Goal: Task Accomplishment & Management: Manage account settings

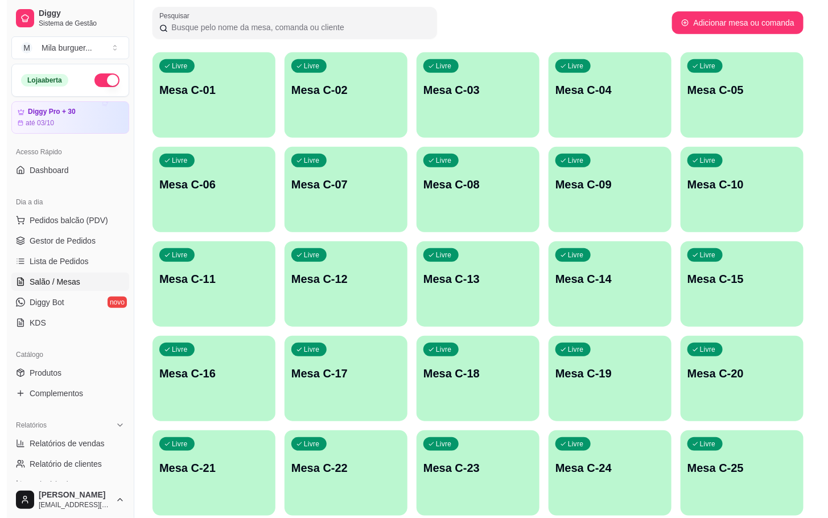
scroll to position [256, 0]
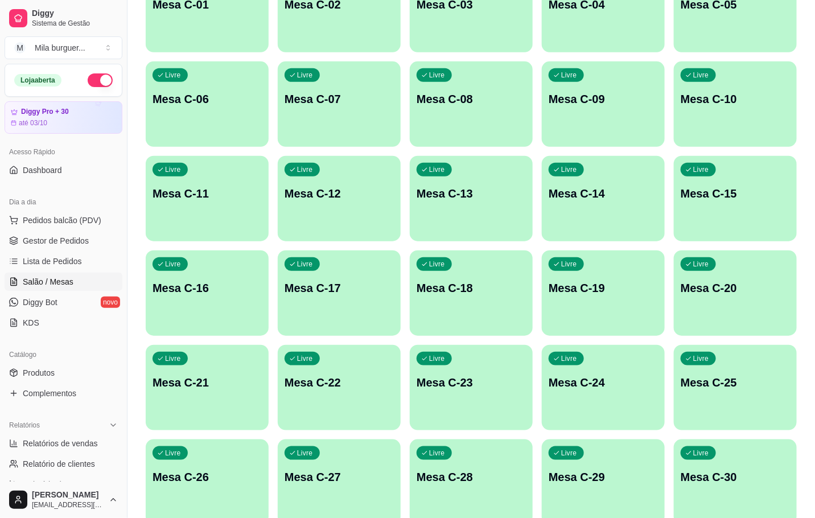
click at [583, 387] on p "Mesa C-24" at bounding box center [602, 382] width 109 height 16
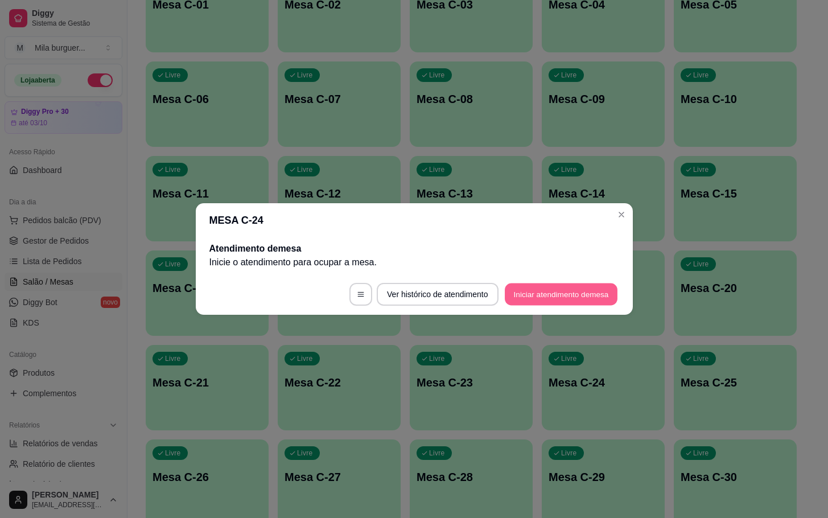
click at [538, 288] on button "Iniciar atendimento de mesa" at bounding box center [561, 294] width 113 height 22
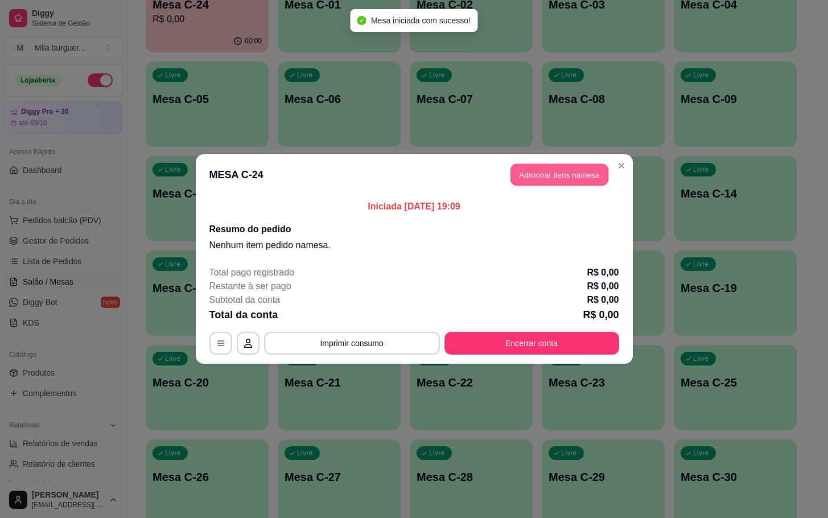
click at [567, 171] on button "Adicionar itens na mesa" at bounding box center [559, 175] width 98 height 22
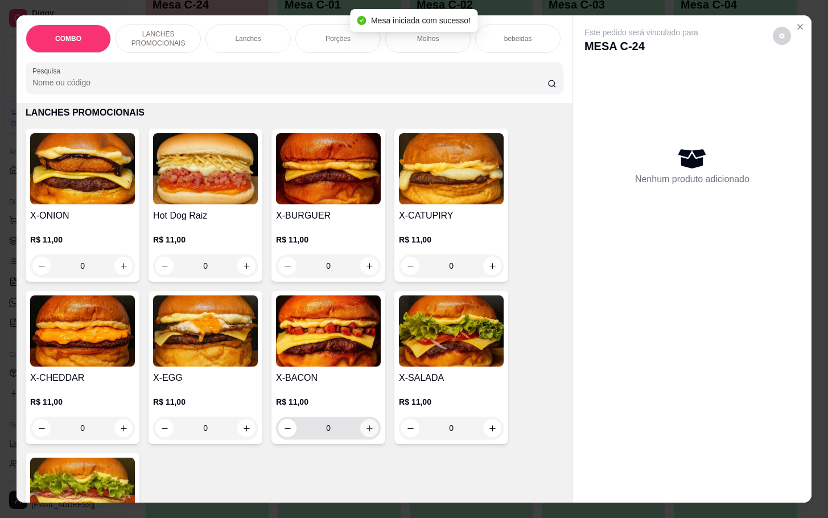
click at [365, 432] on icon "increase-product-quantity" at bounding box center [369, 428] width 9 height 9
type input "1"
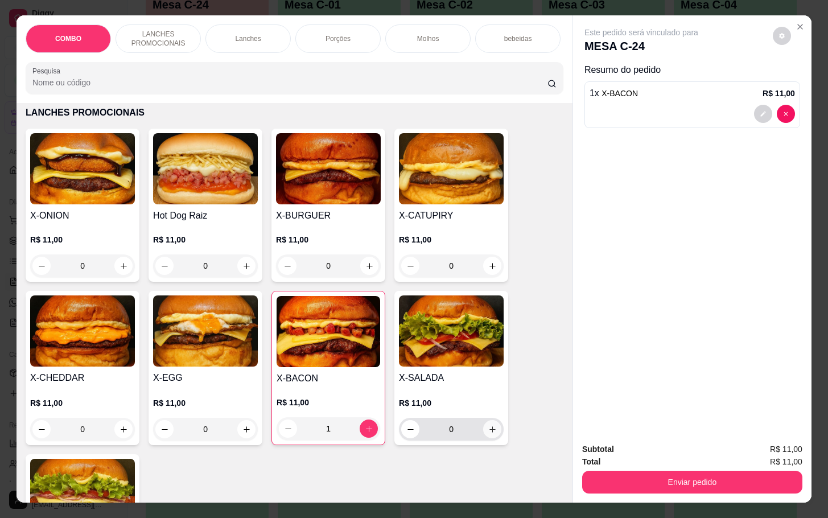
click at [490, 434] on icon "increase-product-quantity" at bounding box center [492, 429] width 9 height 9
type input "1"
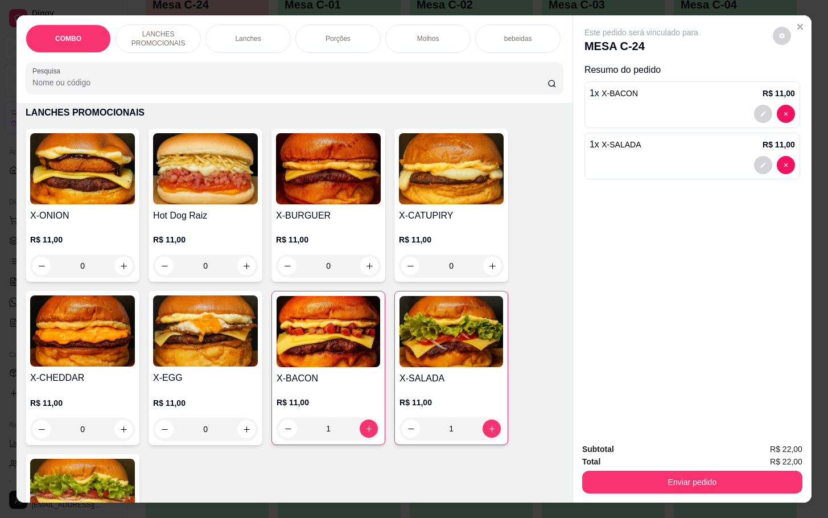
scroll to position [0, 0]
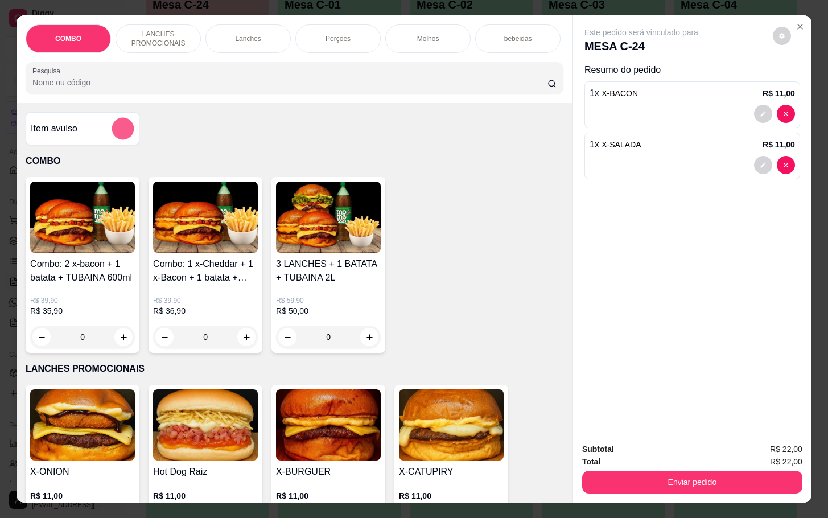
click at [119, 130] on button "add-separate-item" at bounding box center [123, 129] width 22 height 22
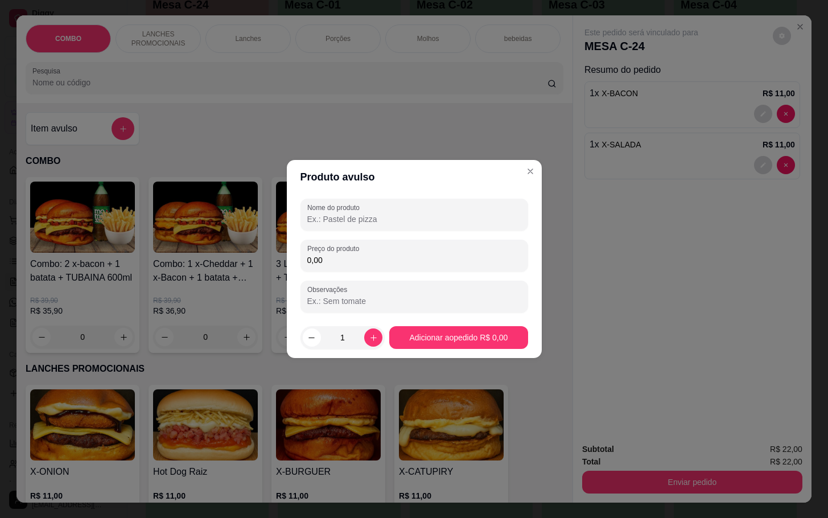
drag, startPoint x: 352, startPoint y: 221, endPoint x: 347, endPoint y: 217, distance: 6.2
click at [352, 220] on input "Nome do produto" at bounding box center [414, 218] width 214 height 11
type input "ks coca"
click at [347, 245] on label "Preço do produto" at bounding box center [335, 249] width 56 height 10
click at [347, 254] on input "0,00" at bounding box center [414, 259] width 214 height 11
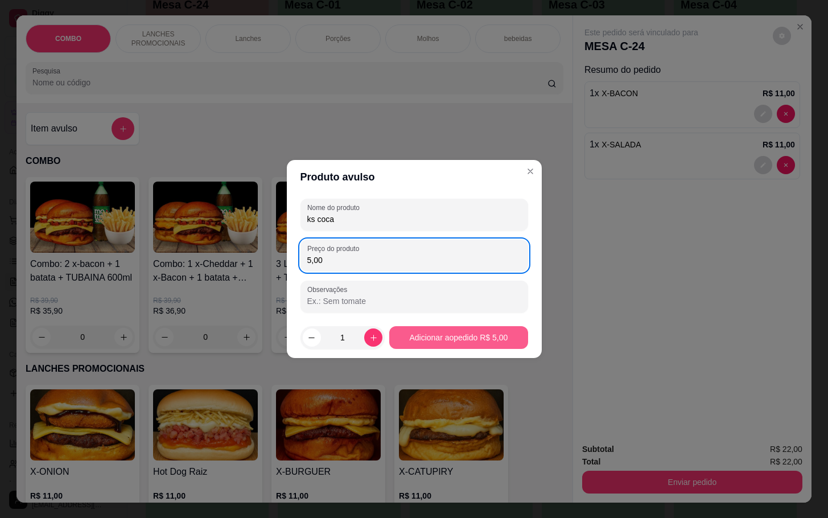
type input "5,00"
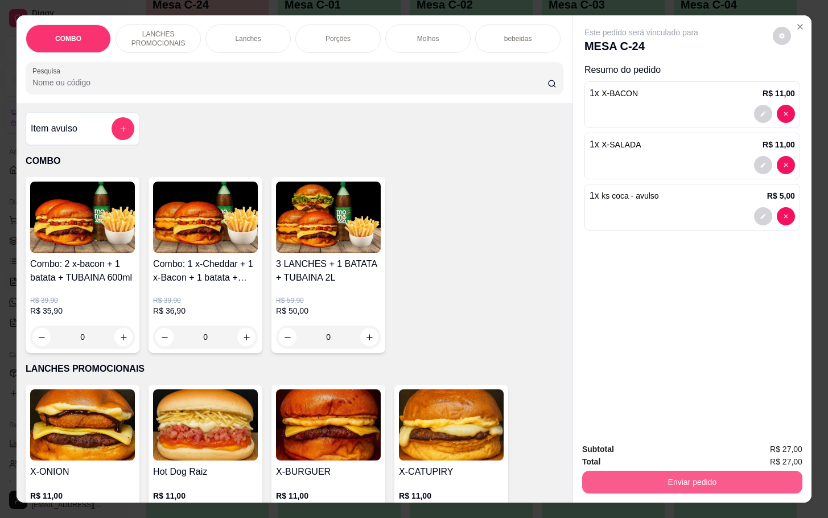
click at [659, 471] on button "Enviar pedido" at bounding box center [692, 482] width 220 height 23
click at [642, 442] on button "Não registrar e enviar pedido" at bounding box center [652, 447] width 115 height 21
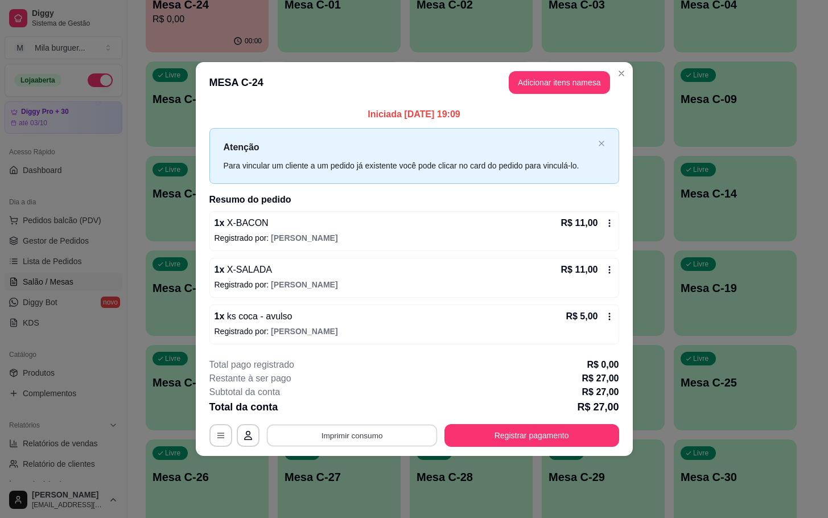
click at [323, 426] on button "Imprimir consumo" at bounding box center [351, 435] width 171 height 22
click at [339, 413] on button "IMPRESSORA" at bounding box center [355, 410] width 82 height 18
click at [340, 434] on button "Imprimir consumo" at bounding box center [352, 435] width 176 height 23
click at [333, 412] on button "IMPRESSORA" at bounding box center [355, 410] width 82 height 18
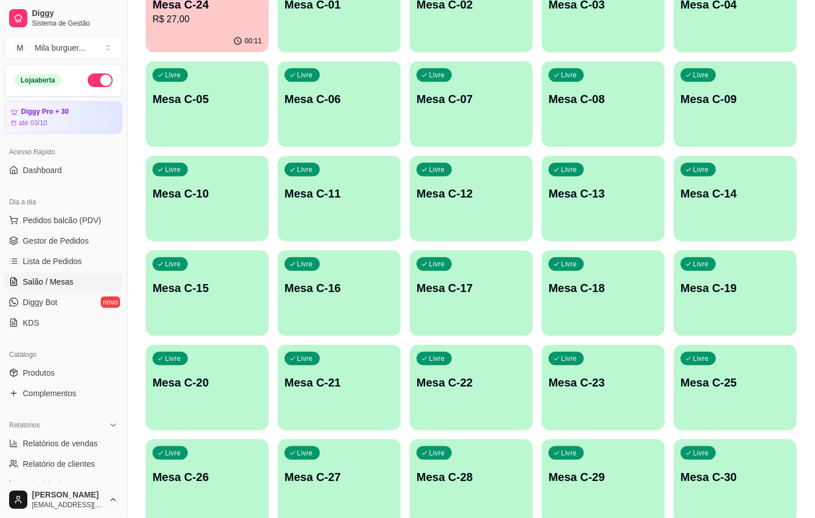
click at [571, 79] on div "Livre Mesa C-08" at bounding box center [603, 97] width 123 height 72
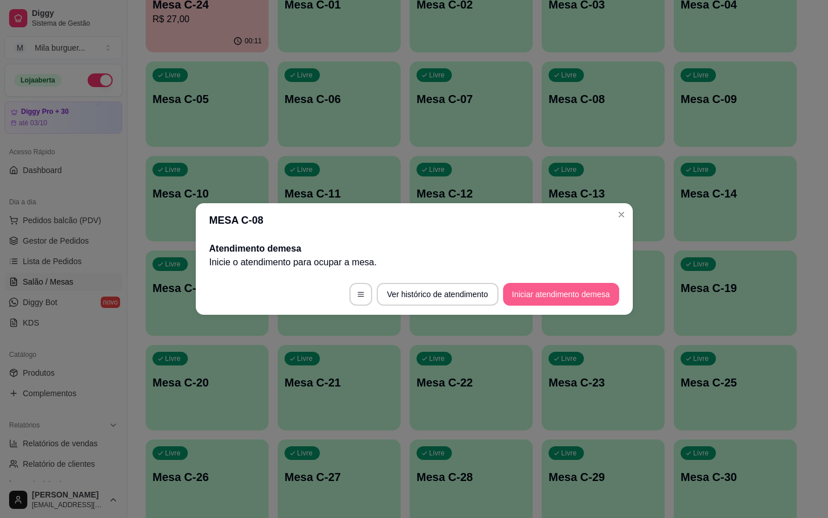
click at [542, 287] on button "Iniciar atendimento de mesa" at bounding box center [561, 294] width 116 height 23
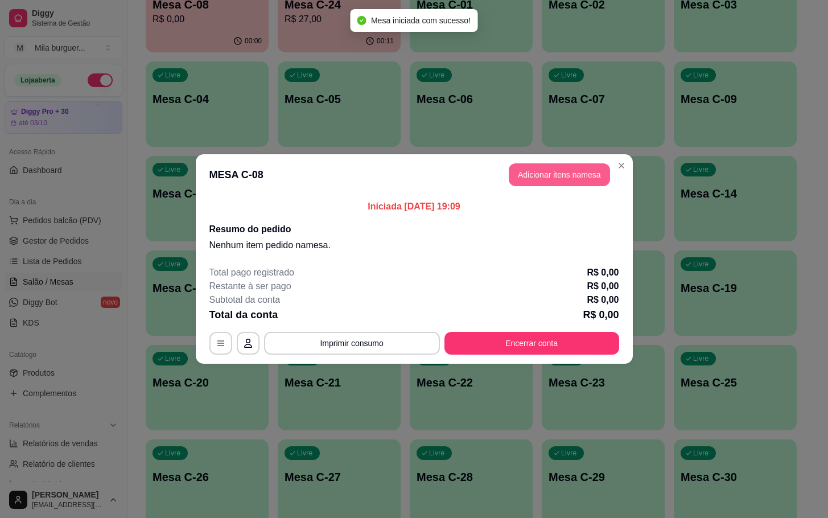
click at [544, 176] on button "Adicionar itens na mesa" at bounding box center [559, 174] width 101 height 23
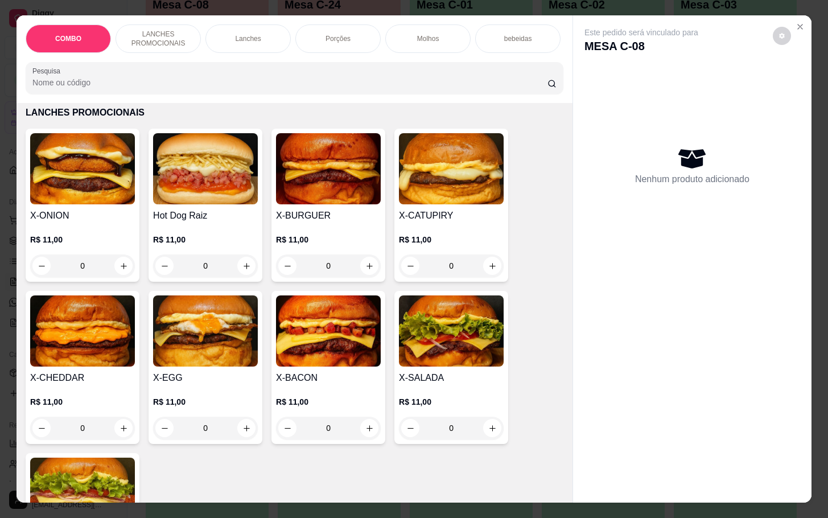
scroll to position [341, 0]
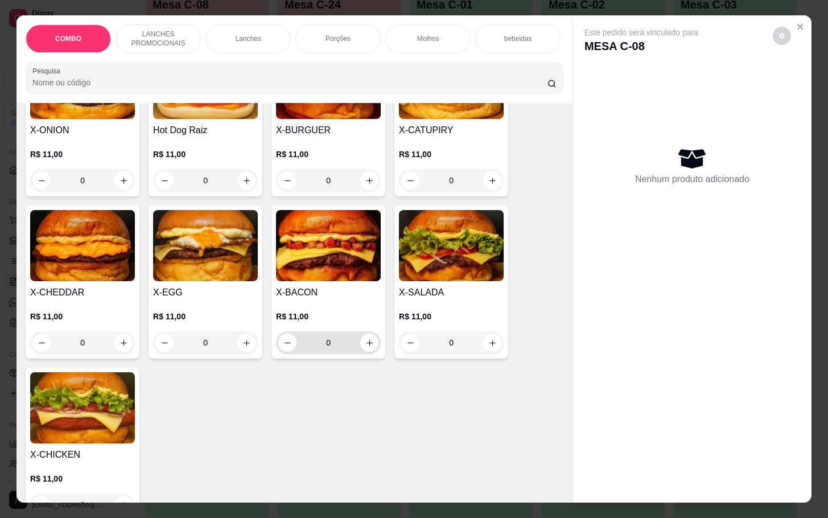
click at [361, 354] on div "0" at bounding box center [328, 342] width 100 height 23
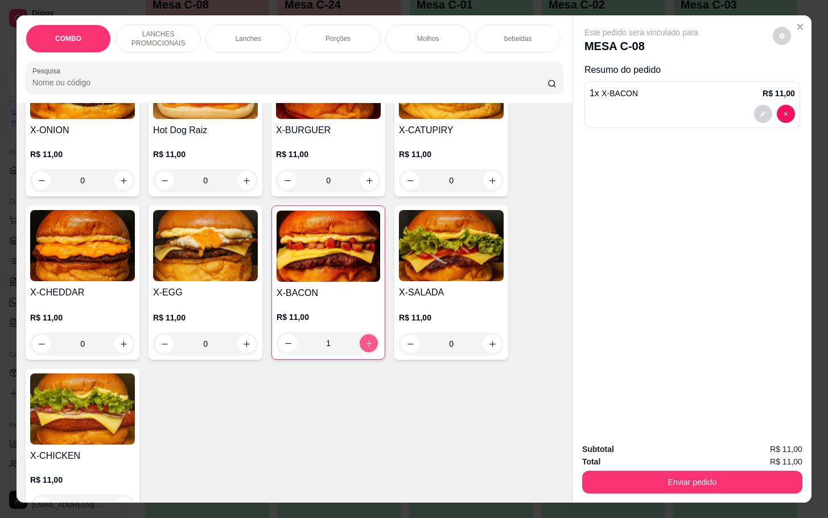
click at [365, 348] on icon "increase-product-quantity" at bounding box center [369, 343] width 9 height 9
type input "2"
click at [316, 24] on div "Porções" at bounding box center [337, 38] width 85 height 28
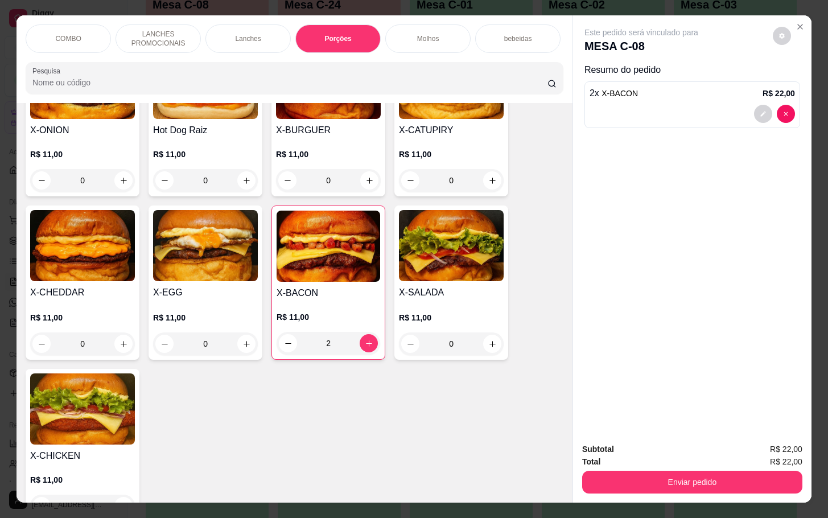
scroll to position [27, 0]
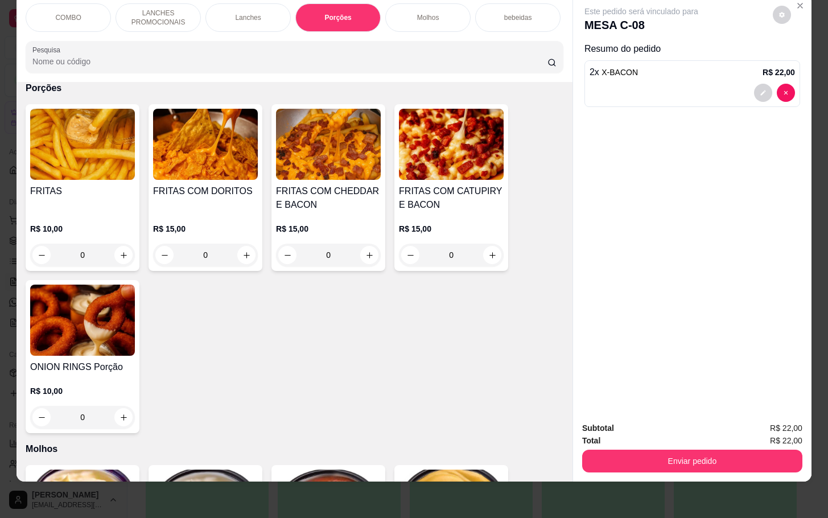
click at [118, 253] on div "0" at bounding box center [82, 255] width 105 height 23
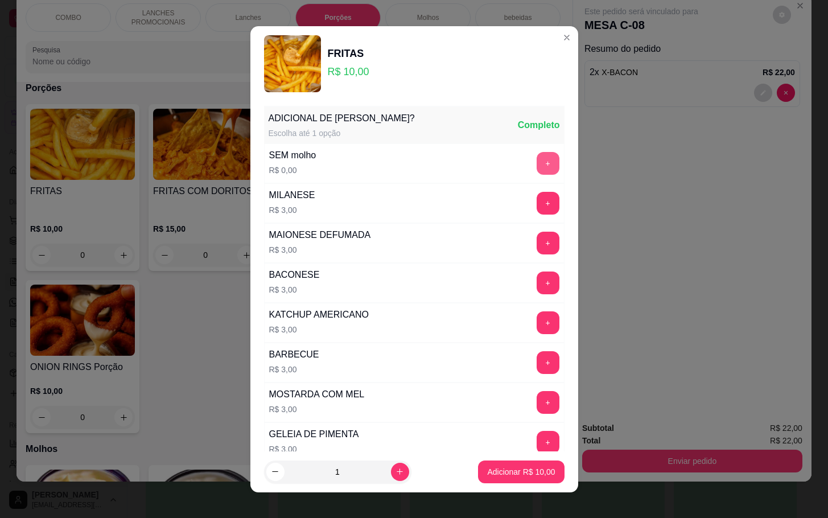
click at [537, 164] on button "+" at bounding box center [548, 163] width 23 height 23
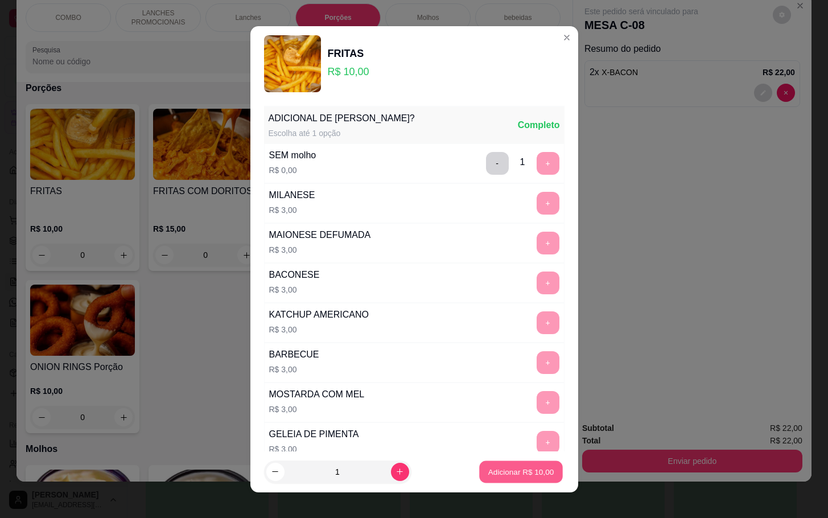
click at [498, 464] on button "Adicionar R$ 10,00" at bounding box center [522, 471] width 84 height 22
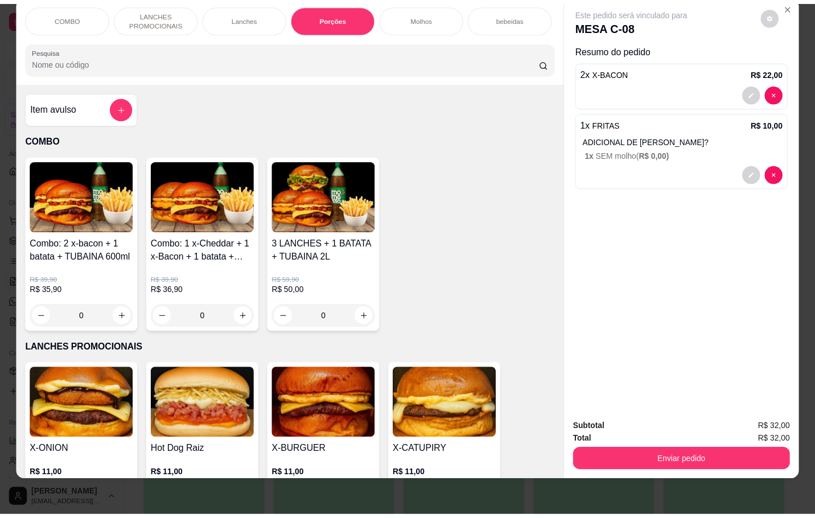
scroll to position [0, 0]
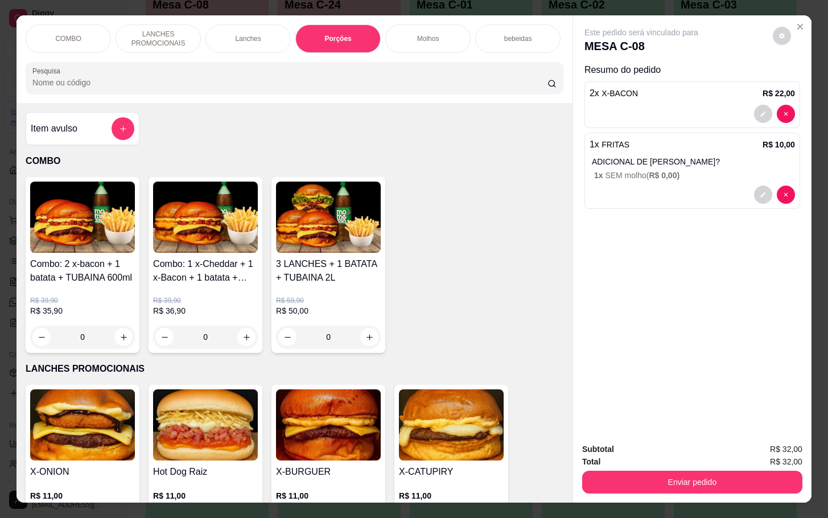
click at [119, 133] on icon "add-separate-item" at bounding box center [123, 129] width 9 height 9
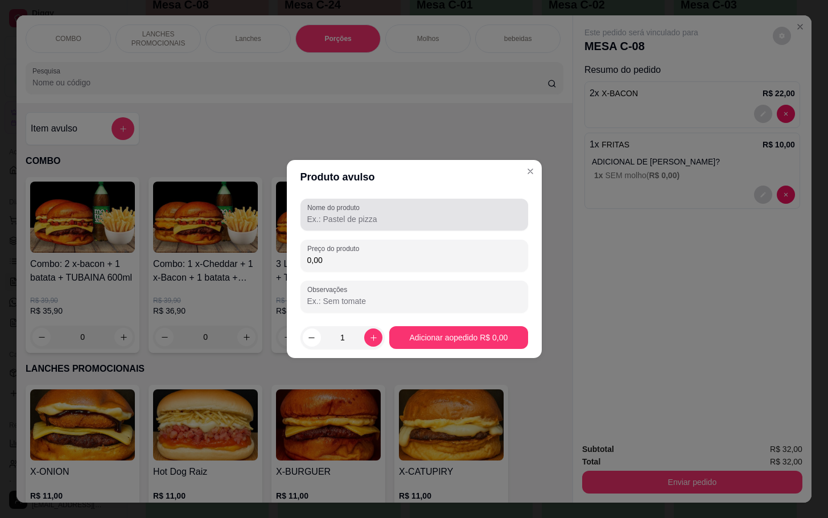
drag, startPoint x: 345, startPoint y: 227, endPoint x: 352, endPoint y: 225, distance: 7.0
click at [350, 226] on div "Nome do produto" at bounding box center [414, 215] width 228 height 32
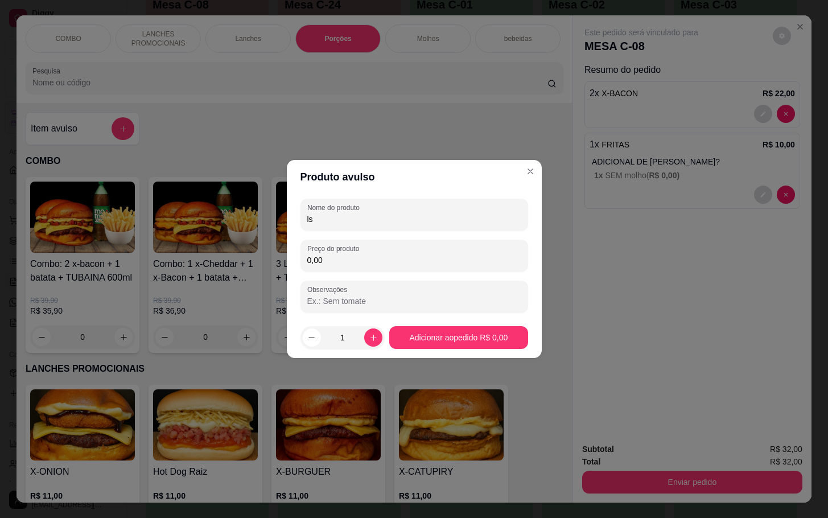
click at [435, 200] on div "Nome do produto ls" at bounding box center [414, 215] width 228 height 32
type input "ls COCA"
click at [458, 259] on input "0,00" at bounding box center [414, 259] width 214 height 11
type input "8,00"
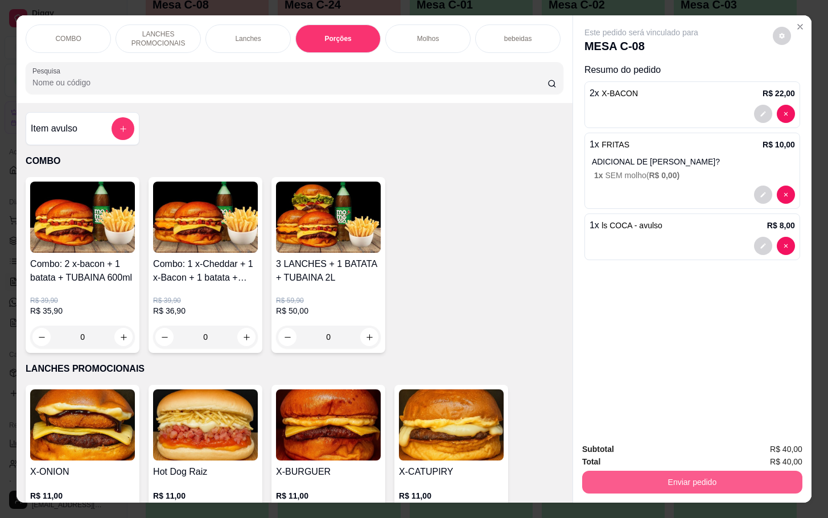
click at [703, 473] on button "Enviar pedido" at bounding box center [692, 482] width 220 height 23
click at [633, 449] on button "Não registrar e enviar pedido" at bounding box center [652, 448] width 118 height 22
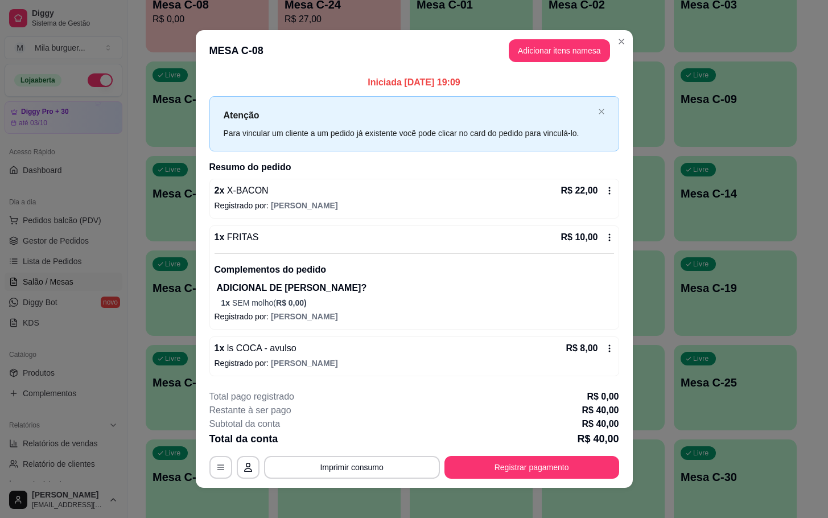
click at [273, 452] on div "**********" at bounding box center [414, 434] width 410 height 89
click at [277, 470] on button "Imprimir consumo" at bounding box center [352, 467] width 176 height 23
click at [341, 434] on button "IMPRESSORA" at bounding box center [349, 442] width 80 height 18
click at [315, 461] on div "**********" at bounding box center [414, 467] width 410 height 23
click at [315, 463] on button "Imprimir consumo" at bounding box center [351, 467] width 171 height 22
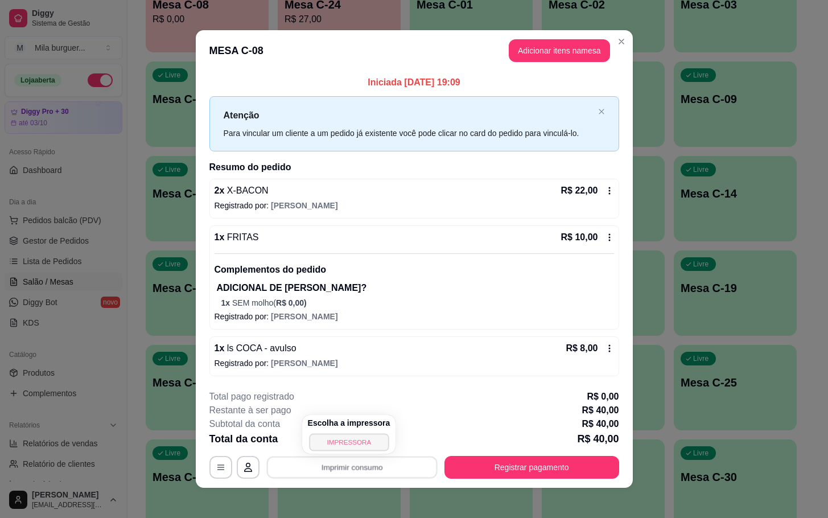
click at [324, 434] on button "IMPRESSORA" at bounding box center [349, 442] width 80 height 18
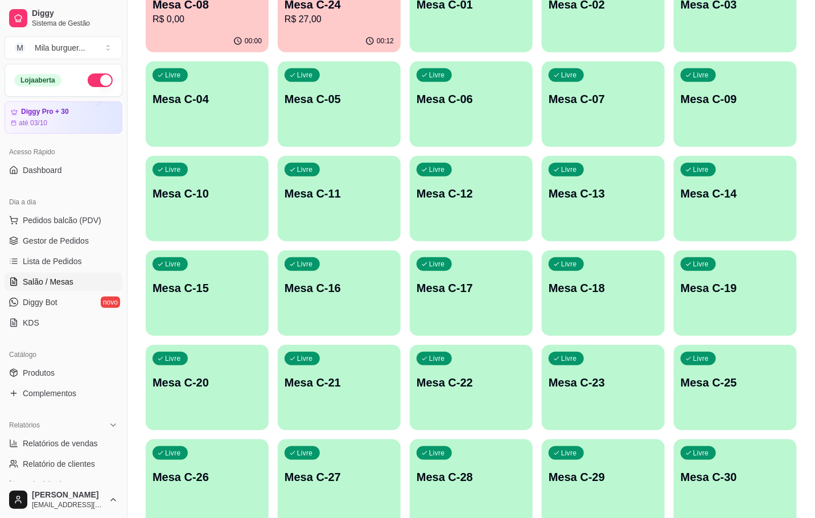
scroll to position [85, 0]
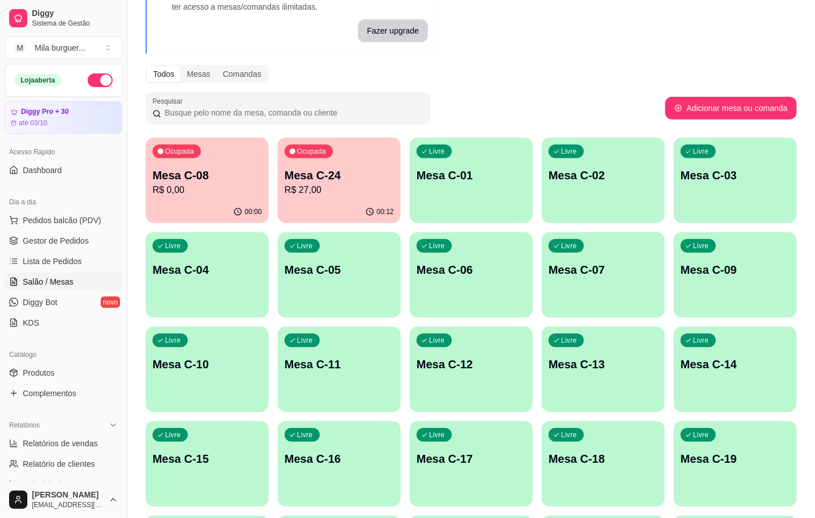
click at [208, 200] on div "Ocupada Mesa C-08 R$ 0,00" at bounding box center [207, 169] width 123 height 63
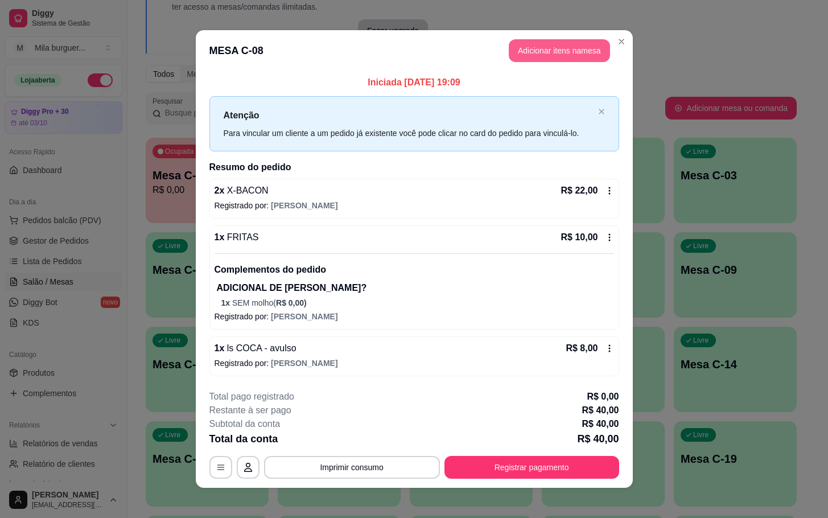
click at [550, 51] on button "Adicionar itens na mesa" at bounding box center [559, 50] width 101 height 23
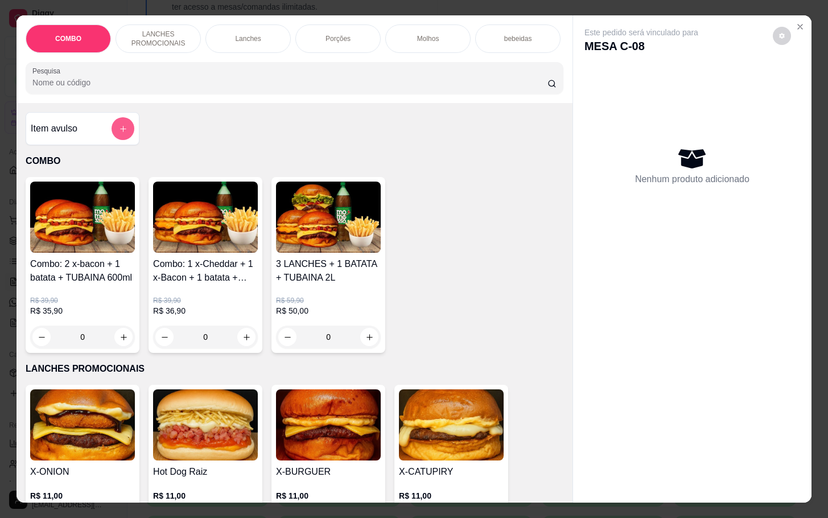
click at [113, 140] on button "add-separate-item" at bounding box center [123, 128] width 23 height 23
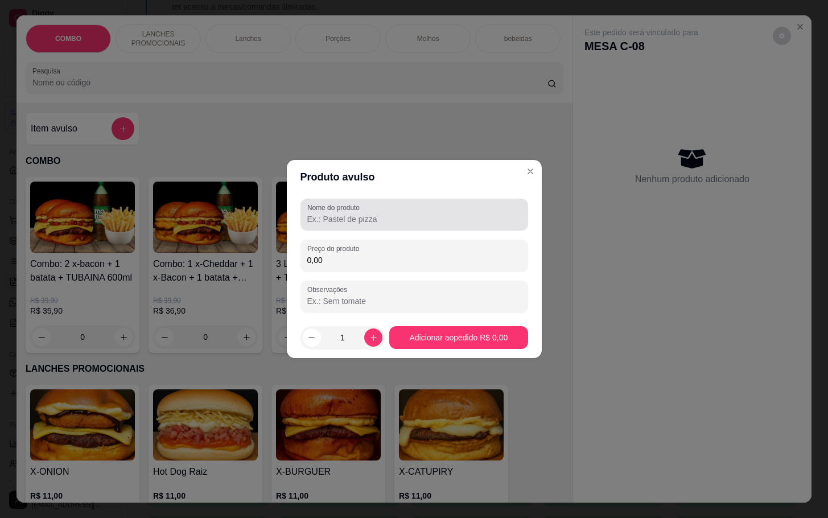
click at [378, 212] on div at bounding box center [414, 214] width 214 height 23
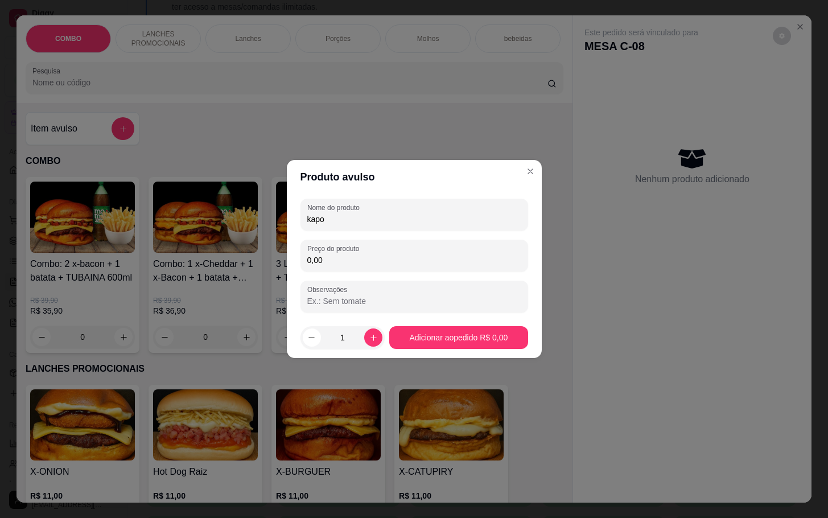
type input "kapo"
click at [371, 237] on div "Nome do produto kapo Preço do produto 0,00 Observações" at bounding box center [414, 256] width 228 height 114
click at [464, 243] on div "Preço do produto 0,00" at bounding box center [414, 256] width 228 height 32
type input "4,00"
click at [400, 321] on footer "1 Adicionar ao pedido R$ 4,00" at bounding box center [414, 337] width 255 height 41
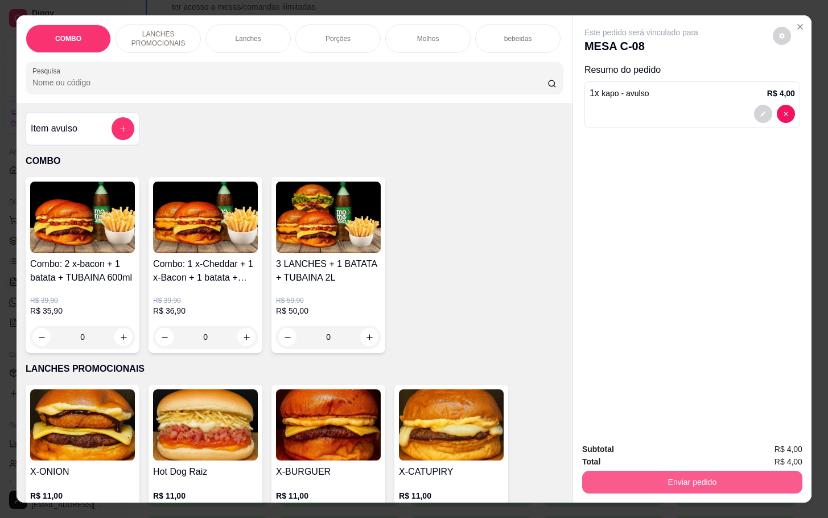
click at [671, 477] on button "Enviar pedido" at bounding box center [692, 482] width 220 height 23
click at [626, 454] on button "Não registrar e enviar pedido" at bounding box center [652, 447] width 115 height 21
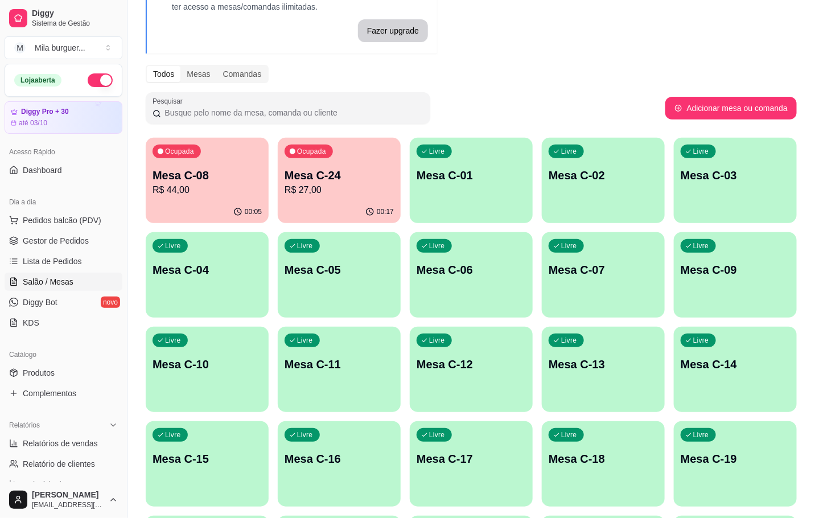
click at [348, 183] on p "R$ 27,00" at bounding box center [338, 190] width 109 height 14
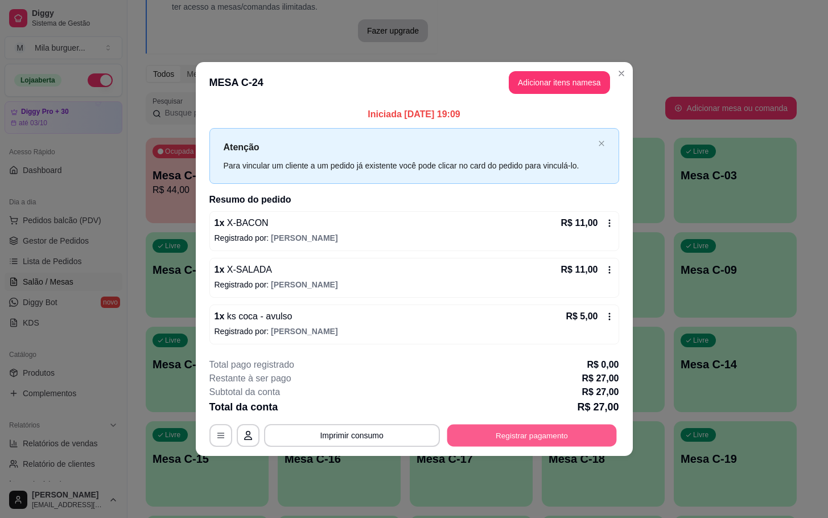
click at [490, 437] on button "Registrar pagamento" at bounding box center [532, 435] width 170 height 22
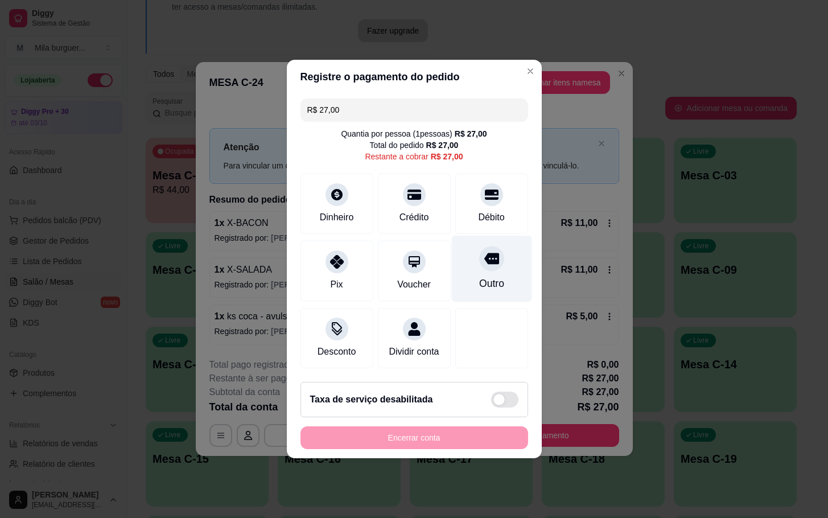
click at [485, 276] on div "Outro" at bounding box center [490, 283] width 25 height 15
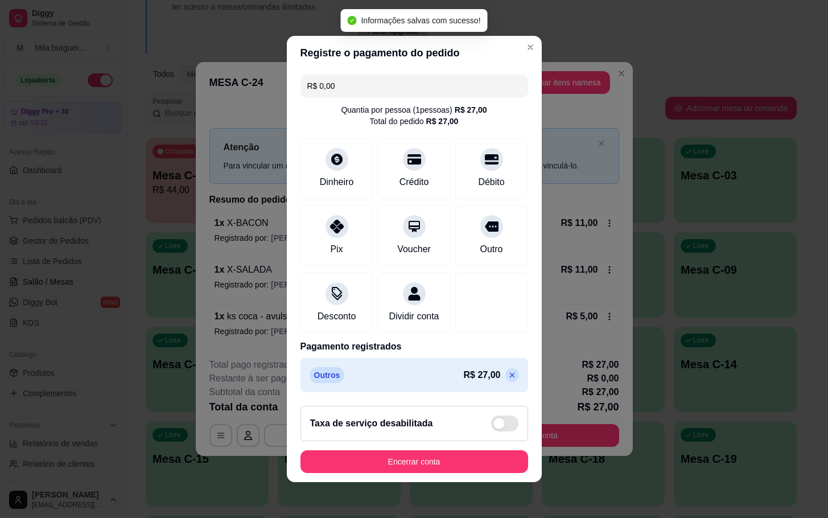
type input "R$ 0,00"
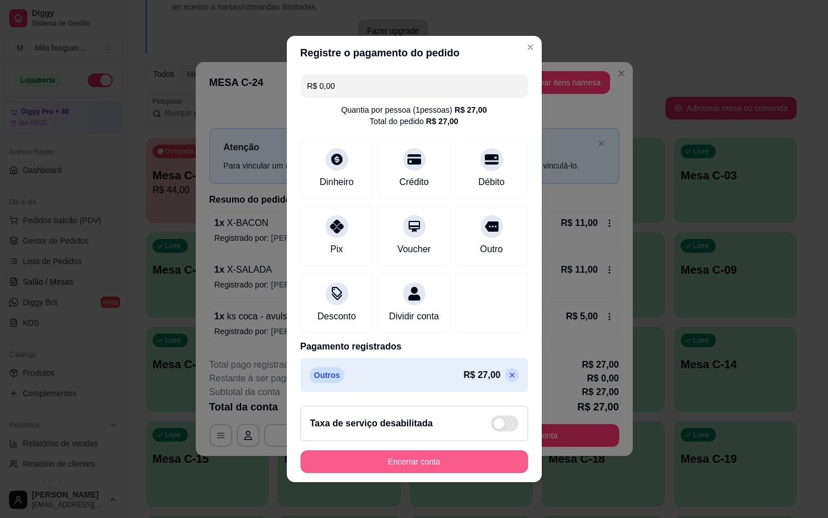
click at [447, 472] on button "Encerrar conta" at bounding box center [414, 461] width 228 height 23
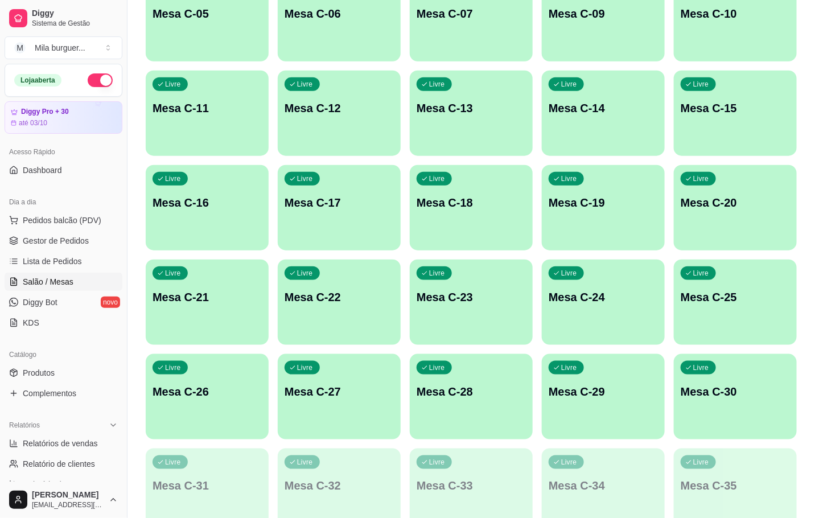
scroll to position [497, 0]
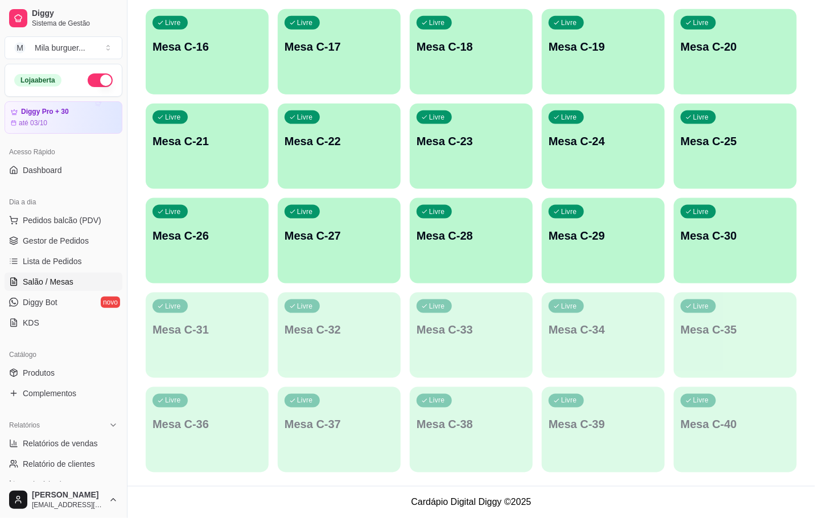
click at [613, 144] on p "Mesa C-24" at bounding box center [602, 141] width 109 height 16
click at [576, 138] on p "Mesa C-24" at bounding box center [603, 141] width 106 height 15
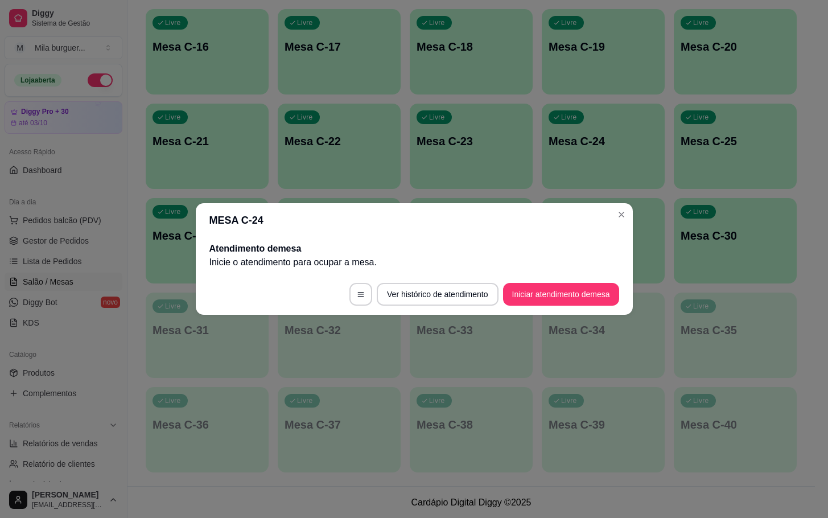
click at [572, 280] on footer "Ver histórico de atendimento Iniciar atendimento de mesa" at bounding box center [414, 294] width 437 height 41
click at [572, 289] on button "Iniciar atendimento de mesa" at bounding box center [561, 294] width 116 height 23
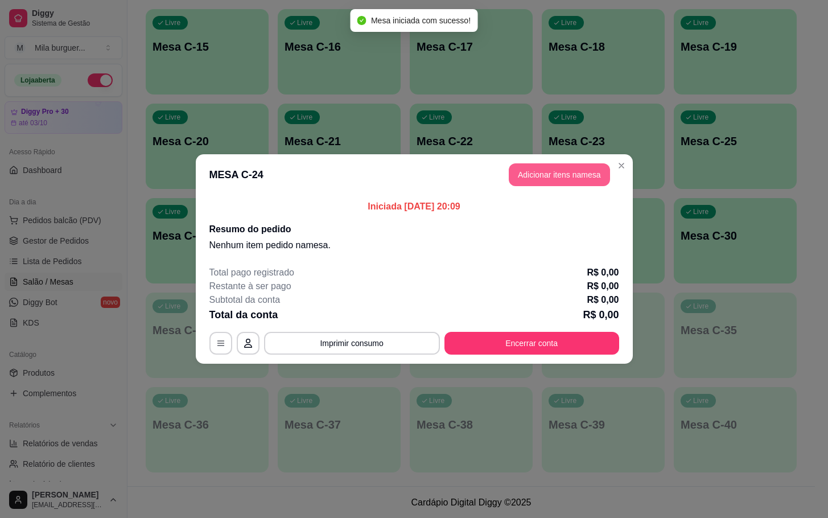
click at [551, 178] on button "Adicionar itens na mesa" at bounding box center [559, 174] width 101 height 23
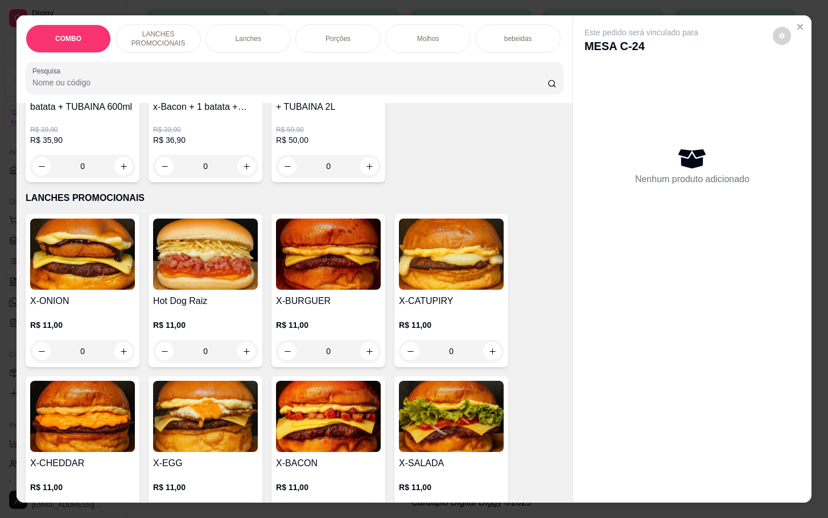
scroll to position [256, 0]
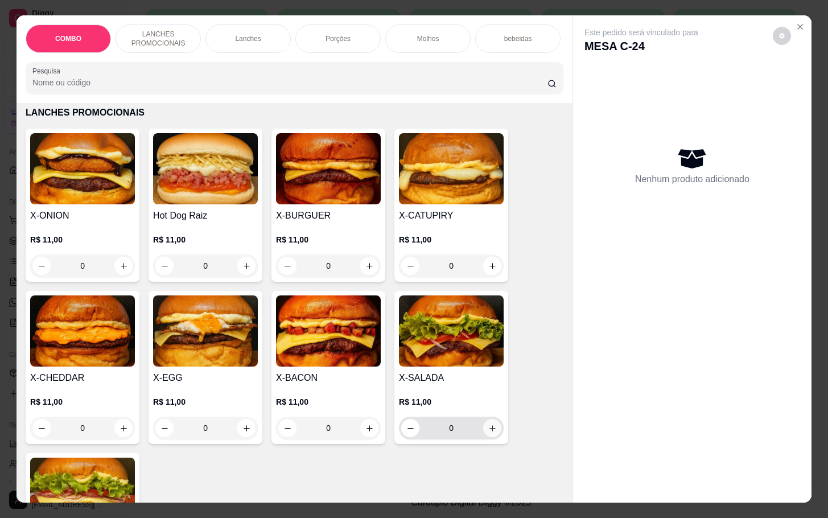
click at [486, 428] on button "increase-product-quantity" at bounding box center [492, 428] width 18 height 18
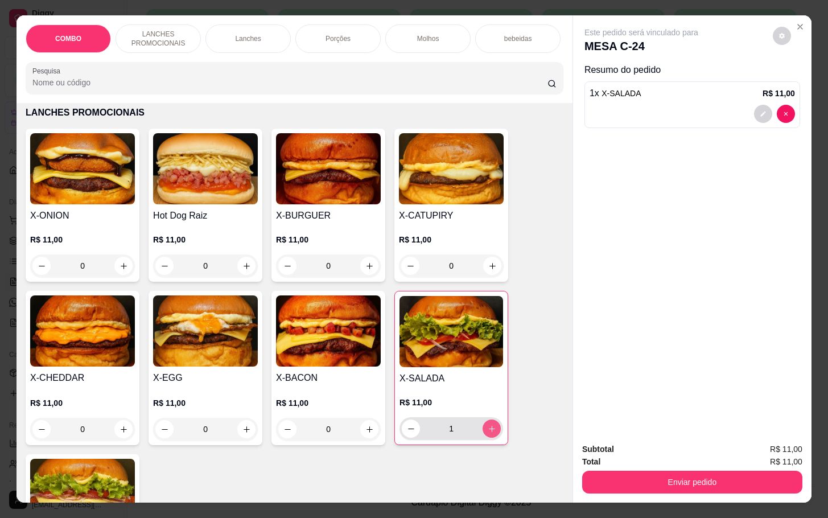
click at [486, 428] on button "increase-product-quantity" at bounding box center [491, 428] width 18 height 18
click at [488, 432] on icon "increase-product-quantity" at bounding box center [492, 428] width 9 height 9
type input "3"
click at [333, 38] on div "Porções" at bounding box center [337, 38] width 85 height 28
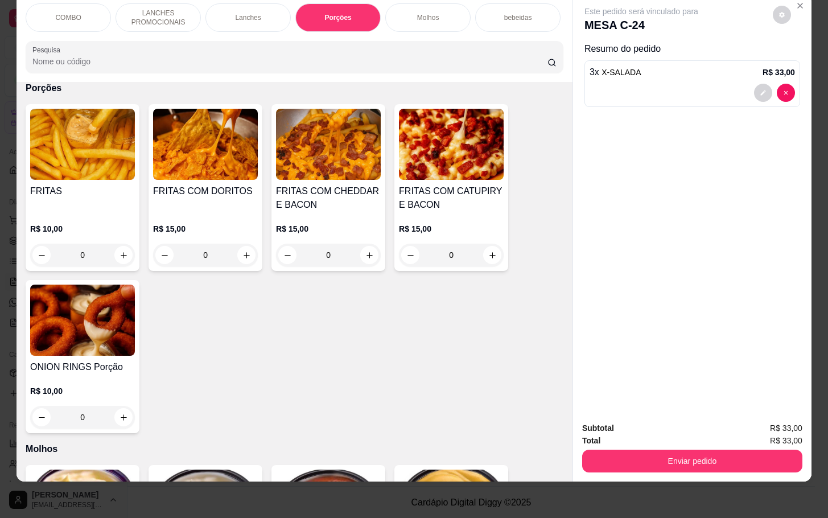
click at [365, 249] on div "0" at bounding box center [328, 255] width 105 height 23
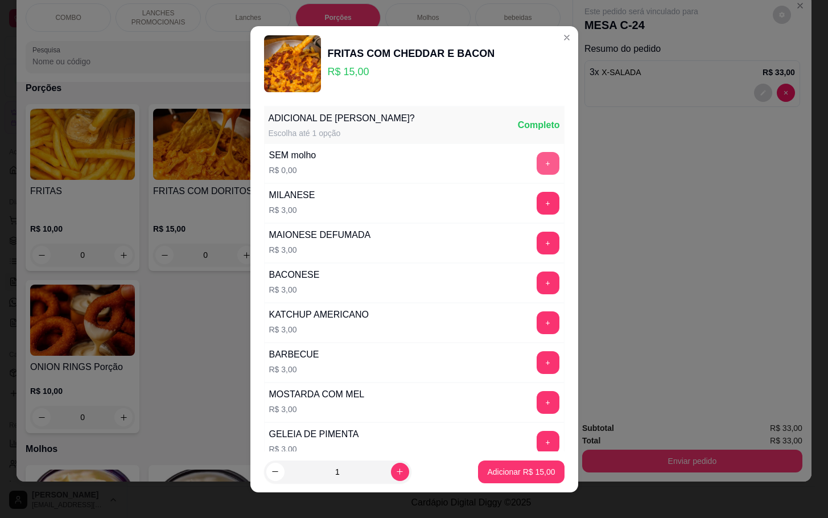
click at [537, 163] on button "+" at bounding box center [548, 163] width 23 height 23
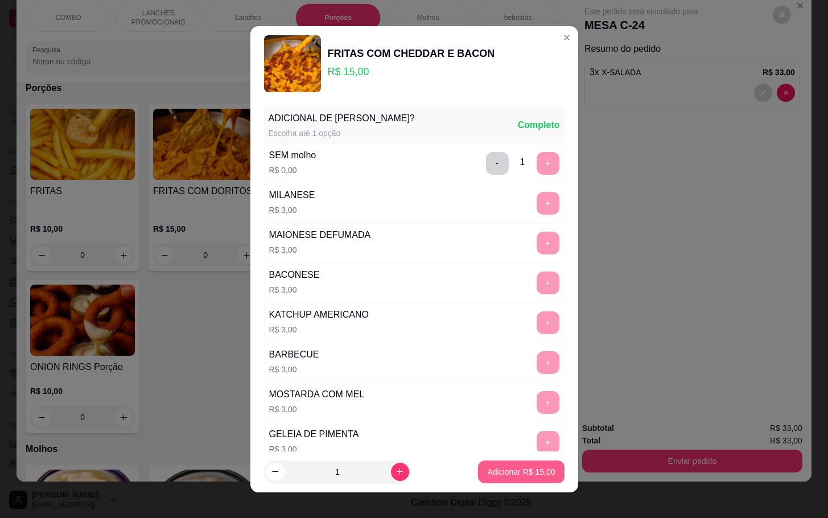
click at [529, 477] on button "Adicionar R$ 15,00" at bounding box center [521, 471] width 86 height 23
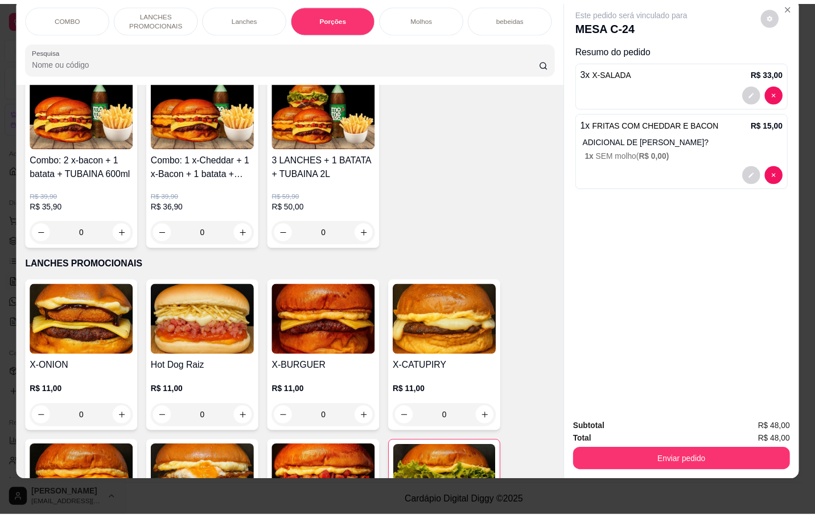
scroll to position [0, 0]
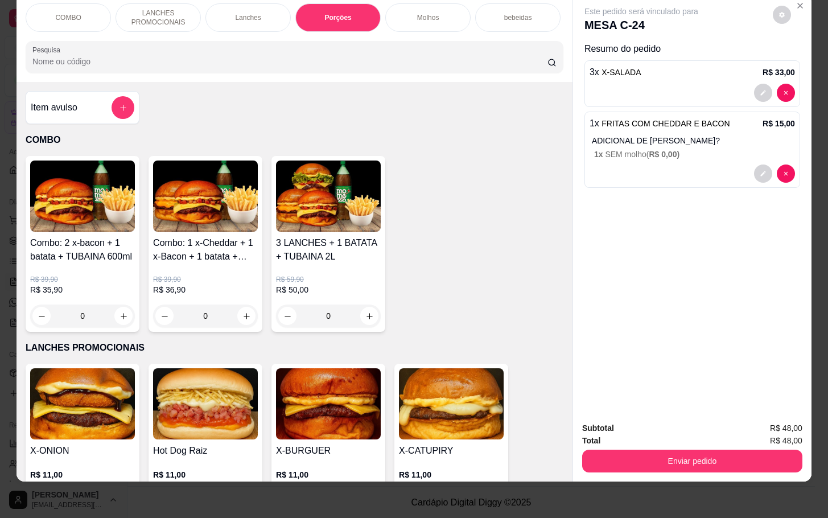
click at [91, 111] on div "Item avulso" at bounding box center [83, 107] width 104 height 23
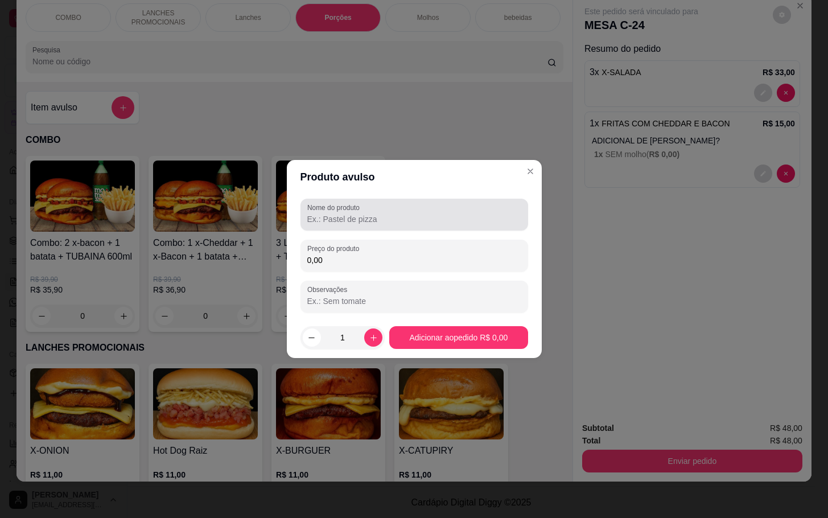
click at [407, 226] on div "Nome do produto" at bounding box center [414, 215] width 228 height 32
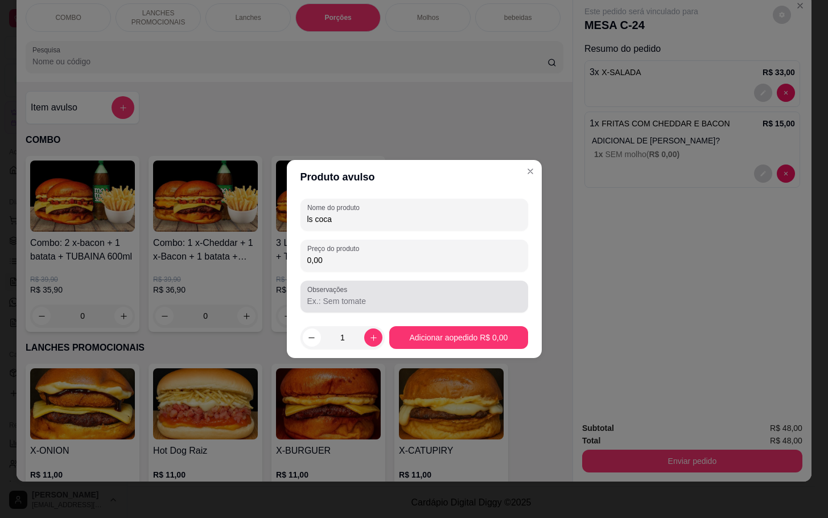
type input "ls coca"
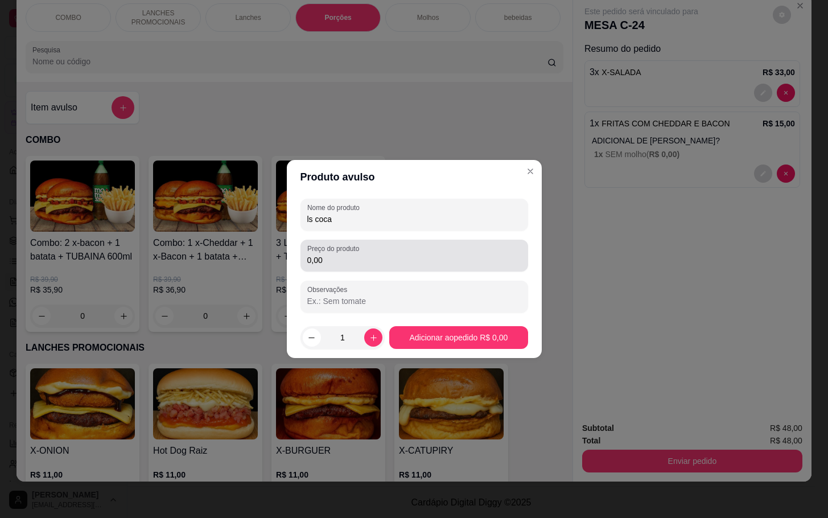
click at [394, 248] on div "0,00" at bounding box center [414, 255] width 214 height 23
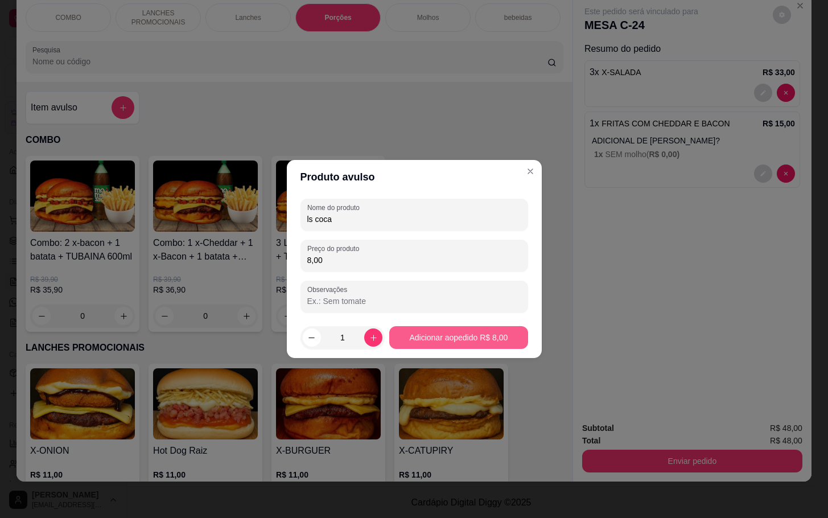
type input "8,00"
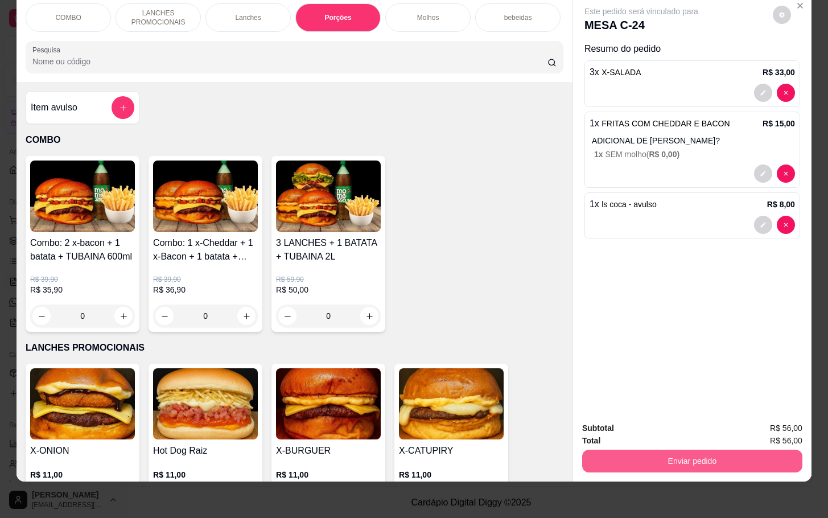
click at [723, 453] on button "Enviar pedido" at bounding box center [692, 460] width 220 height 23
click at [666, 420] on button "Não registrar e enviar pedido" at bounding box center [652, 421] width 118 height 22
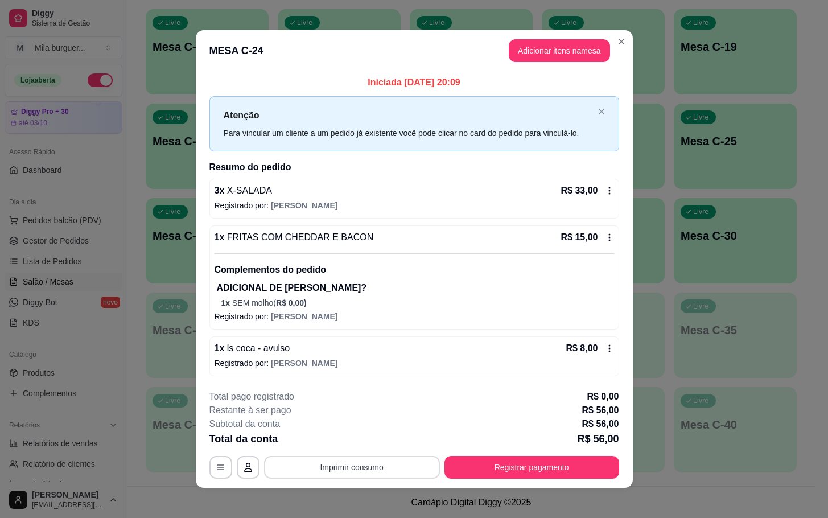
click at [386, 466] on button "Imprimir consumo" at bounding box center [352, 467] width 176 height 23
click at [360, 441] on button "IMPRESSORA" at bounding box center [349, 443] width 80 height 18
click at [369, 471] on button "Imprimir consumo" at bounding box center [352, 467] width 176 height 23
click at [358, 439] on button "IMPRESSORA" at bounding box center [349, 443] width 82 height 18
click at [286, 467] on button "Imprimir consumo" at bounding box center [352, 467] width 176 height 23
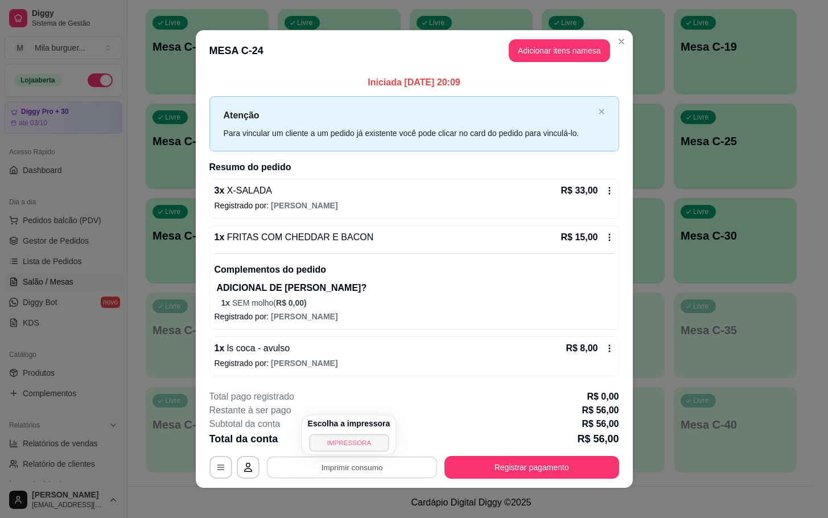
click at [326, 439] on button "IMPRESSORA" at bounding box center [349, 443] width 80 height 18
click at [349, 467] on button "Imprimir consumo" at bounding box center [352, 467] width 176 height 23
click at [355, 444] on button "IMPRESSORA" at bounding box center [349, 443] width 82 height 18
click at [379, 466] on button "Imprimir consumo" at bounding box center [352, 467] width 176 height 23
click at [376, 447] on button "IMPRESSORA" at bounding box center [349, 443] width 82 height 18
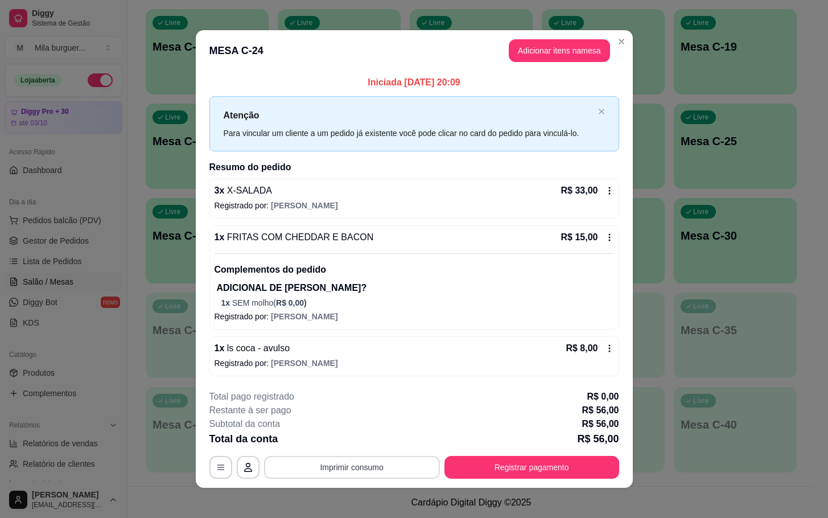
click at [362, 471] on button "Imprimir consumo" at bounding box center [352, 467] width 176 height 23
click at [364, 439] on button "IMPRESSORA" at bounding box center [349, 443] width 80 height 18
click at [391, 469] on button "Imprimir consumo" at bounding box center [351, 467] width 171 height 22
click at [358, 440] on button "IMPRESSORA" at bounding box center [349, 443] width 82 height 18
click at [366, 464] on button "Imprimir consumo" at bounding box center [351, 467] width 171 height 22
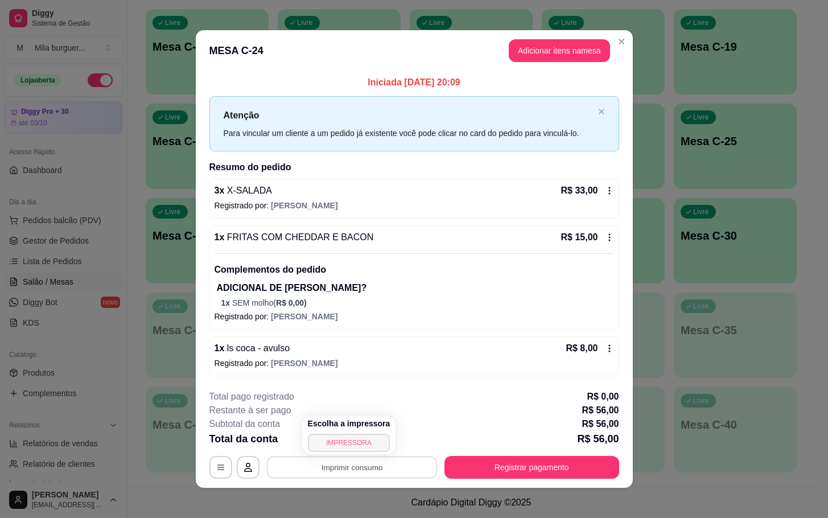
click at [364, 449] on button "IMPRESSORA" at bounding box center [349, 443] width 82 height 18
click at [376, 467] on button "Imprimir consumo" at bounding box center [352, 467] width 176 height 23
click at [358, 441] on button "IMPRESSORA" at bounding box center [349, 443] width 82 height 18
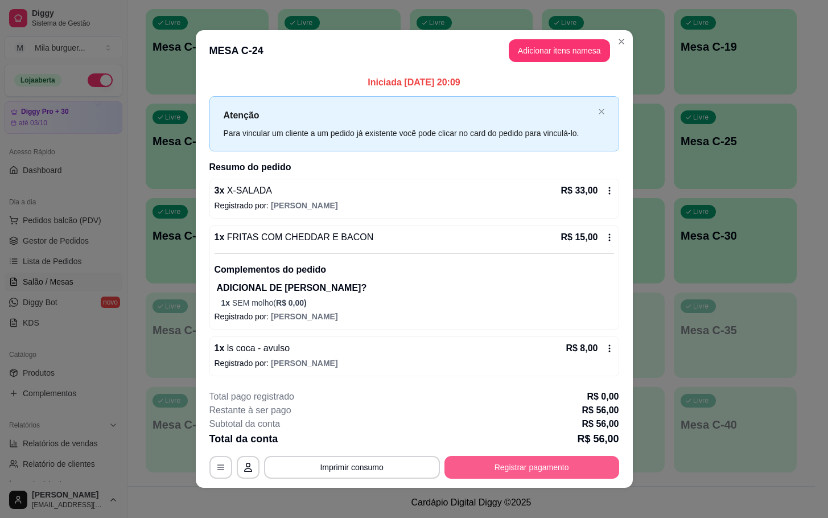
click at [546, 467] on button "Registrar pagamento" at bounding box center [531, 467] width 175 height 23
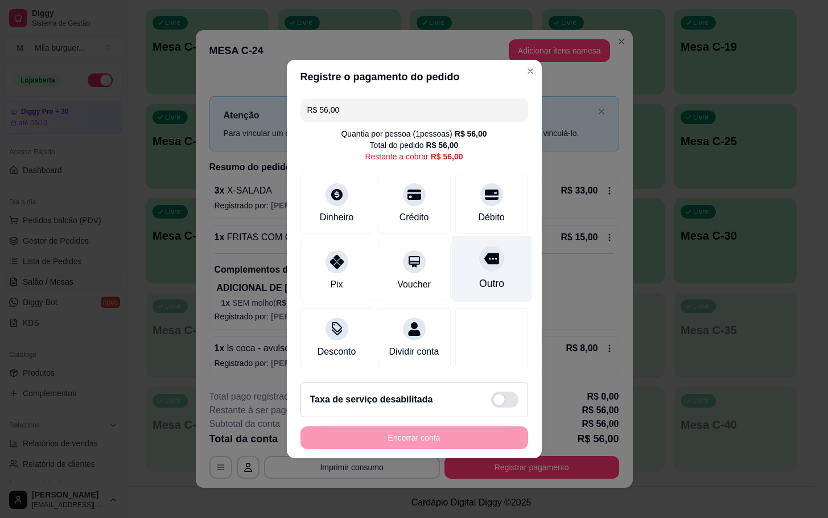
drag, startPoint x: 543, startPoint y: 466, endPoint x: 478, endPoint y: 272, distance: 204.4
click at [478, 276] on div "Outro" at bounding box center [490, 283] width 25 height 15
type input "R$ 0,00"
click at [478, 308] on div at bounding box center [491, 338] width 73 height 60
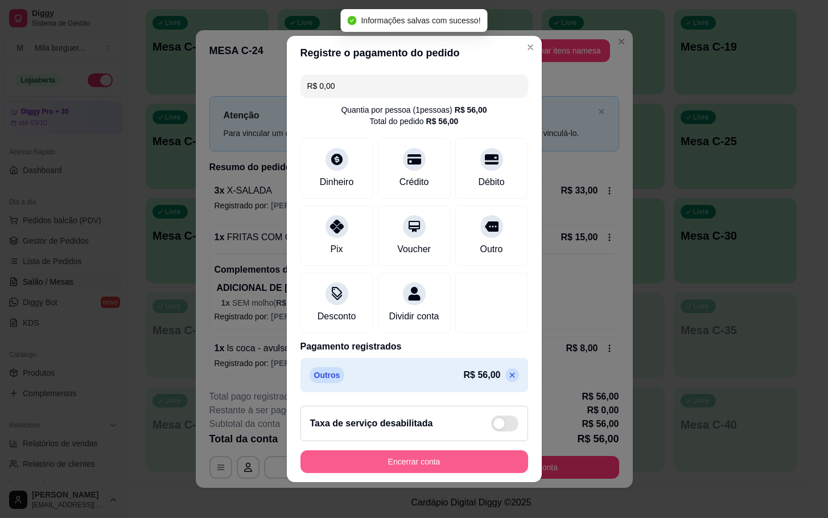
click at [469, 467] on button "Encerrar conta" at bounding box center [414, 461] width 228 height 23
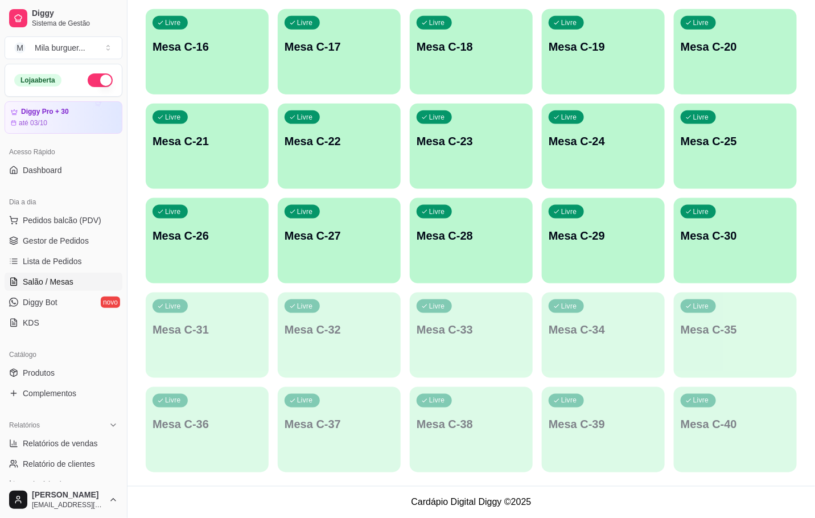
click at [207, 48] on p "Mesa C-16" at bounding box center [206, 47] width 109 height 16
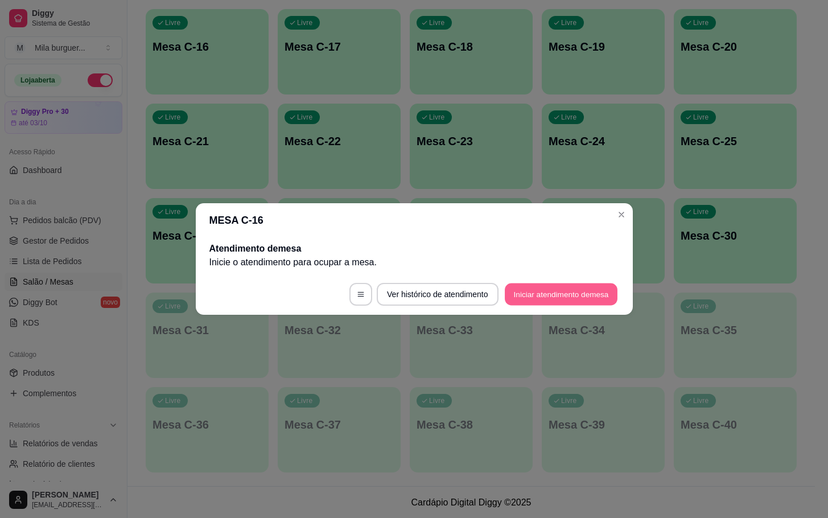
click at [585, 301] on button "Iniciar atendimento de mesa" at bounding box center [561, 294] width 113 height 22
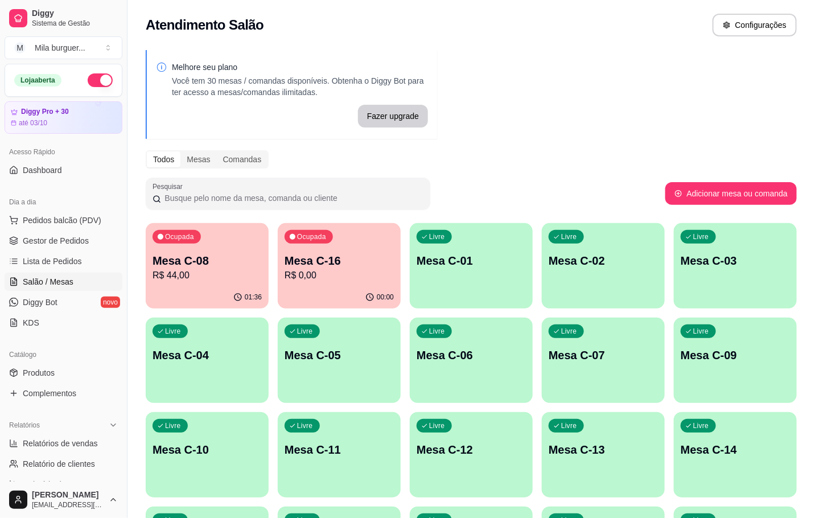
click at [329, 259] on p "Mesa C-16" at bounding box center [338, 261] width 109 height 16
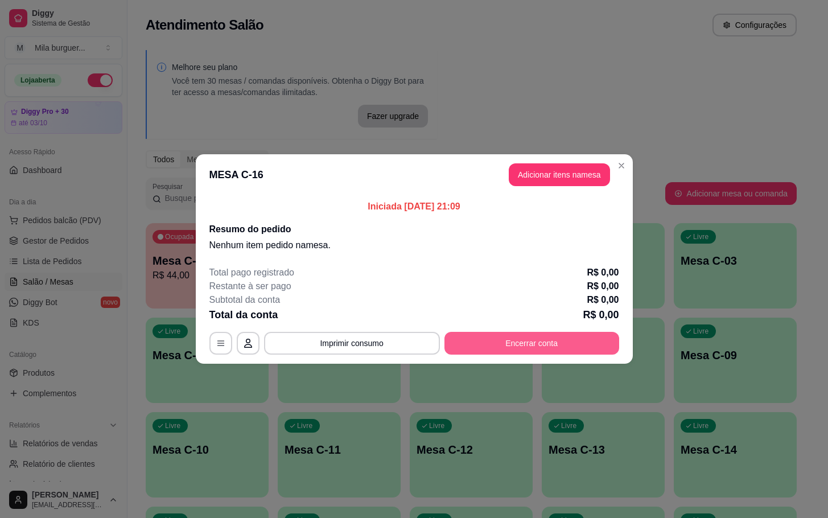
click at [530, 335] on button "Encerrar conta" at bounding box center [531, 343] width 175 height 23
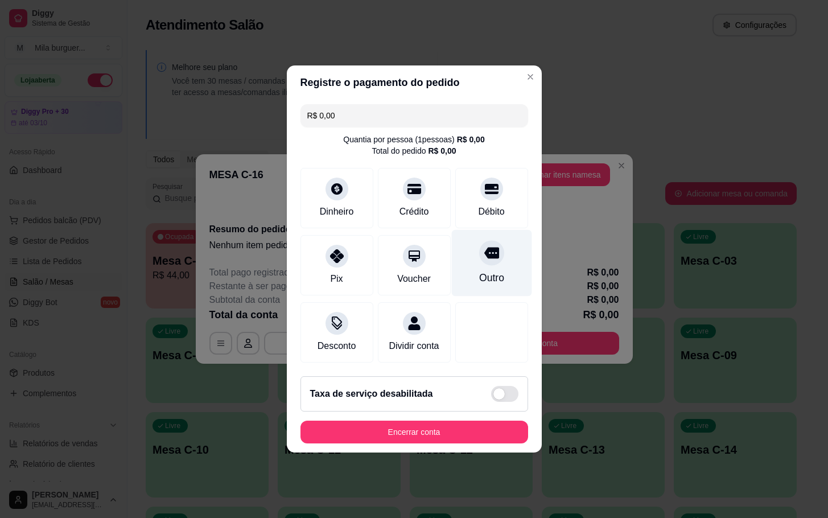
click at [480, 256] on div at bounding box center [491, 252] width 25 height 25
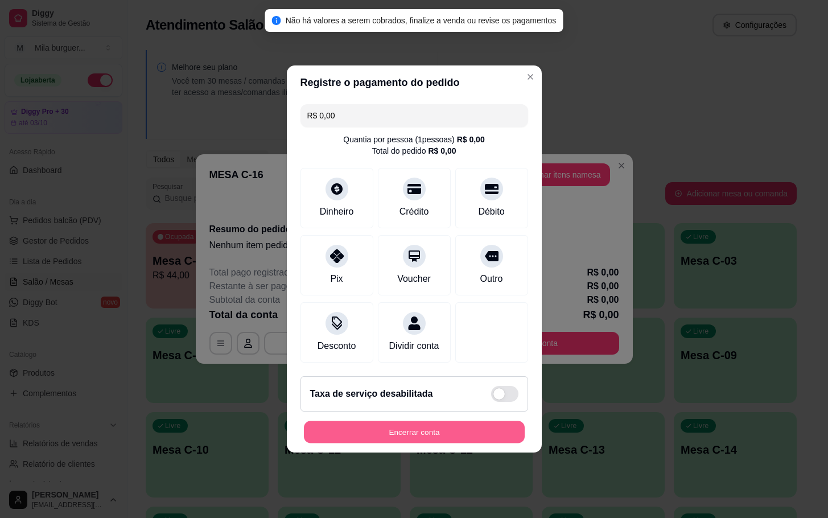
click at [444, 434] on button "Encerrar conta" at bounding box center [414, 432] width 221 height 22
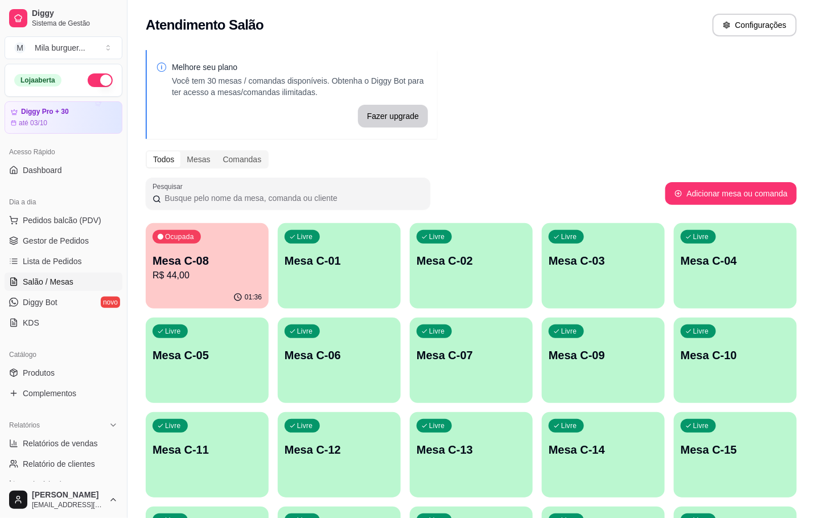
click at [200, 262] on p "Mesa C-08" at bounding box center [206, 261] width 109 height 16
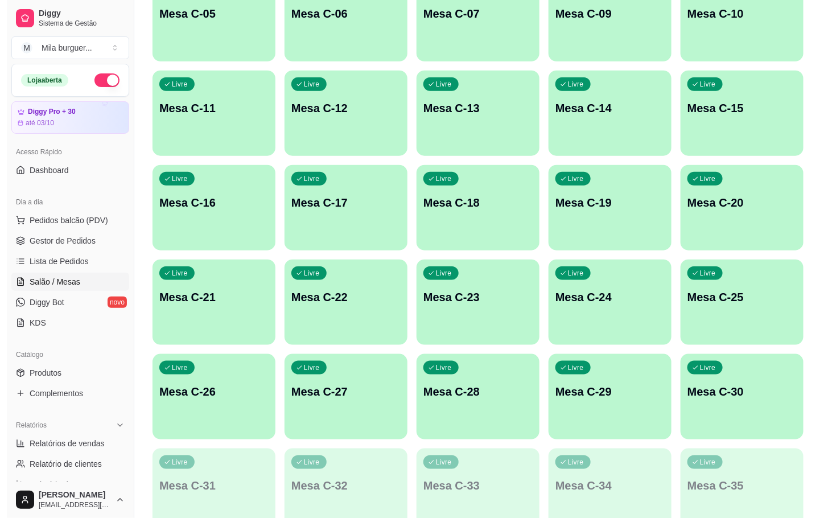
scroll to position [427, 0]
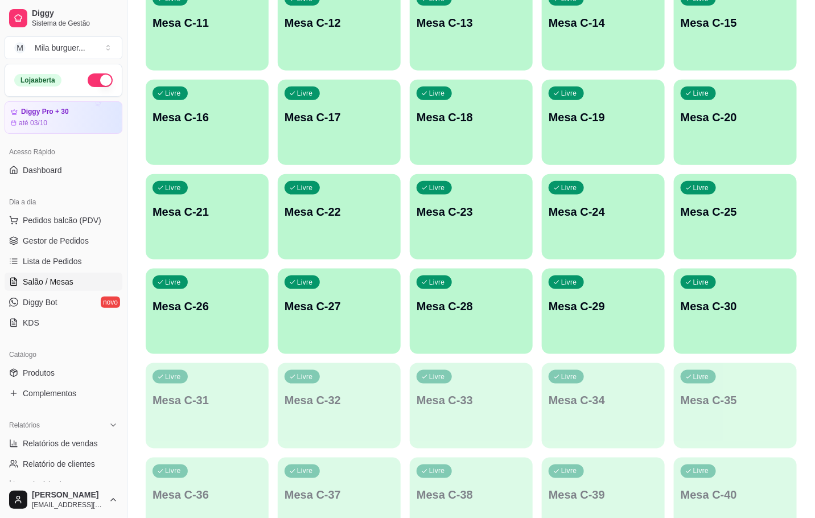
click at [597, 226] on div "Livre Mesa C-24" at bounding box center [603, 210] width 123 height 72
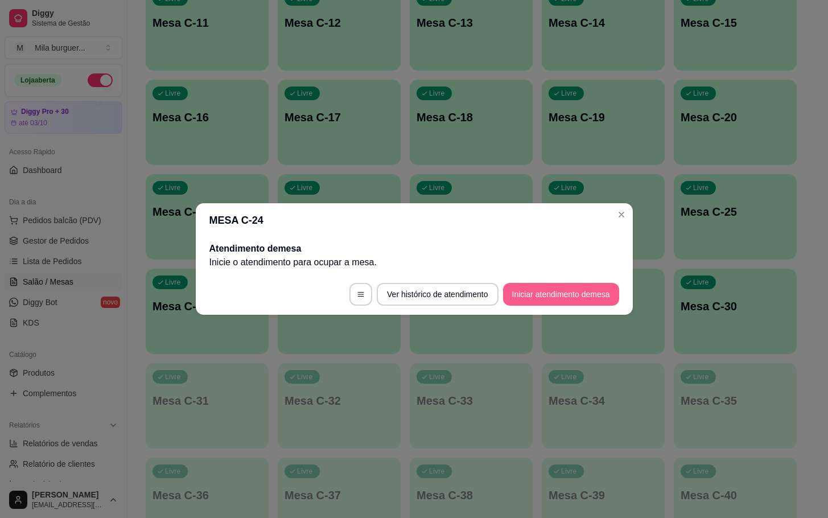
click at [543, 290] on button "Iniciar atendimento de mesa" at bounding box center [561, 294] width 116 height 23
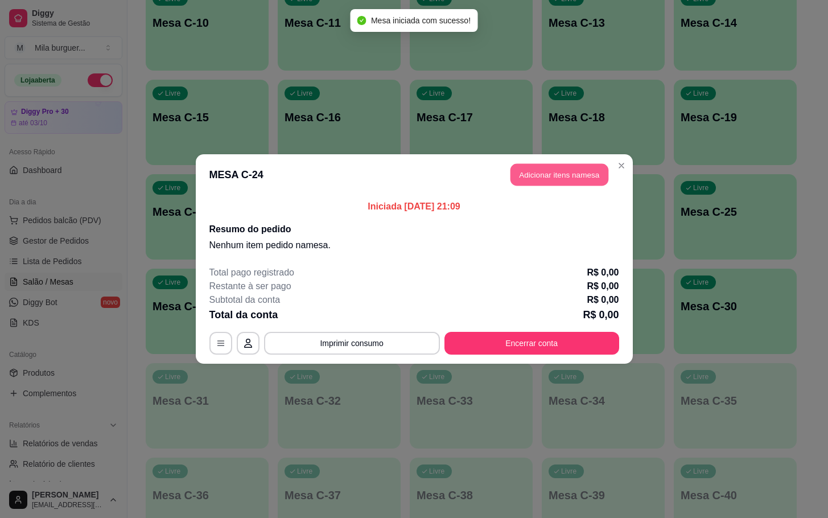
click at [582, 183] on button "Adicionar itens na mesa" at bounding box center [559, 175] width 98 height 22
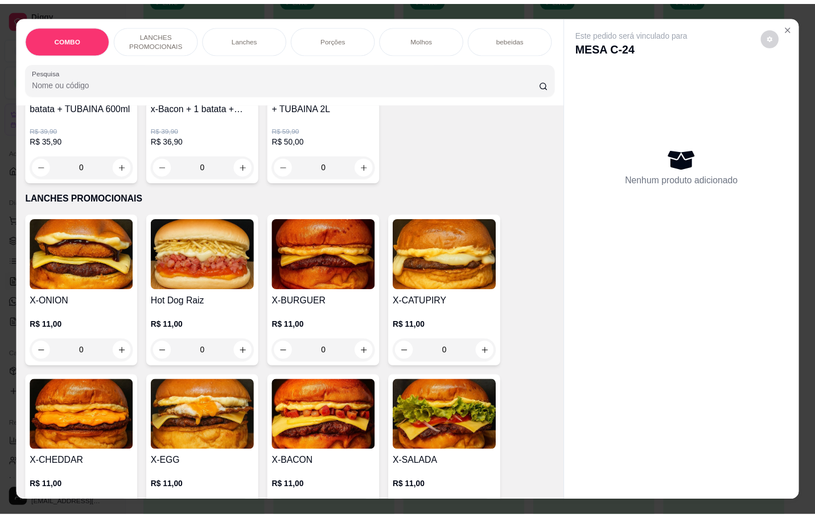
scroll to position [256, 0]
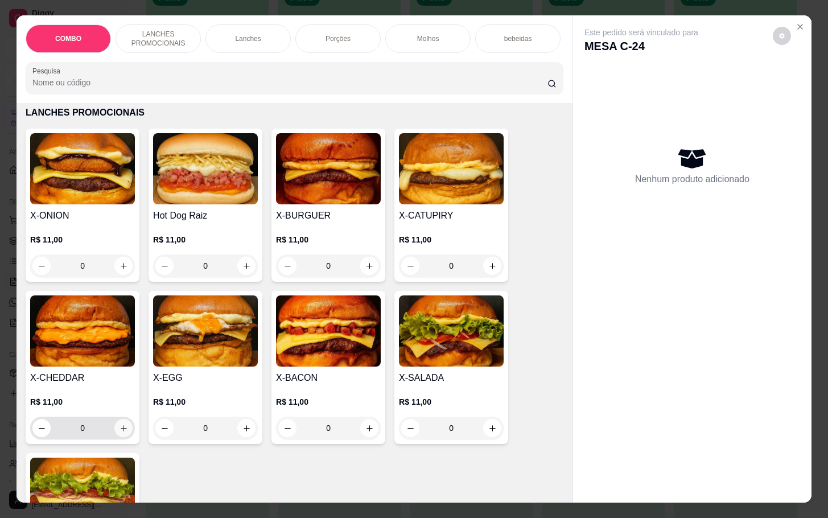
click at [119, 432] on icon "increase-product-quantity" at bounding box center [123, 428] width 9 height 9
type input "1"
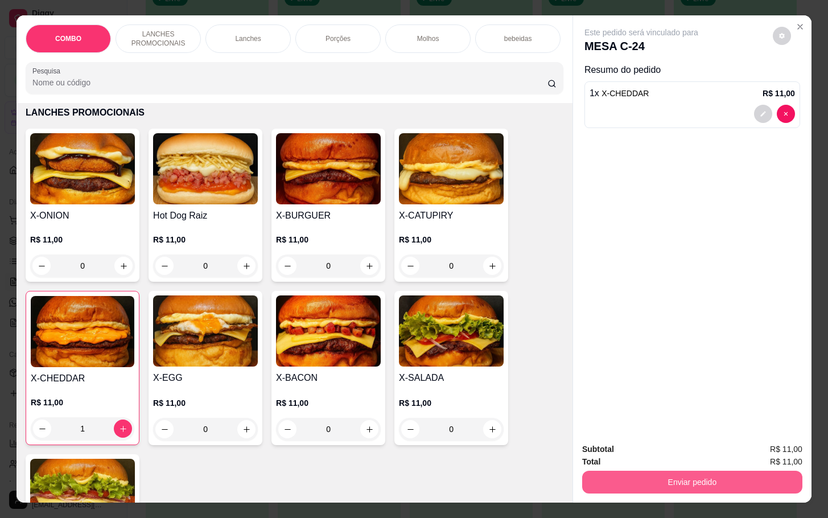
click at [712, 473] on button "Enviar pedido" at bounding box center [692, 482] width 220 height 23
click at [682, 447] on button "Não registrar e enviar pedido" at bounding box center [652, 448] width 118 height 22
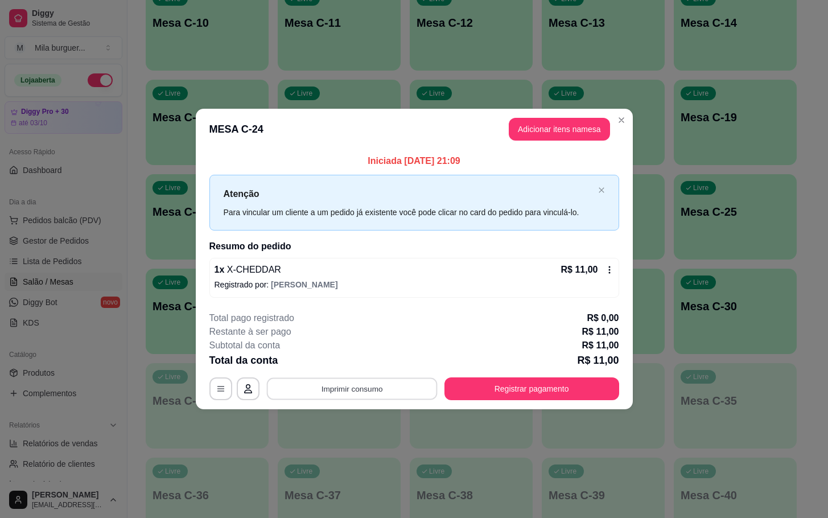
click at [403, 386] on button "Imprimir consumo" at bounding box center [351, 388] width 171 height 22
click at [377, 367] on button "IMPRESSORA" at bounding box center [355, 363] width 82 height 18
click at [398, 386] on button "Imprimir consumo" at bounding box center [351, 388] width 171 height 22
click at [370, 364] on button "IMPRESSORA" at bounding box center [355, 363] width 82 height 18
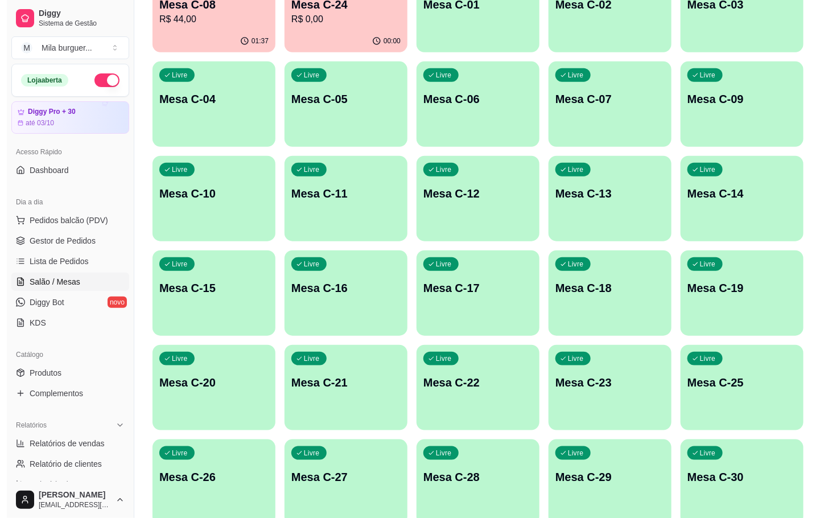
scroll to position [85, 0]
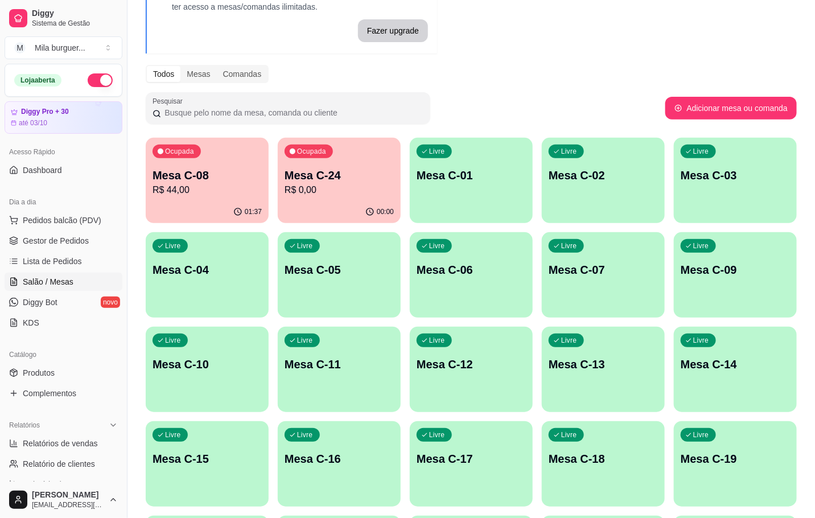
click at [193, 197] on div "Ocupada Mesa C-08 R$ 44,00" at bounding box center [207, 169] width 123 height 63
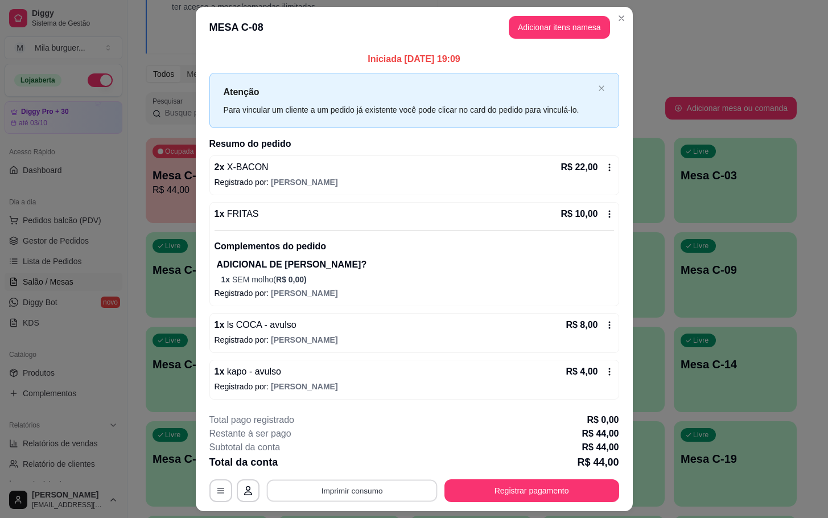
click at [377, 492] on button "Imprimir consumo" at bounding box center [351, 491] width 171 height 22
click at [369, 461] on button "IMPRESSORA" at bounding box center [349, 466] width 80 height 18
click at [386, 496] on button "Imprimir consumo" at bounding box center [352, 490] width 176 height 23
click at [364, 456] on div "Escolha a impressora IMPRESSORA" at bounding box center [349, 458] width 94 height 39
click at [617, 20] on icon "Close" at bounding box center [621, 18] width 9 height 9
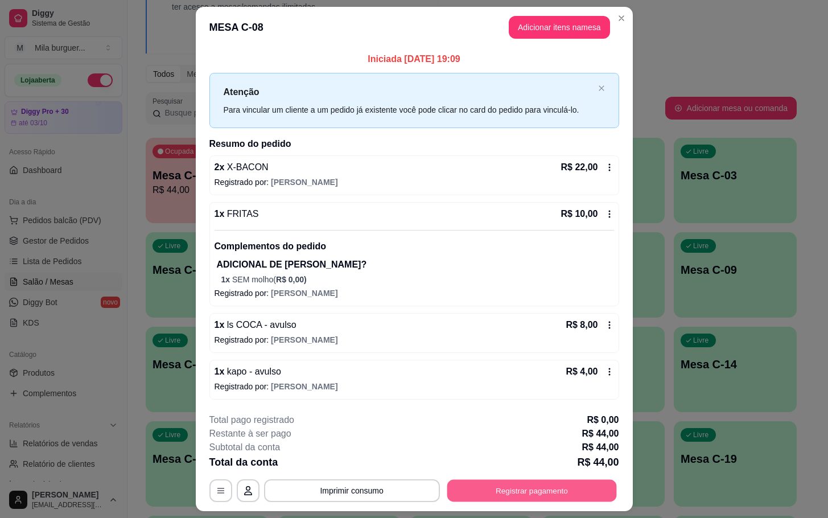
click at [548, 502] on button "Registrar pagamento" at bounding box center [532, 491] width 170 height 22
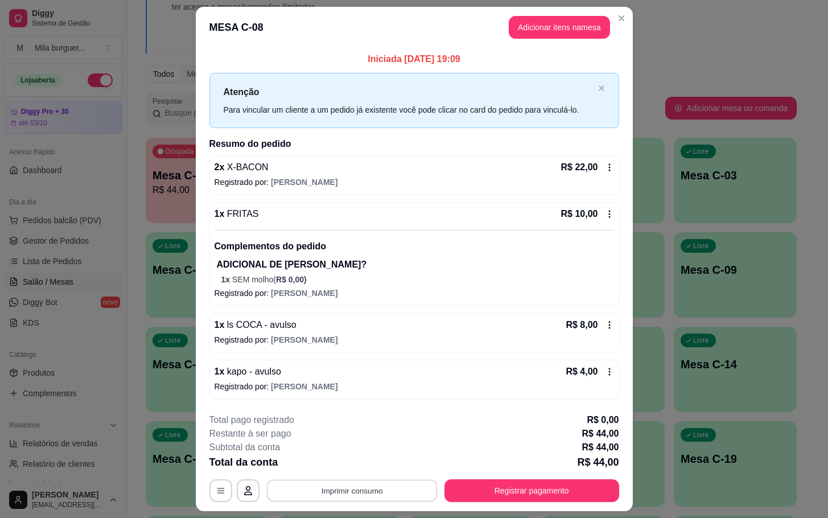
click at [366, 493] on button "Imprimir consumo" at bounding box center [351, 491] width 171 height 22
click at [369, 461] on button "IMPRESSORA" at bounding box center [349, 466] width 80 height 18
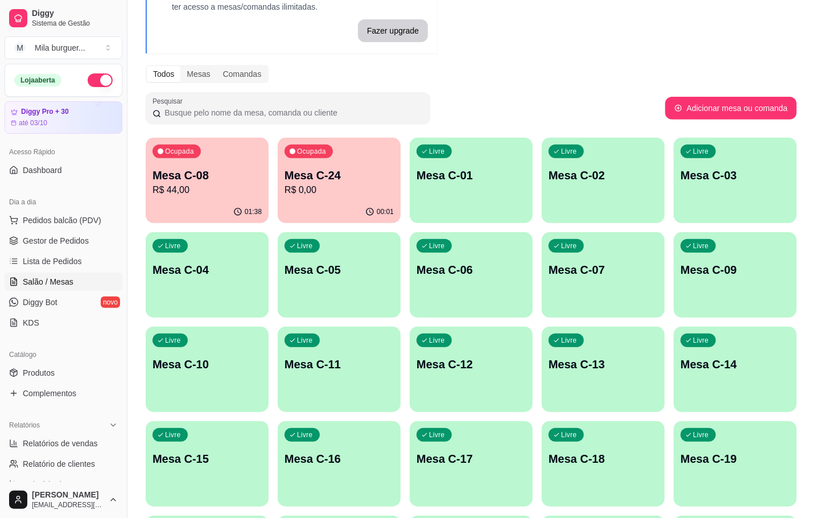
click at [231, 188] on p "R$ 44,00" at bounding box center [206, 190] width 109 height 14
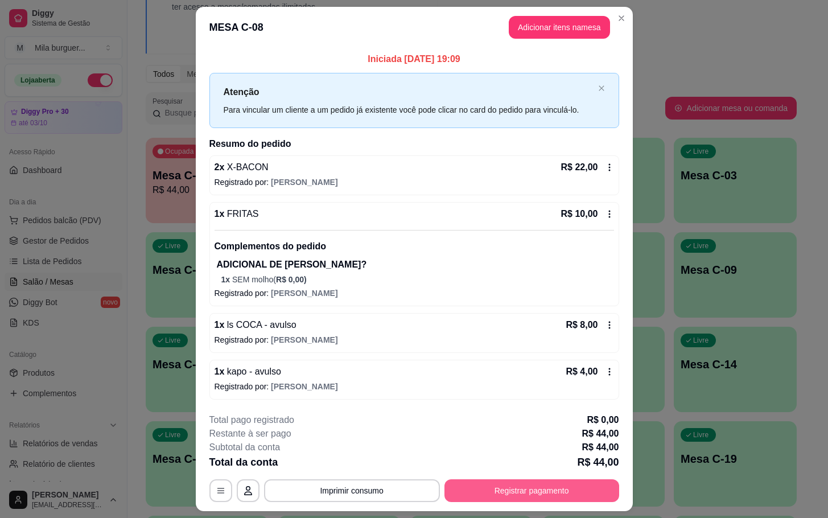
click at [530, 496] on button "Registrar pagamento" at bounding box center [531, 490] width 175 height 23
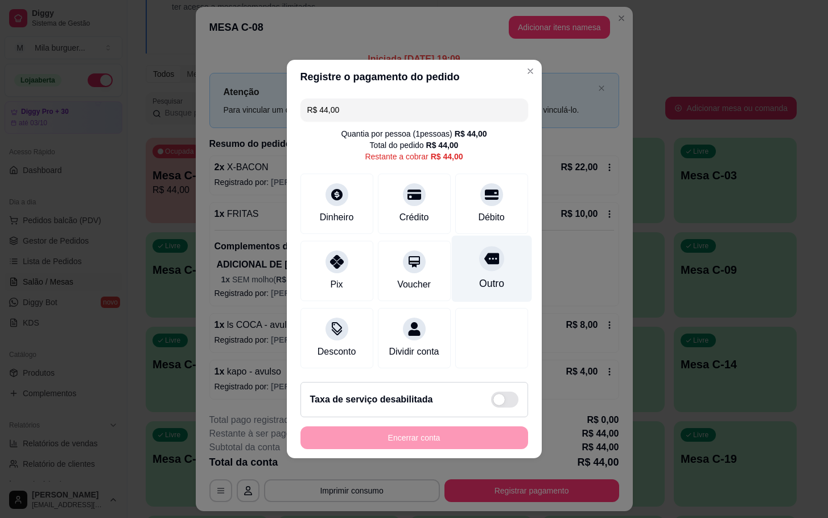
click at [461, 263] on div "Outro" at bounding box center [491, 269] width 80 height 67
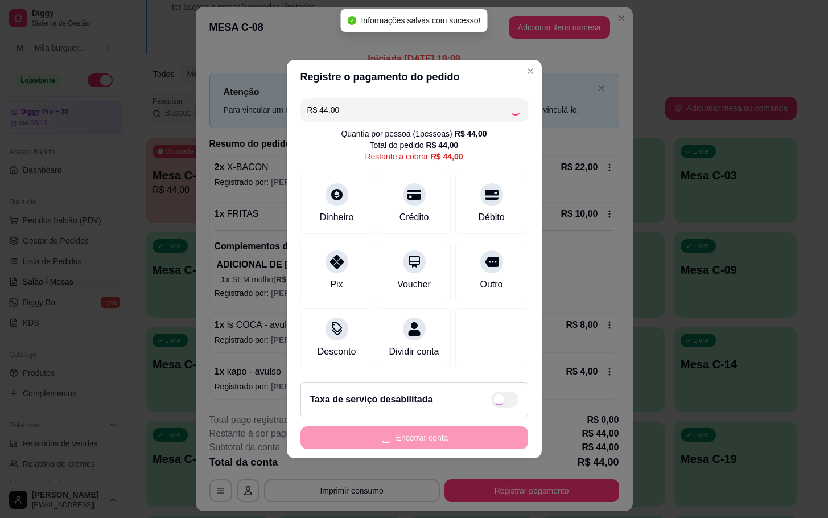
type input "R$ 0,00"
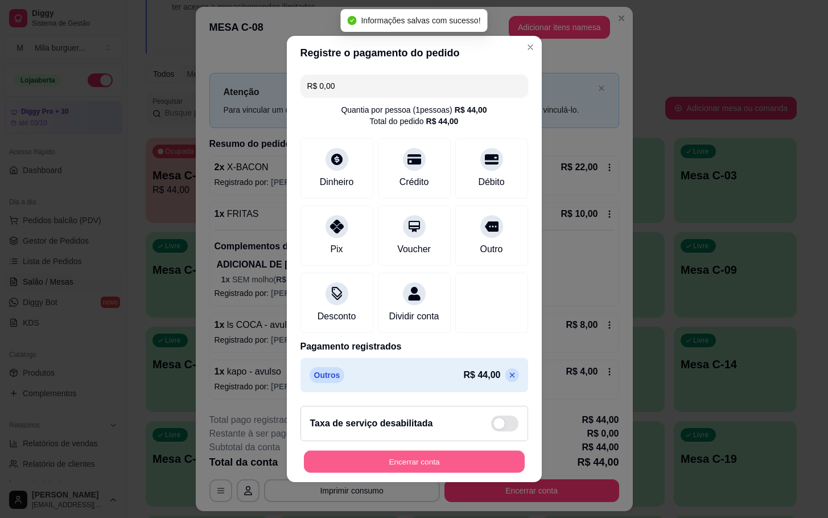
click at [452, 468] on button "Encerrar conta" at bounding box center [414, 462] width 221 height 22
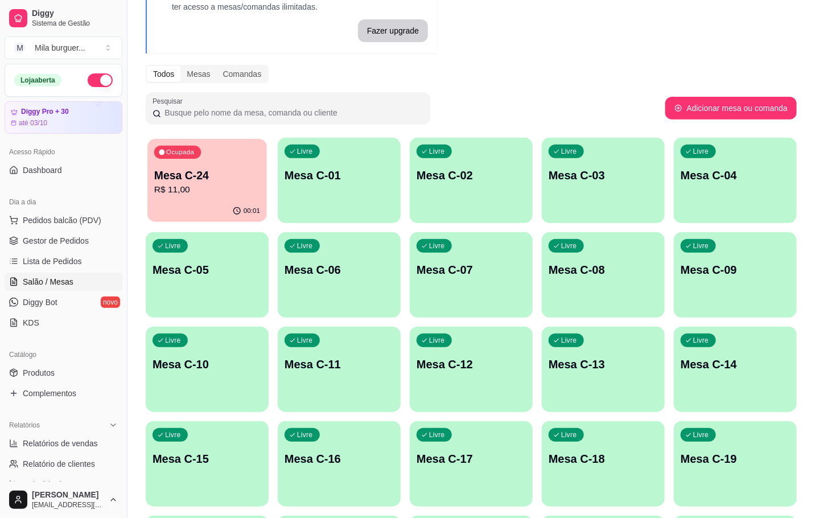
click at [200, 169] on p "Mesa C-24" at bounding box center [207, 175] width 106 height 15
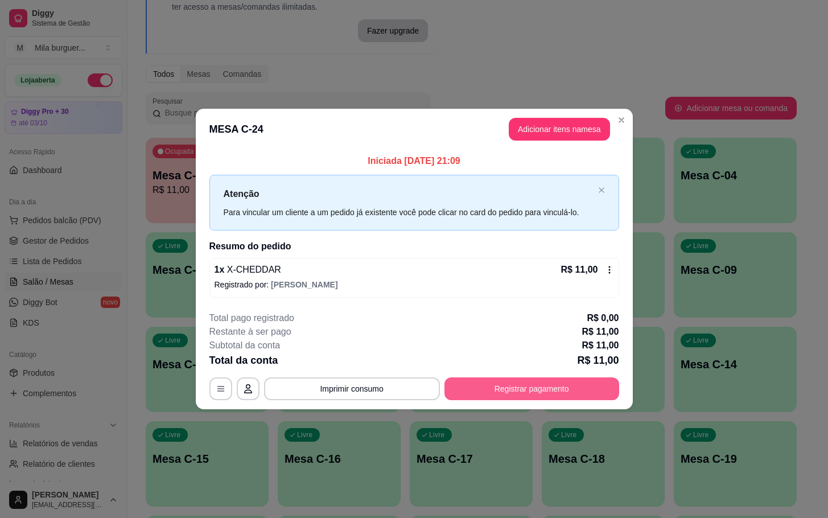
click at [560, 391] on button "Registrar pagamento" at bounding box center [531, 388] width 175 height 23
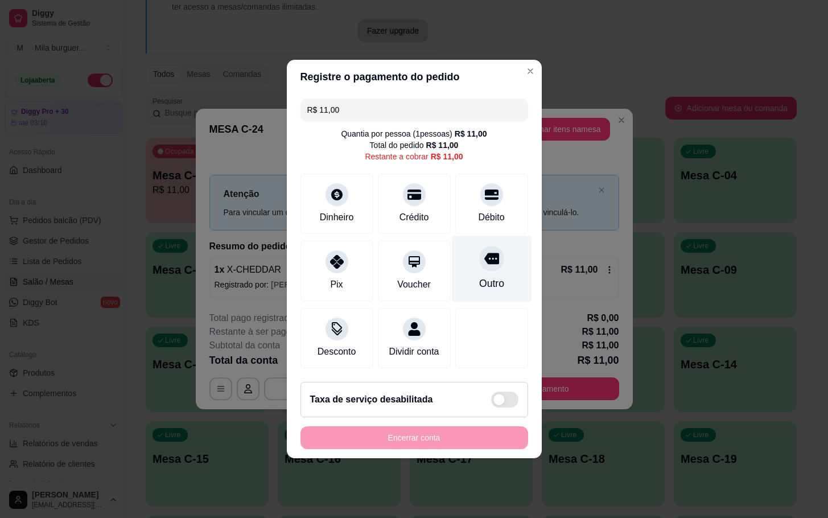
click at [469, 265] on div "Outro" at bounding box center [491, 269] width 80 height 67
type input "R$ 0,00"
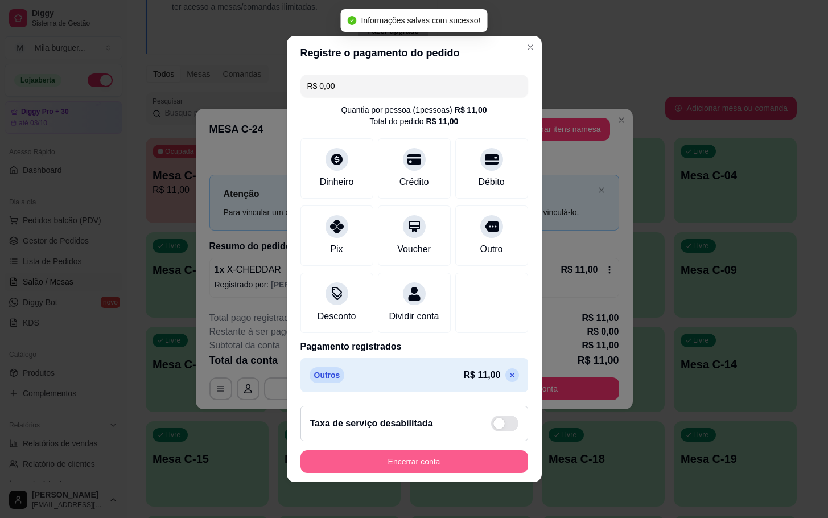
click at [472, 473] on button "Encerrar conta" at bounding box center [414, 461] width 228 height 23
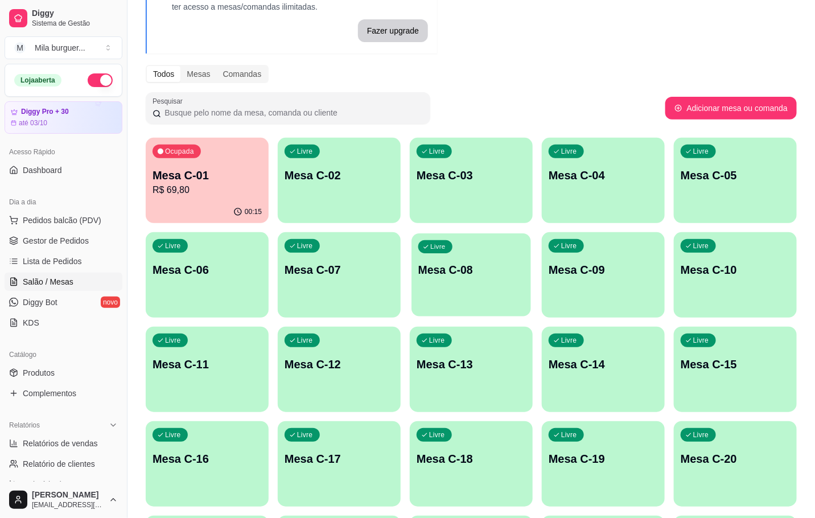
click at [436, 270] on p "Mesa C-08" at bounding box center [471, 269] width 106 height 15
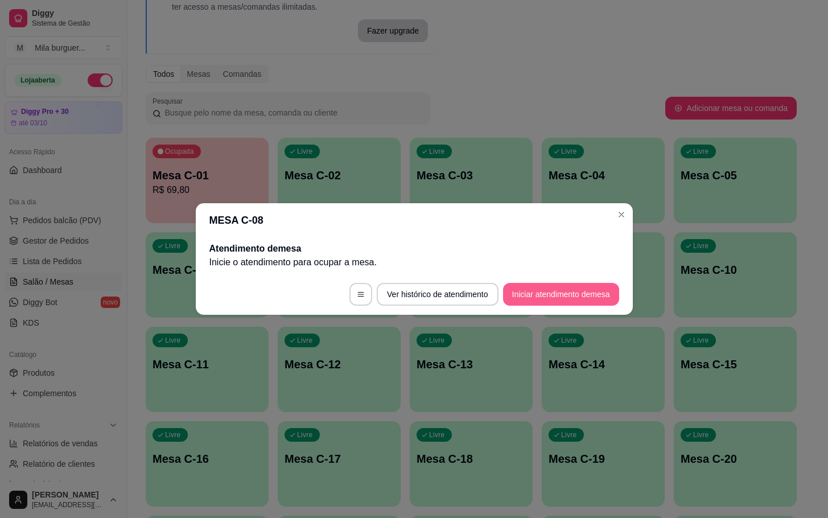
click at [591, 292] on button "Iniciar atendimento de mesa" at bounding box center [561, 294] width 116 height 23
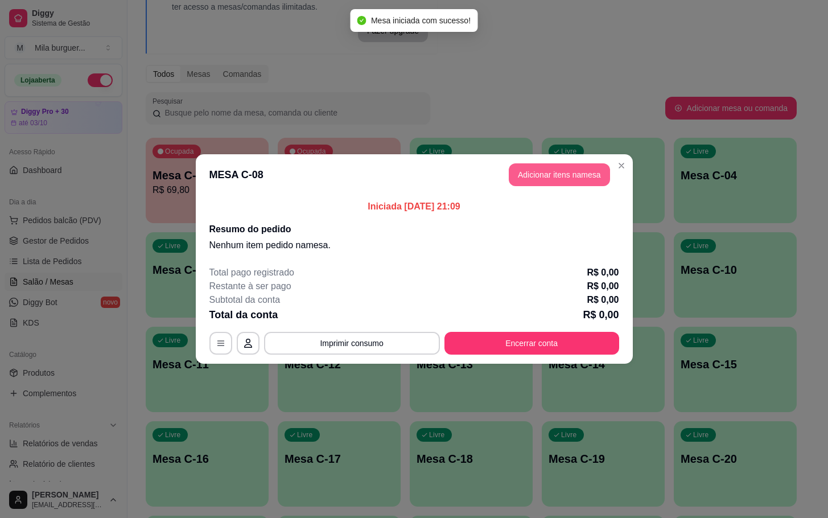
click at [567, 184] on button "Adicionar itens na mesa" at bounding box center [559, 174] width 101 height 23
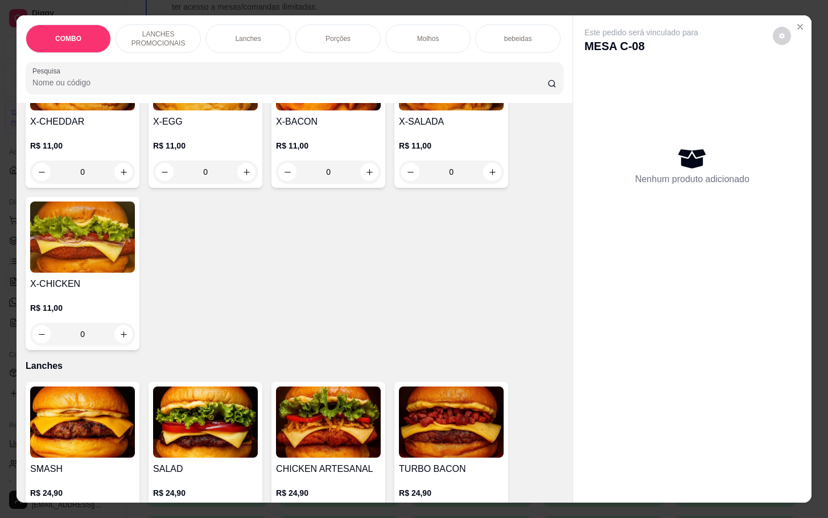
scroll to position [597, 0]
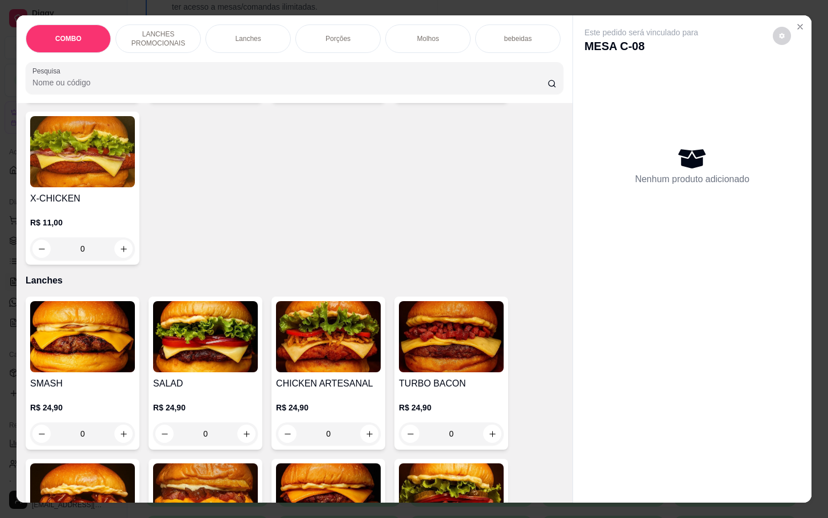
click at [116, 439] on div "0" at bounding box center [82, 433] width 105 height 23
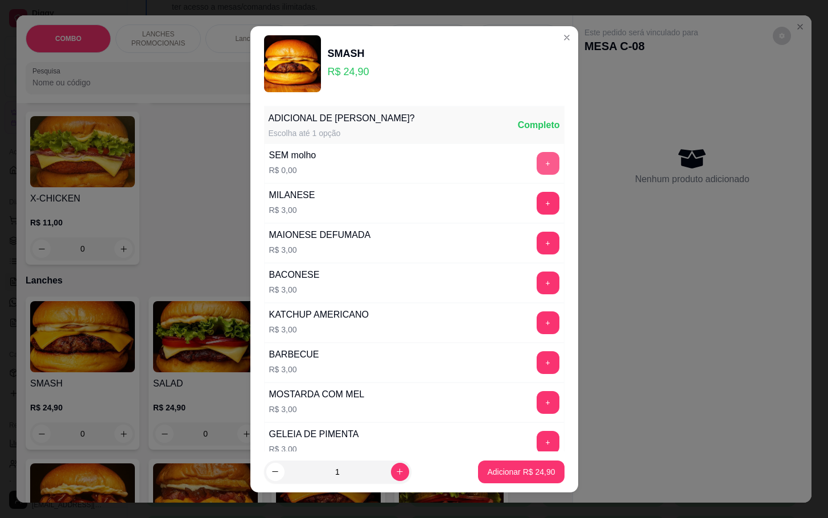
click at [537, 167] on button "+" at bounding box center [548, 163] width 23 height 23
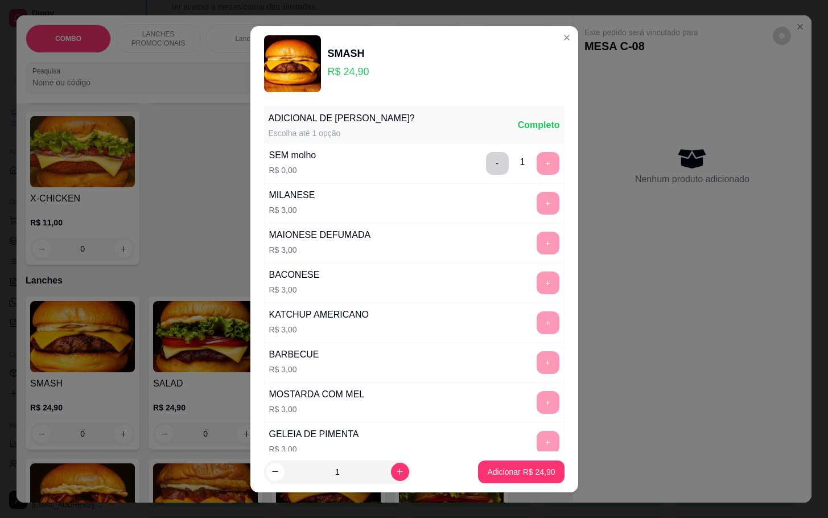
scroll to position [10, 0]
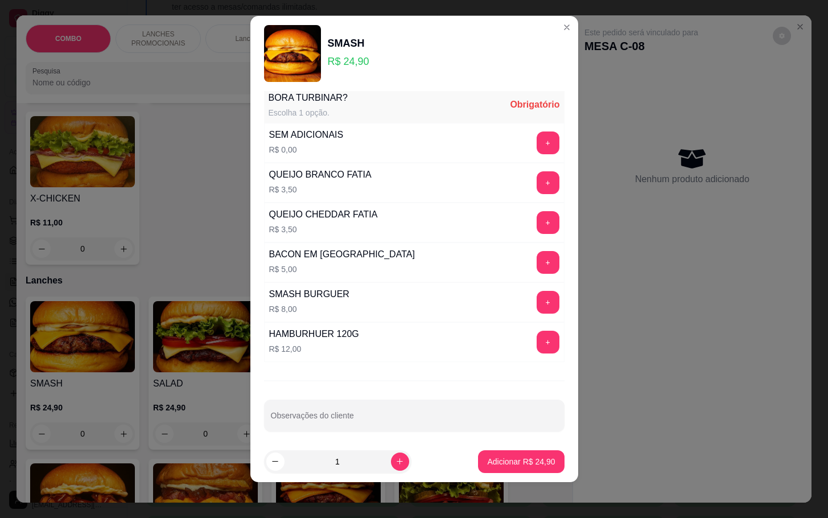
click at [512, 134] on div "SEM ADICIONAIS R$ 0,00 +" at bounding box center [414, 143] width 300 height 40
click at [537, 152] on button "+" at bounding box center [548, 142] width 22 height 22
click at [486, 148] on button "-" at bounding box center [497, 142] width 22 height 22
click at [537, 140] on button "+" at bounding box center [548, 142] width 23 height 23
click at [526, 455] on button "Adicionar R$ 24,90" at bounding box center [521, 461] width 86 height 23
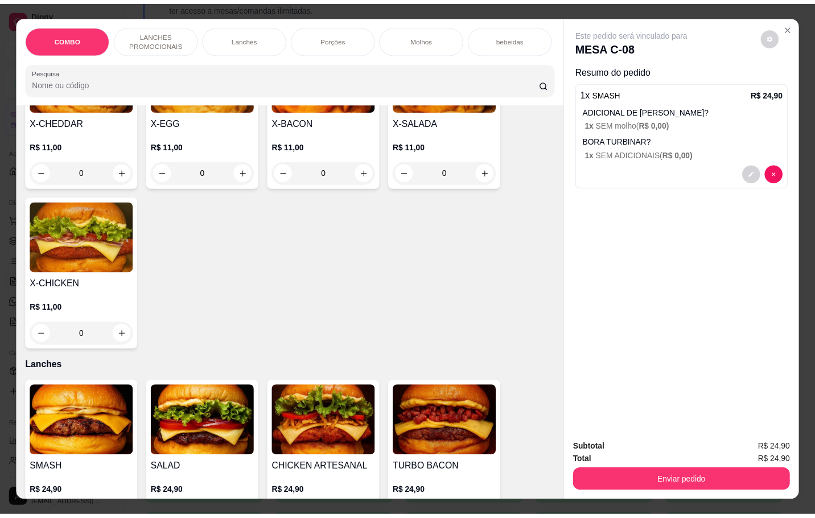
scroll to position [427, 0]
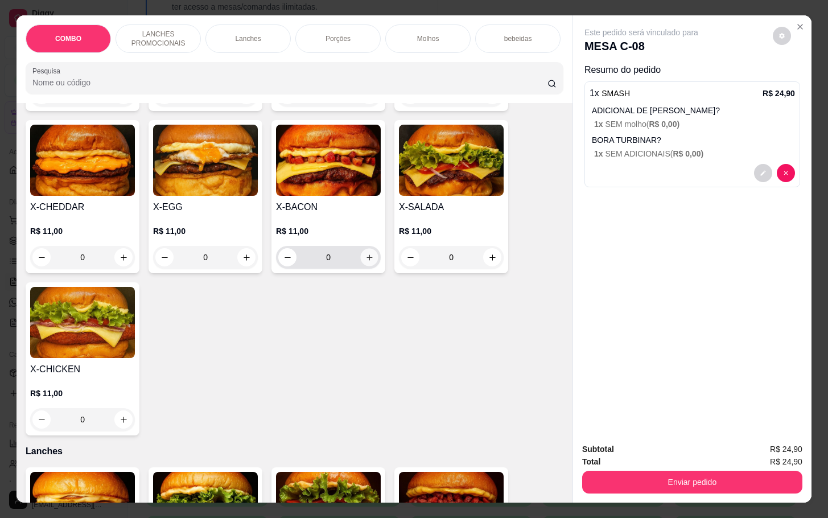
click at [365, 262] on icon "increase-product-quantity" at bounding box center [369, 257] width 9 height 9
type input "1"
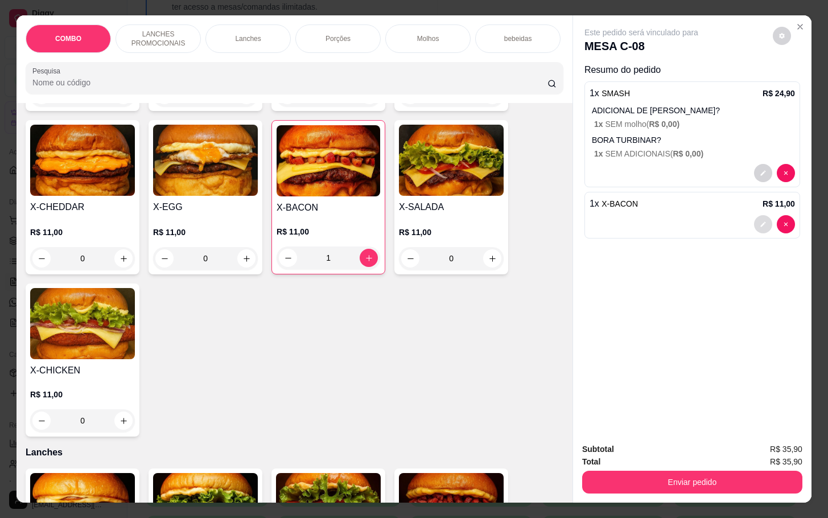
click at [757, 216] on button "decrease-product-quantity" at bounding box center [763, 224] width 18 height 18
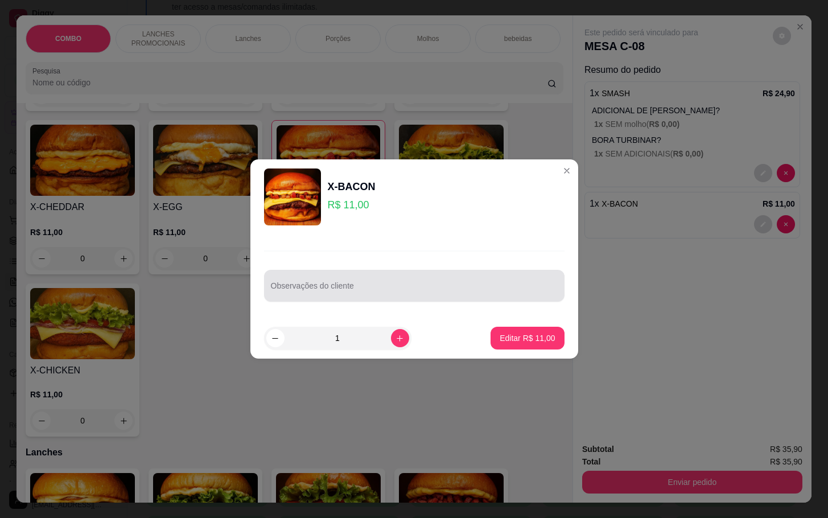
click at [459, 277] on div at bounding box center [414, 285] width 287 height 23
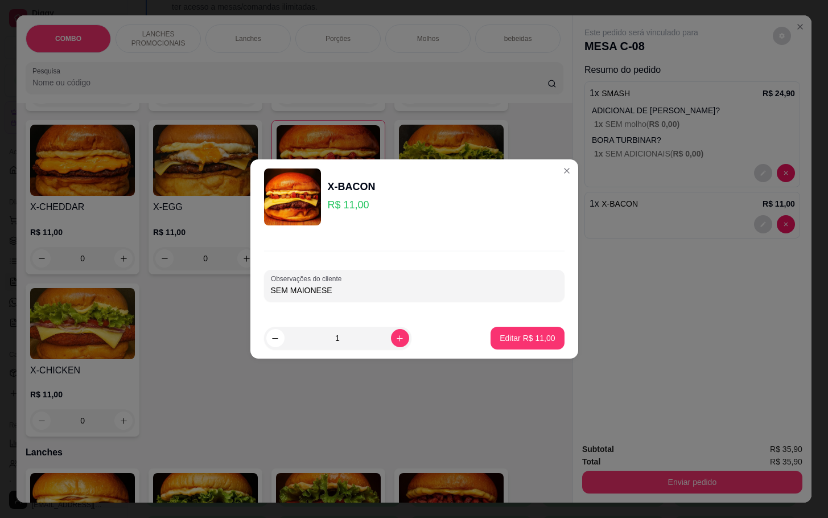
type input "SEM MAIONESE"
click at [525, 350] on footer "1 Editar R$ 11,00" at bounding box center [414, 337] width 328 height 41
click at [521, 344] on button "Editar R$ 11,00" at bounding box center [526, 338] width 73 height 23
type input "0"
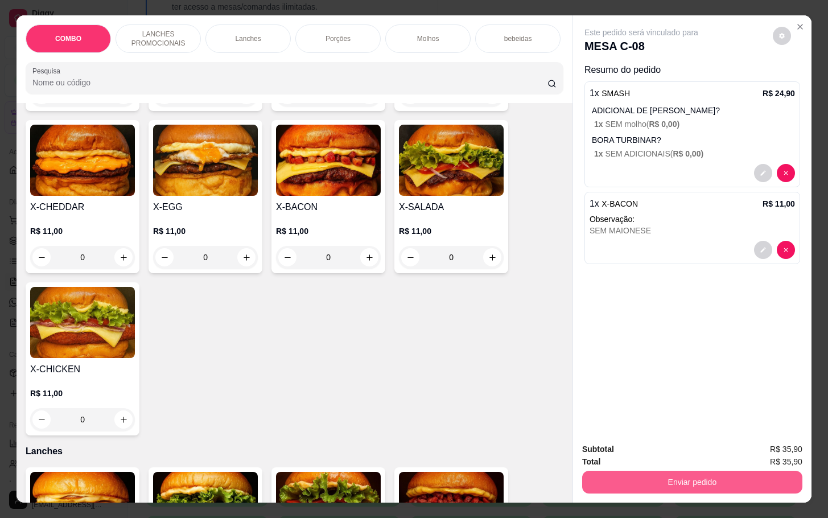
click at [707, 481] on button "Enviar pedido" at bounding box center [692, 482] width 220 height 23
click at [698, 452] on button "Não registrar e enviar pedido" at bounding box center [652, 448] width 118 height 22
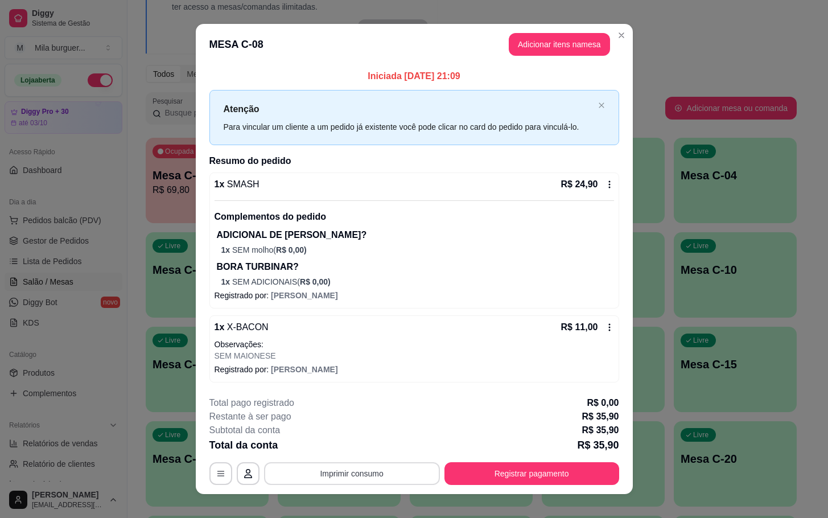
click at [385, 466] on button "Imprimir consumo" at bounding box center [352, 473] width 176 height 23
click at [381, 453] on div "Escolha a impressora IMPRESSORA" at bounding box center [349, 440] width 94 height 39
click at [273, 274] on div "BORA TURBINAR? 1 x SEM ADICIONAIS ( R$ 0,00 )" at bounding box center [415, 273] width 397 height 27
click at [574, 478] on button "Registrar pagamento" at bounding box center [531, 473] width 175 height 23
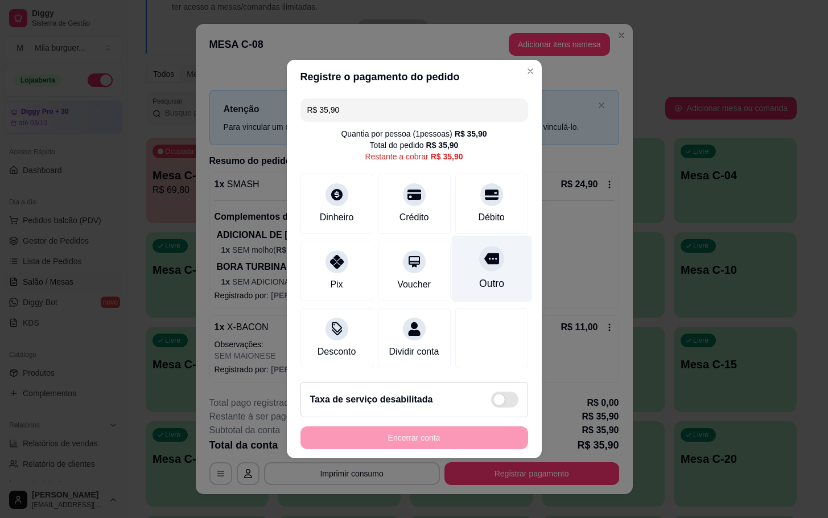
click at [484, 253] on icon at bounding box center [491, 258] width 15 height 11
type input "R$ 0,00"
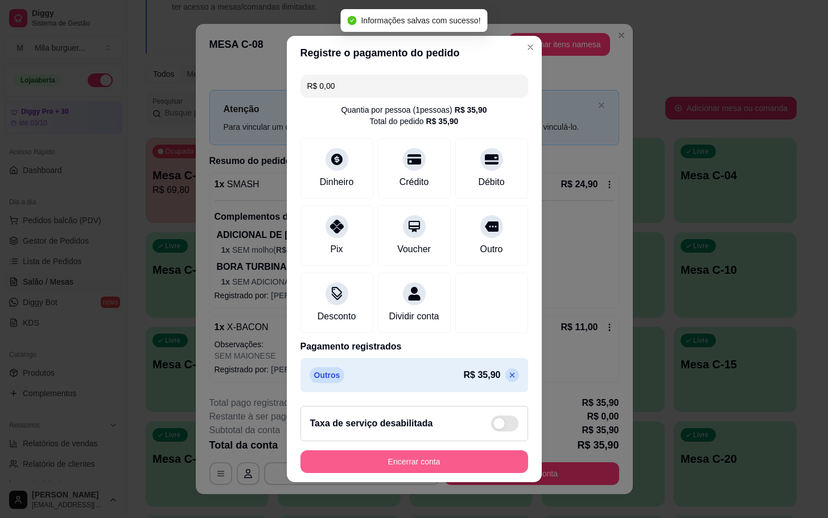
click at [490, 464] on button "Encerrar conta" at bounding box center [414, 461] width 228 height 23
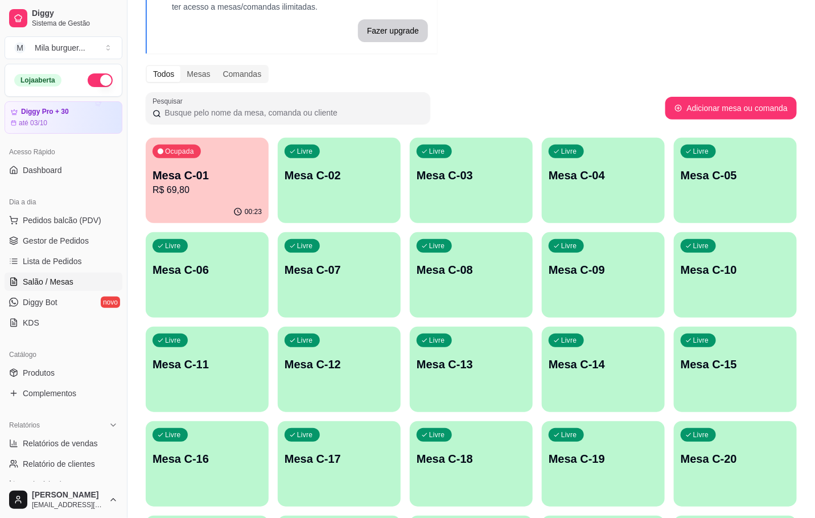
click at [178, 82] on div "Todos Mesas Comandas" at bounding box center [207, 74] width 123 height 18
click at [225, 188] on p "R$ 69,80" at bounding box center [206, 190] width 109 height 14
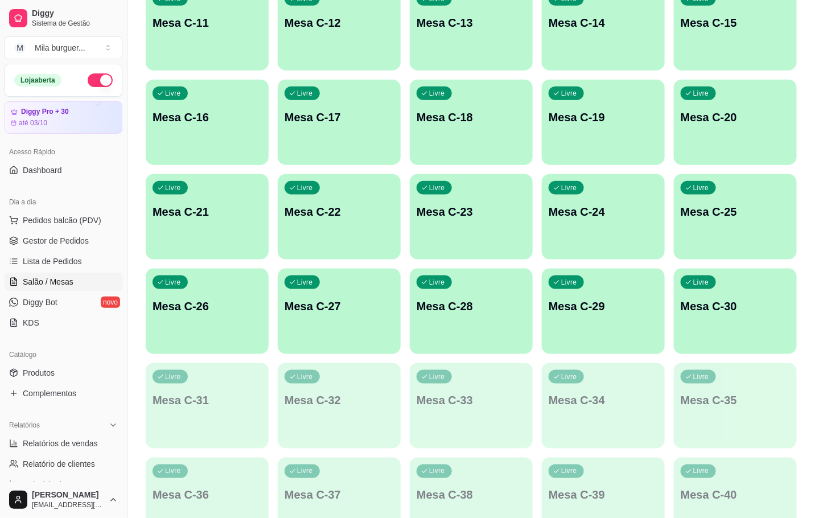
click at [481, 239] on div "Livre Mesa C-23" at bounding box center [471, 210] width 123 height 72
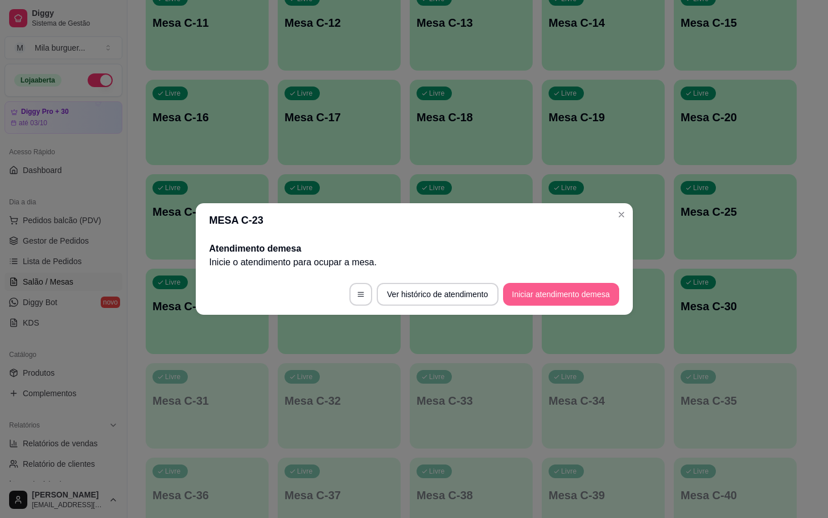
click at [584, 300] on button "Iniciar atendimento de mesa" at bounding box center [561, 294] width 116 height 23
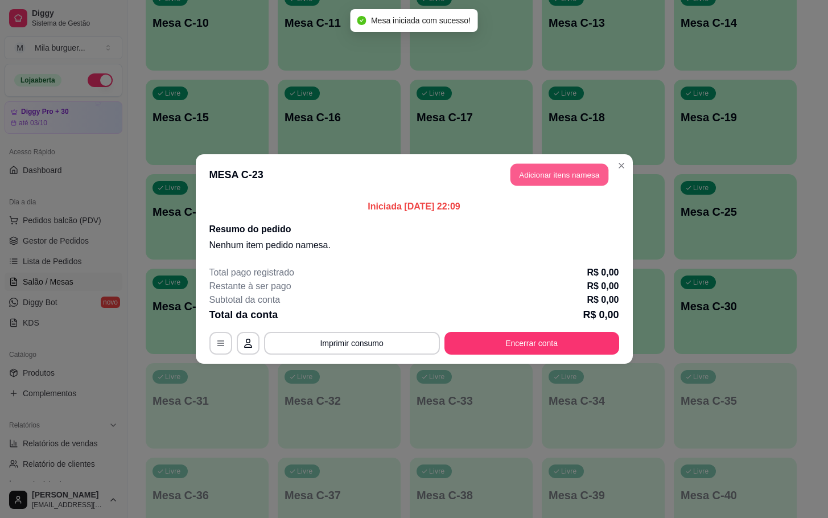
click at [574, 166] on button "Adicionar itens na mesa" at bounding box center [559, 175] width 98 height 22
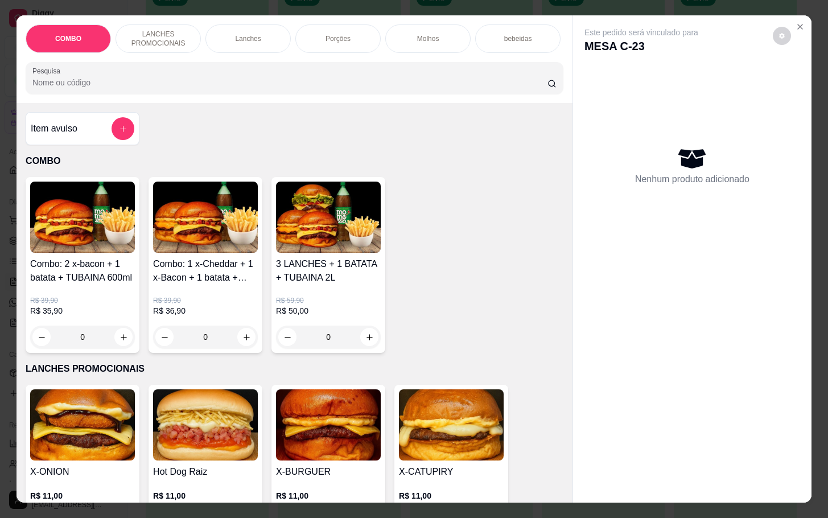
scroll to position [256, 0]
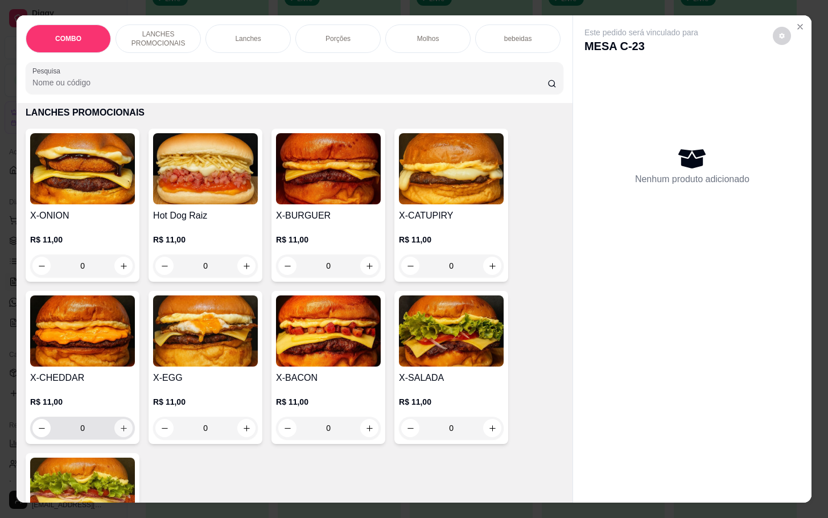
click at [114, 437] on button "increase-product-quantity" at bounding box center [123, 428] width 18 height 18
type input "1"
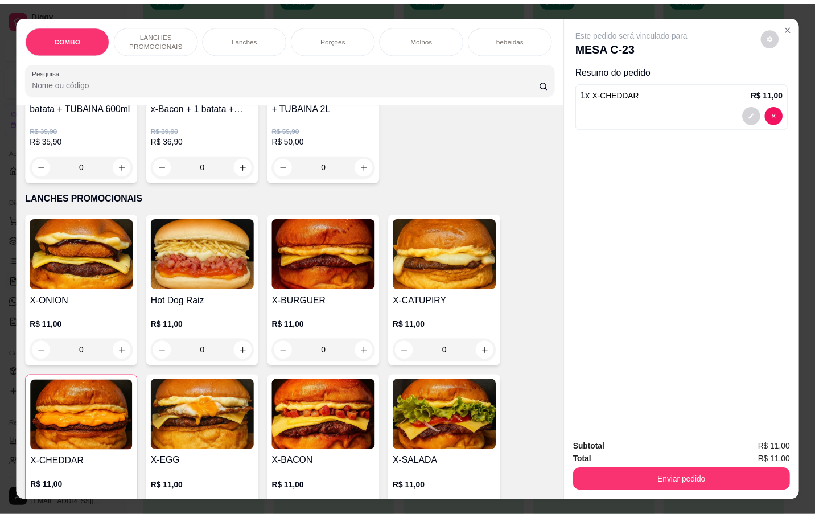
scroll to position [0, 0]
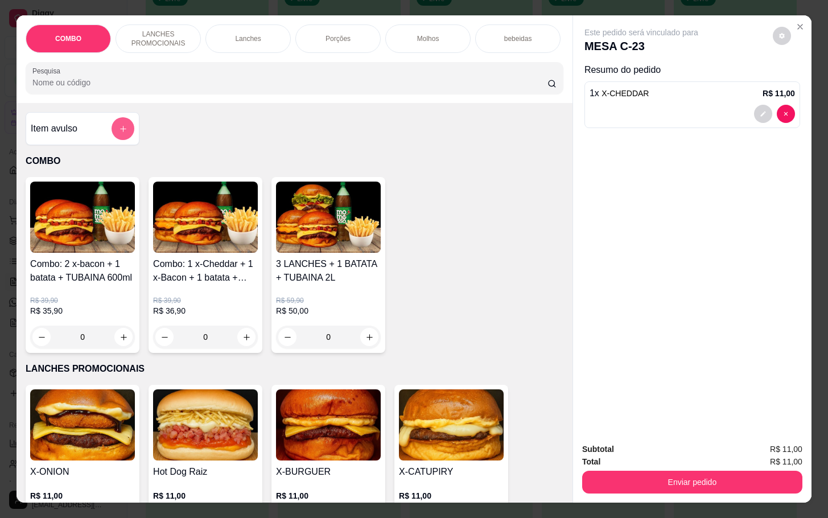
click at [112, 132] on button "add-separate-item" at bounding box center [123, 128] width 23 height 23
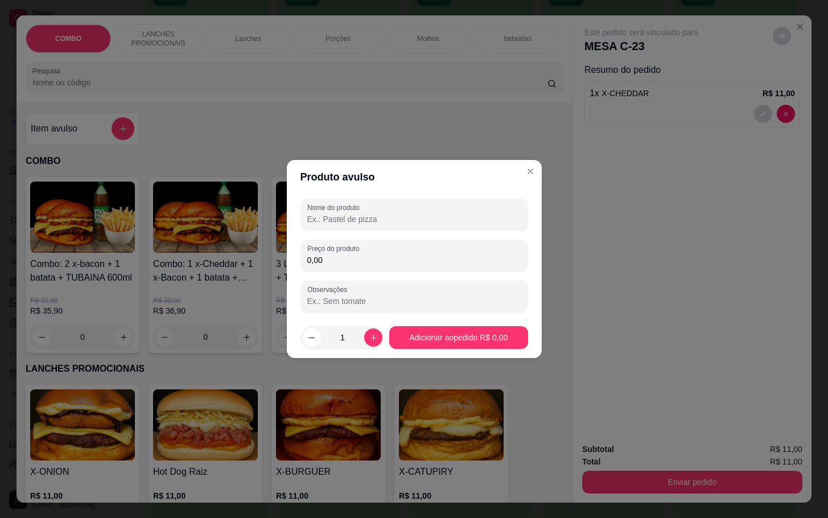
click at [320, 216] on input "Nome do produto" at bounding box center [414, 218] width 214 height 11
type input "COCA LATA"
click at [407, 258] on input "0,00" at bounding box center [414, 259] width 214 height 11
type input "7,00"
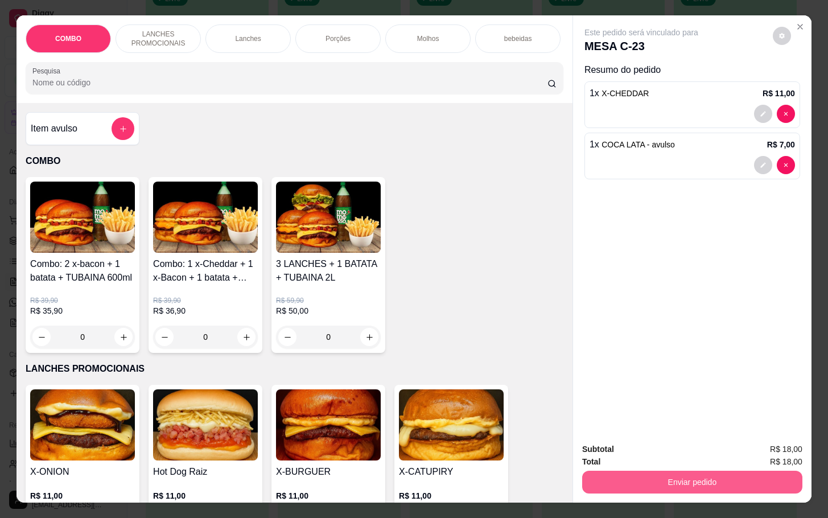
click at [715, 471] on button "Enviar pedido" at bounding box center [692, 482] width 220 height 23
click at [687, 437] on button "Não registrar e enviar pedido" at bounding box center [652, 448] width 118 height 22
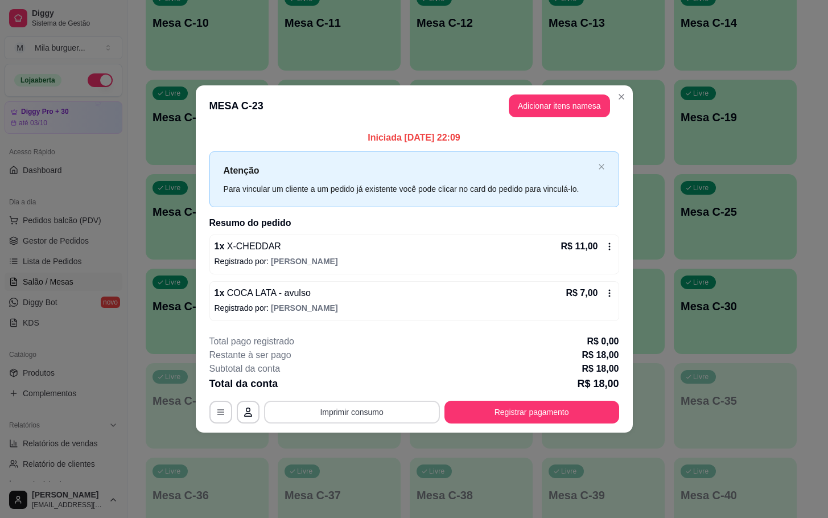
click at [386, 414] on button "Imprimir consumo" at bounding box center [352, 412] width 176 height 23
click at [364, 386] on button "IMPRESSORA" at bounding box center [355, 386] width 82 height 18
click at [378, 407] on button "Imprimir consumo" at bounding box center [352, 412] width 176 height 23
click at [369, 381] on button "IMPRESSORA" at bounding box center [355, 386] width 82 height 18
click at [389, 420] on button "Imprimir consumo" at bounding box center [352, 412] width 176 height 23
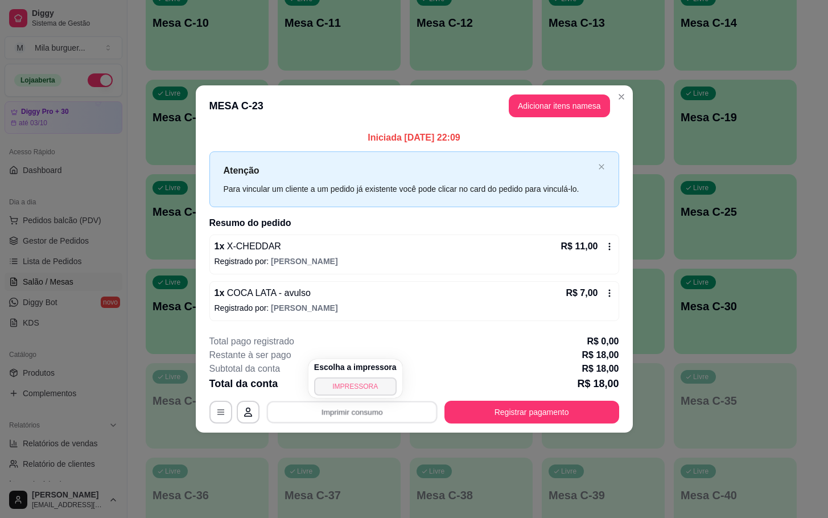
click at [356, 386] on button "IMPRESSORA" at bounding box center [355, 386] width 82 height 18
click at [426, 409] on button "Imprimir consumo" at bounding box center [352, 412] width 176 height 23
click at [360, 371] on h4 "Escolha a impressora" at bounding box center [355, 366] width 82 height 11
click at [362, 388] on button "IMPRESSORA" at bounding box center [355, 386] width 82 height 18
click at [379, 409] on button "Imprimir consumo" at bounding box center [351, 412] width 171 height 22
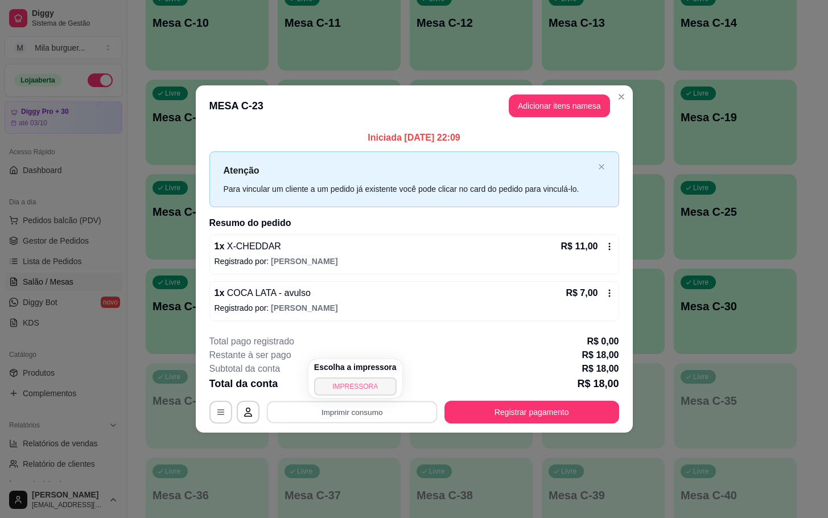
click at [371, 379] on button "IMPRESSORA" at bounding box center [355, 386] width 82 height 18
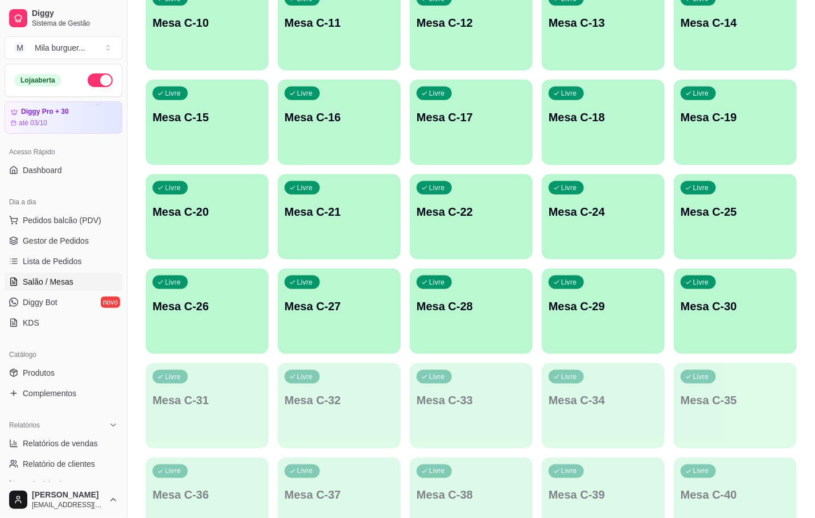
scroll to position [171, 0]
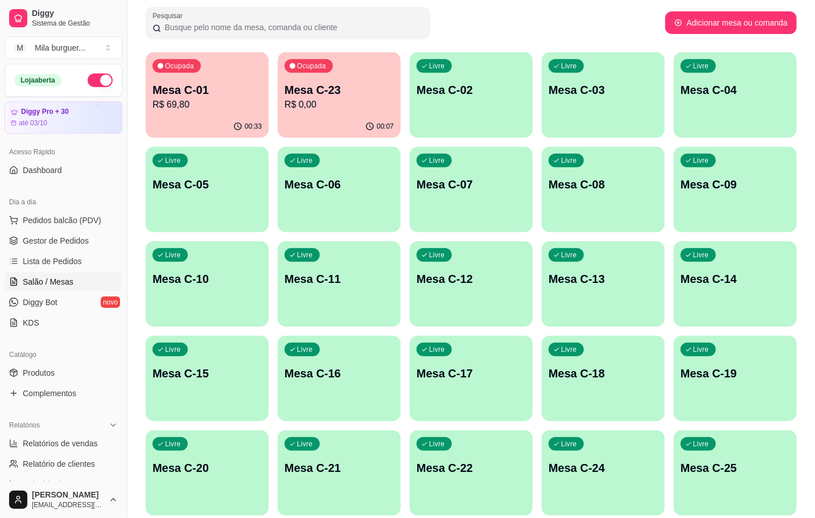
click at [220, 85] on p "Mesa C-01" at bounding box center [206, 90] width 109 height 16
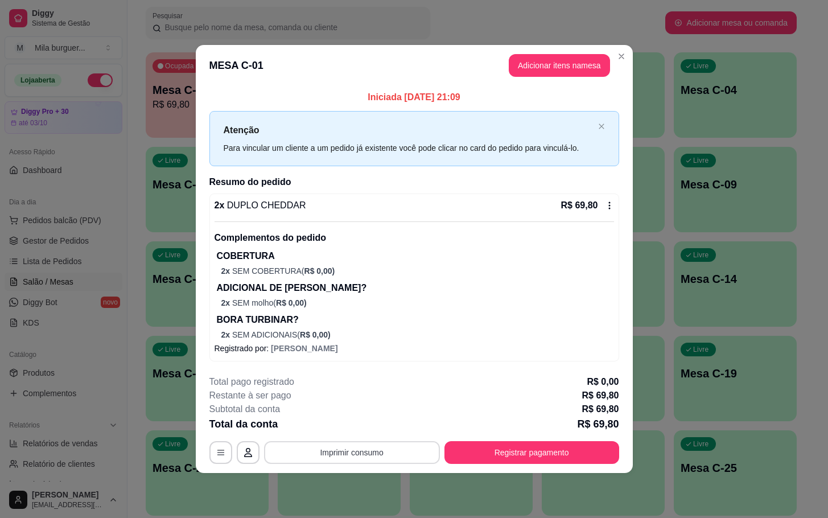
click at [365, 449] on button "Imprimir consumo" at bounding box center [352, 452] width 176 height 23
click at [413, 296] on div "ADICIONAL DE [PERSON_NAME]? 2 x SEM molho ( R$ 0,00 )" at bounding box center [415, 294] width 397 height 27
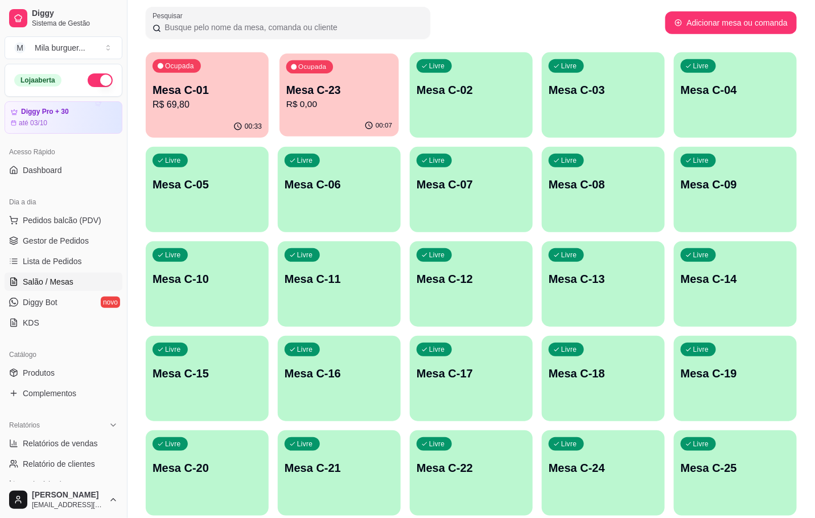
click at [377, 102] on p "R$ 0,00" at bounding box center [339, 104] width 106 height 13
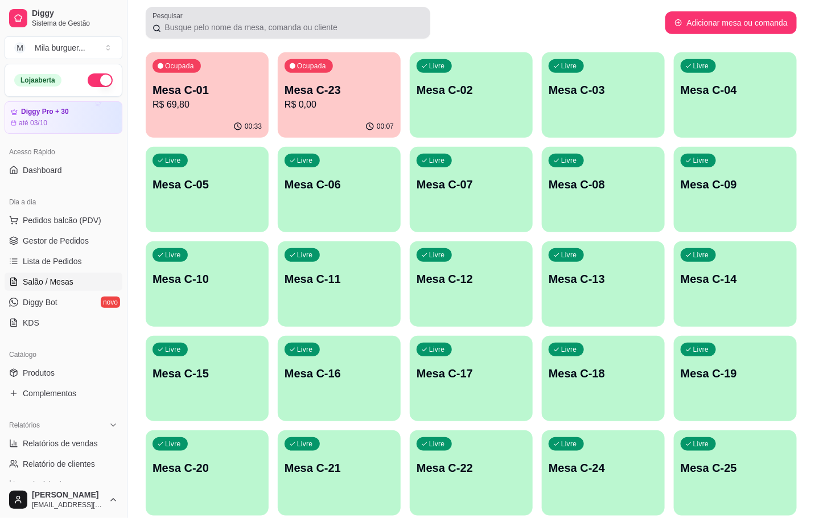
click at [398, 13] on div at bounding box center [287, 22] width 271 height 23
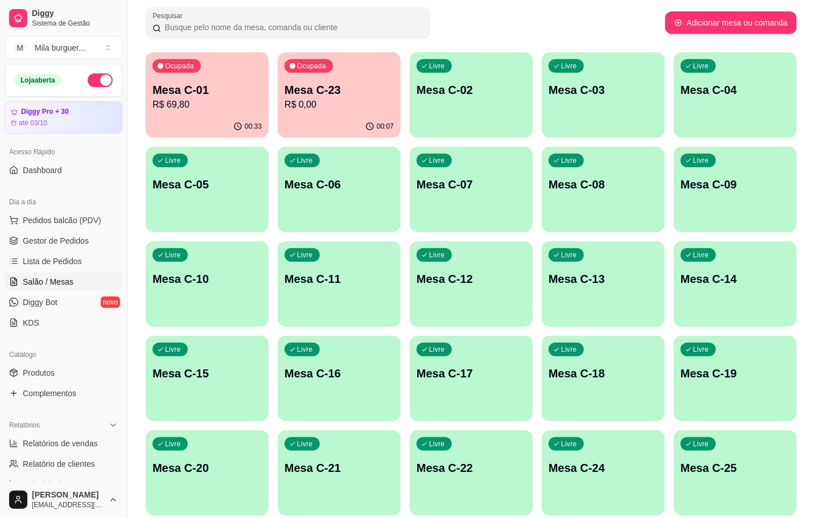
scroll to position [0, 0]
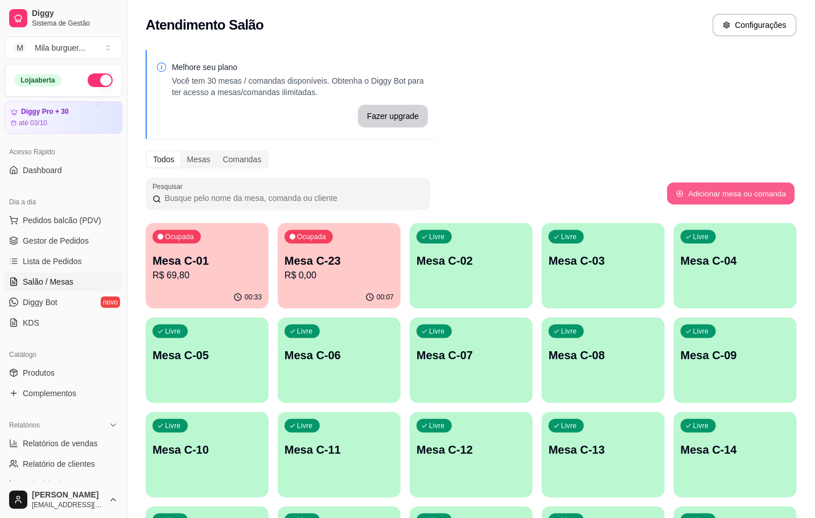
click at [753, 195] on button "Adicionar mesa ou comanda" at bounding box center [730, 194] width 127 height 22
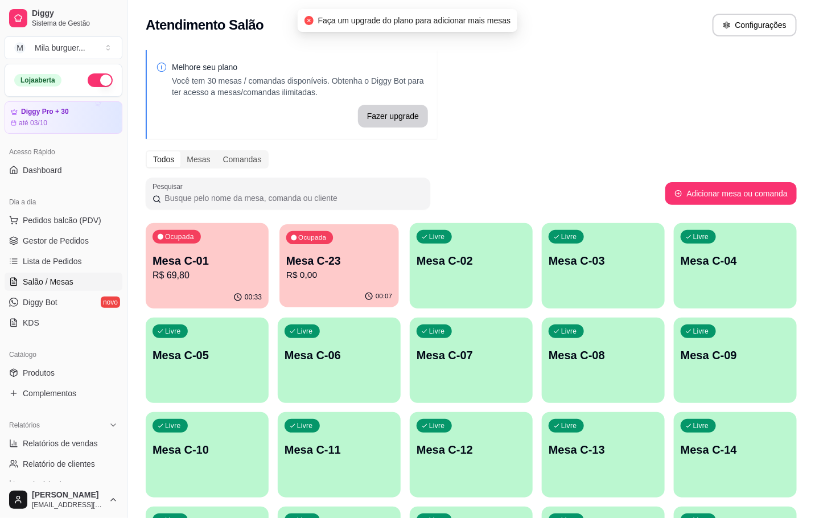
click at [314, 272] on p "R$ 0,00" at bounding box center [339, 275] width 106 height 13
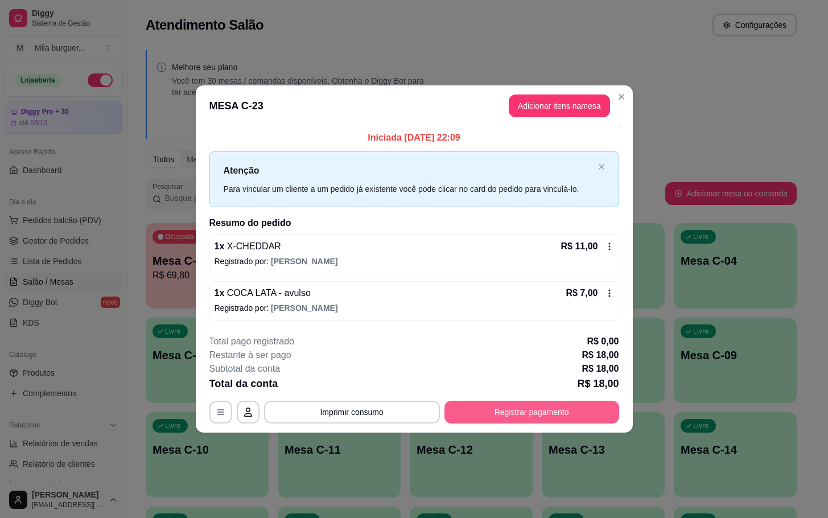
click at [548, 413] on button "Registrar pagamento" at bounding box center [531, 412] width 175 height 23
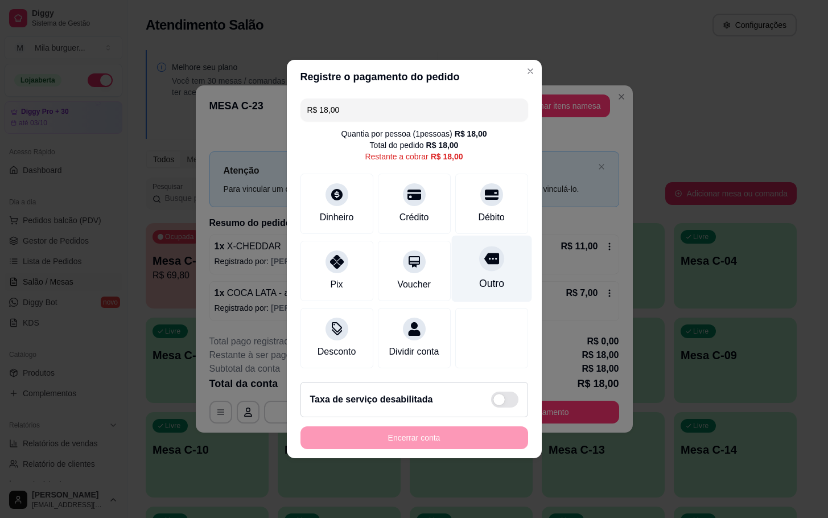
click at [488, 254] on div at bounding box center [491, 258] width 25 height 25
type input "R$ 0,00"
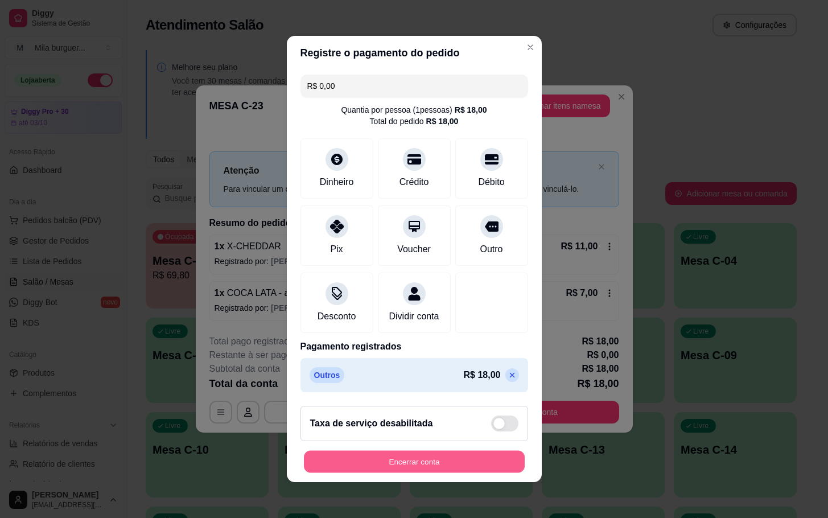
click at [495, 473] on button "Encerrar conta" at bounding box center [414, 462] width 221 height 22
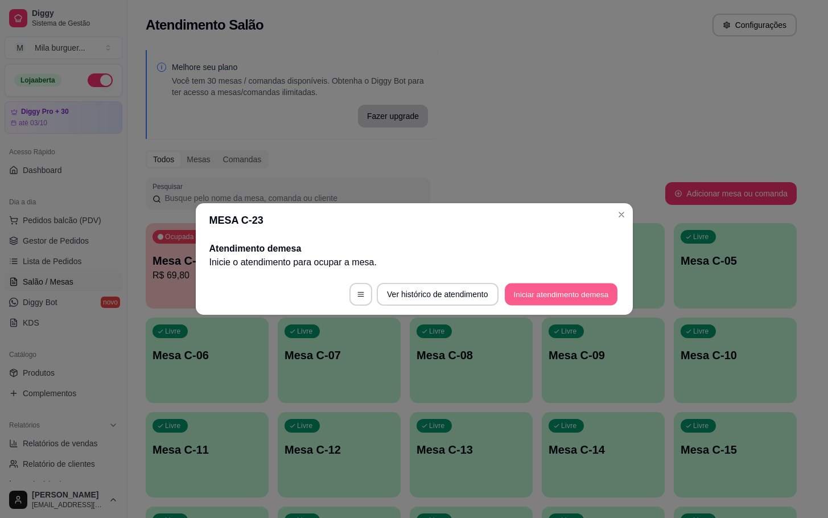
click at [536, 300] on button "Iniciar atendimento de mesa" at bounding box center [561, 294] width 113 height 22
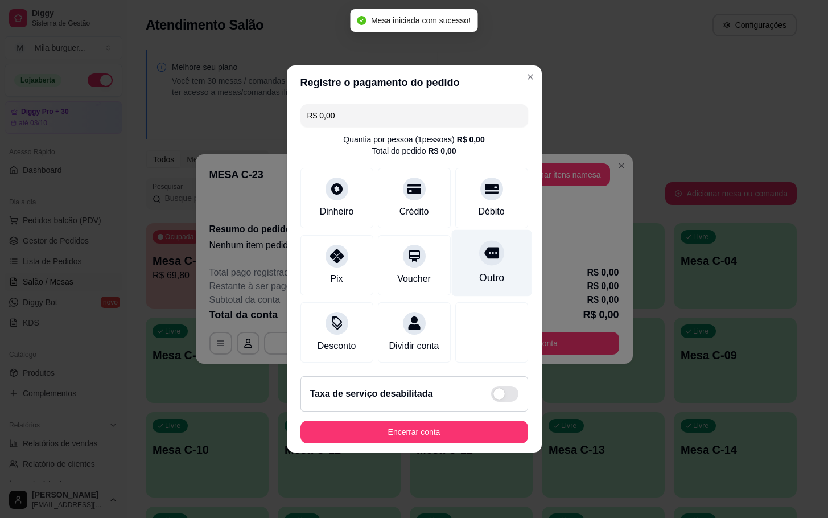
click at [478, 272] on div "Outro" at bounding box center [490, 277] width 25 height 15
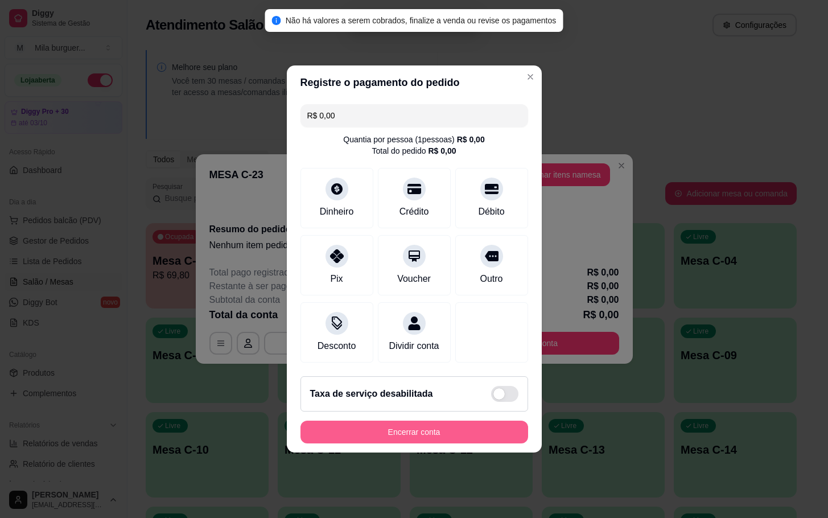
click at [473, 443] on button "Encerrar conta" at bounding box center [414, 431] width 228 height 23
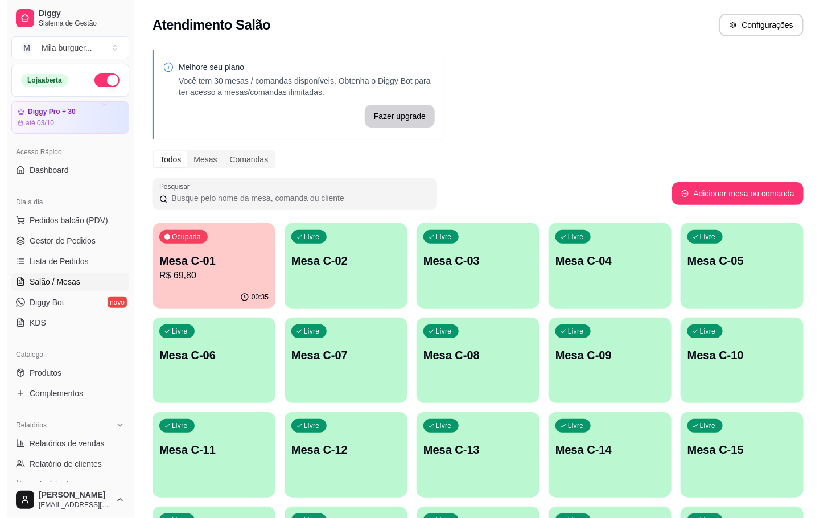
scroll to position [427, 0]
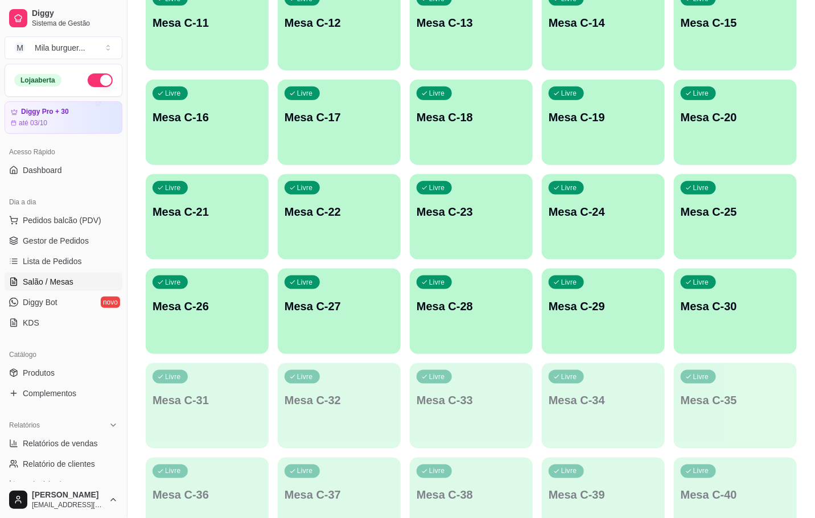
click at [577, 226] on div "Livre Mesa C-24" at bounding box center [603, 210] width 123 height 72
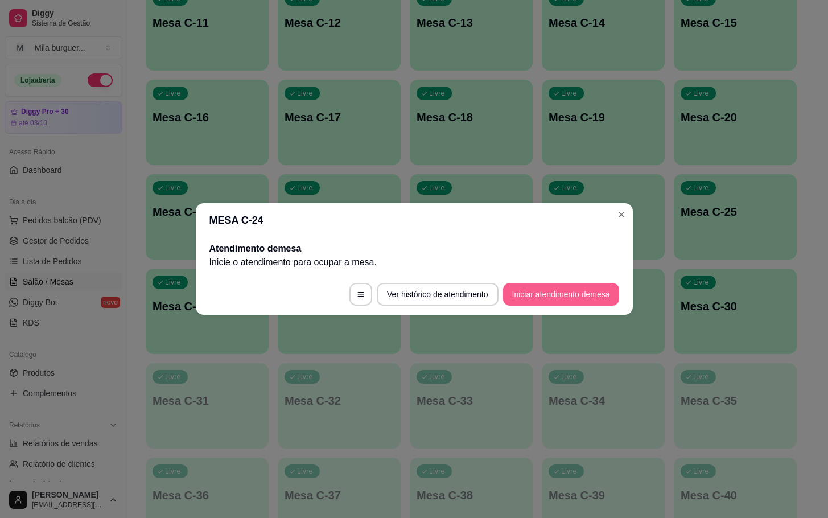
click at [562, 297] on button "Iniciar atendimento de mesa" at bounding box center [561, 294] width 116 height 23
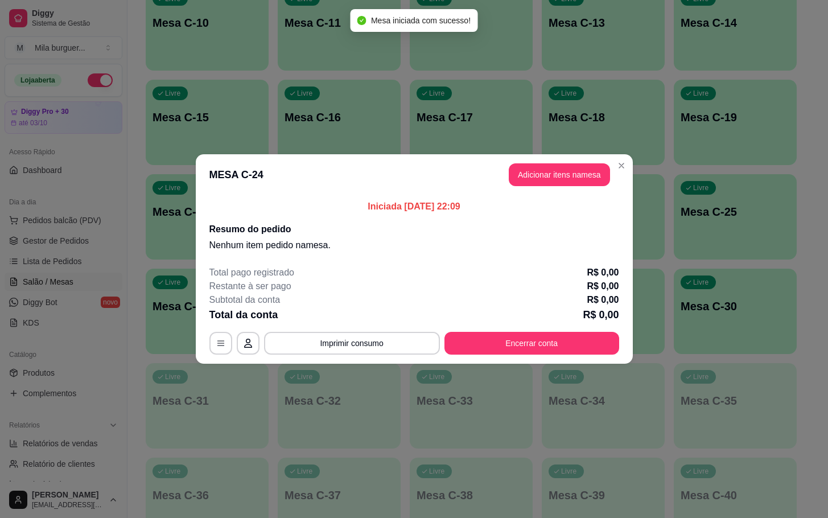
click at [585, 160] on header "MESA C-24 Adicionar itens na mesa" at bounding box center [414, 174] width 437 height 41
click at [586, 166] on button "Adicionar itens na mesa" at bounding box center [559, 174] width 101 height 23
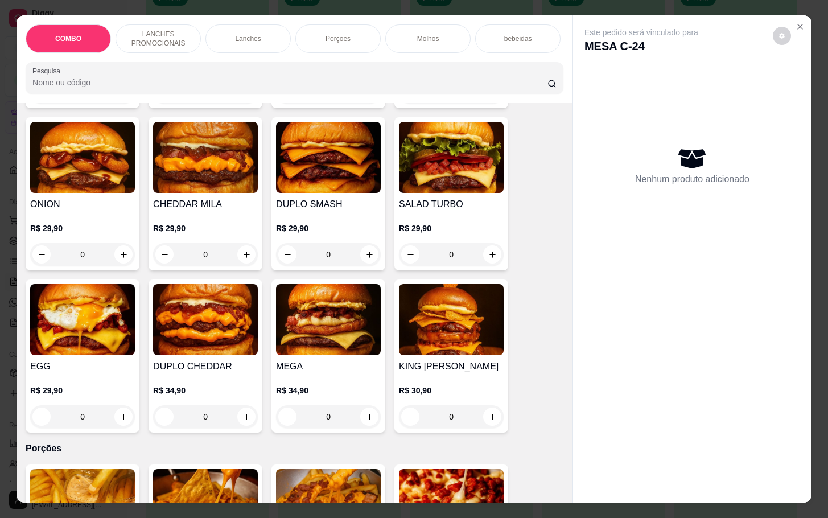
scroll to position [853, 0]
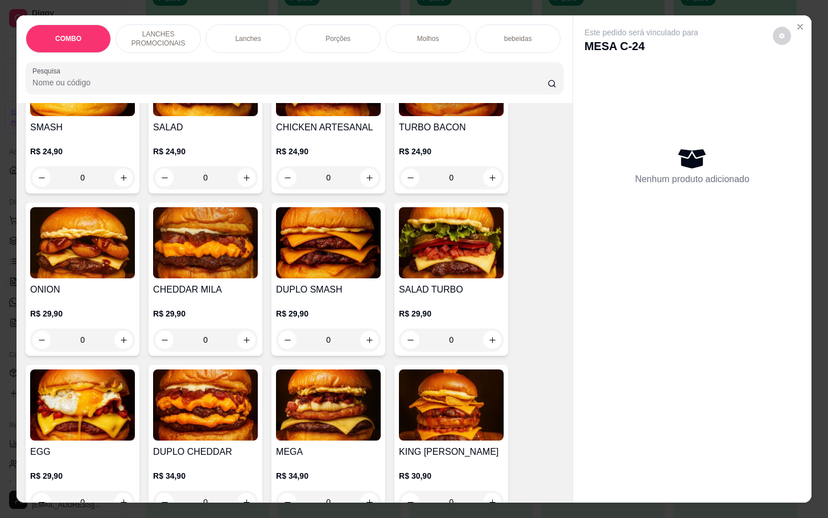
click at [485, 168] on div "R$ 24,90 0" at bounding box center [451, 167] width 105 height 43
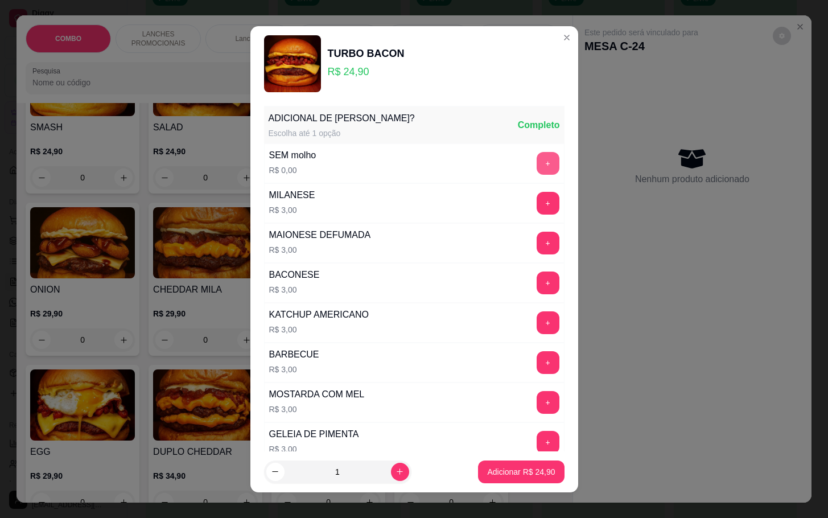
click at [537, 162] on button "+" at bounding box center [548, 163] width 23 height 23
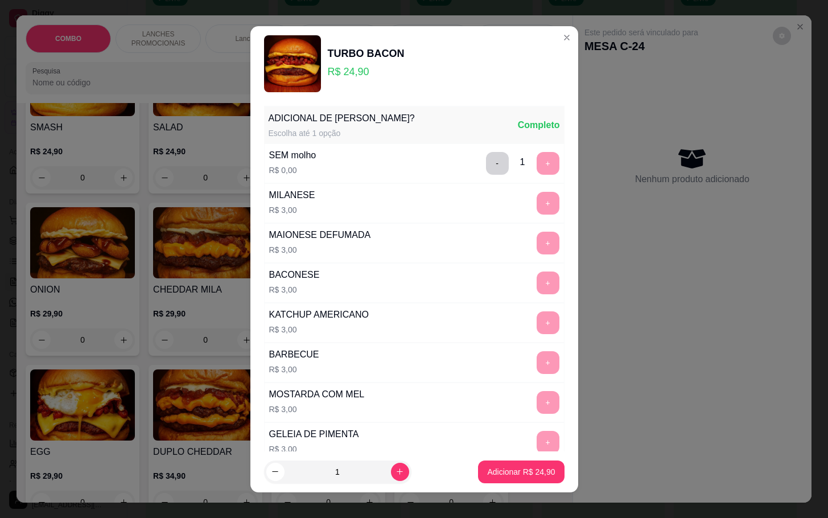
scroll to position [10, 0]
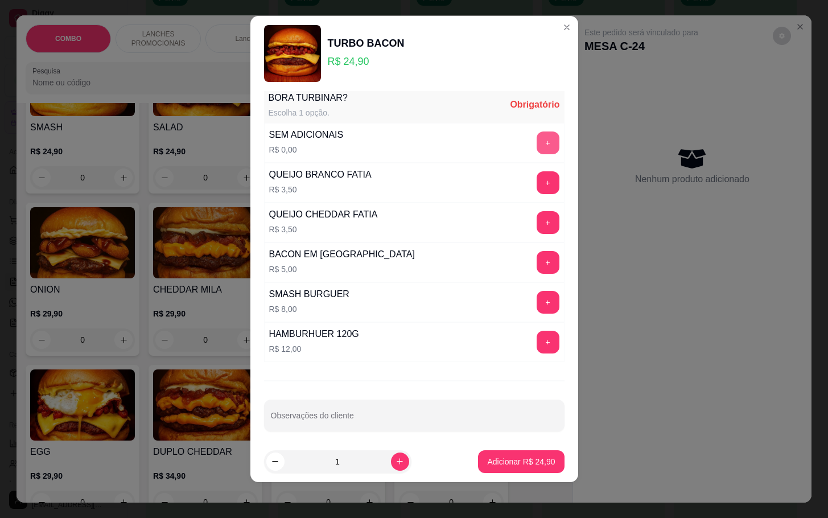
click at [537, 140] on button "+" at bounding box center [548, 142] width 23 height 23
click at [509, 454] on button "Adicionar R$ 24,90" at bounding box center [522, 461] width 84 height 22
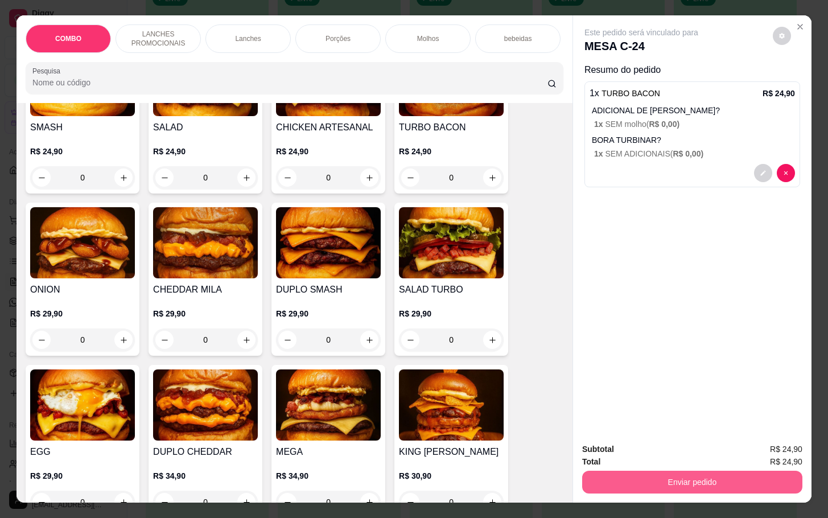
click at [688, 475] on button "Enviar pedido" at bounding box center [692, 482] width 220 height 23
click at [667, 443] on button "Não registrar e enviar pedido" at bounding box center [652, 447] width 115 height 21
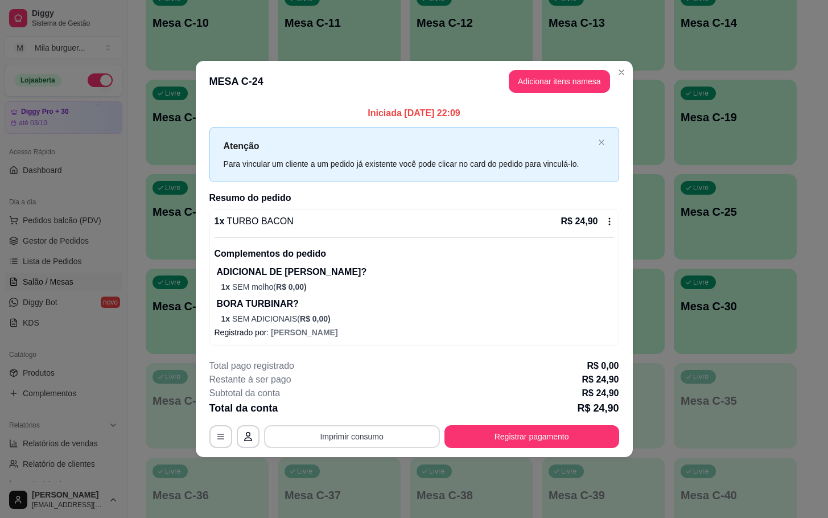
click at [329, 439] on button "Imprimir consumo" at bounding box center [352, 436] width 176 height 23
click at [346, 408] on button "IMPRESSORA" at bounding box center [355, 411] width 82 height 18
click at [364, 437] on button "Imprimir consumo" at bounding box center [352, 436] width 176 height 23
click at [368, 406] on button "IMPRESSORA" at bounding box center [355, 411] width 80 height 18
click at [509, 431] on button "Registrar pagamento" at bounding box center [531, 436] width 175 height 23
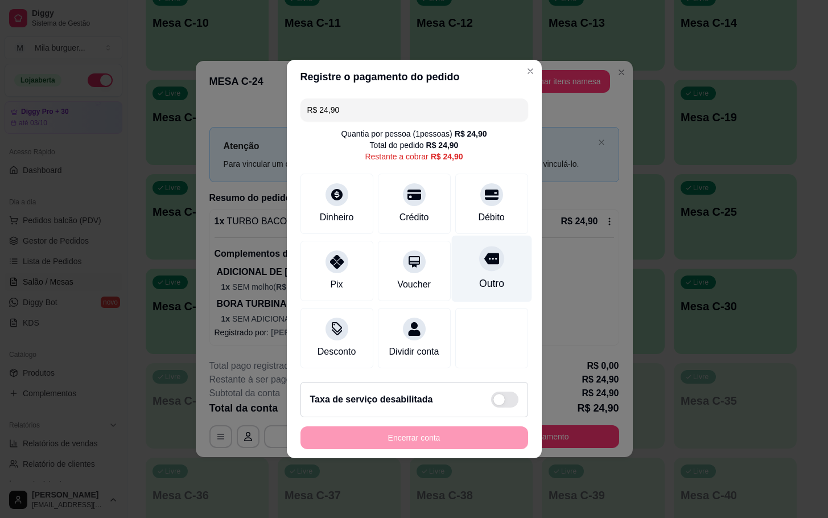
click at [484, 255] on icon at bounding box center [491, 258] width 15 height 15
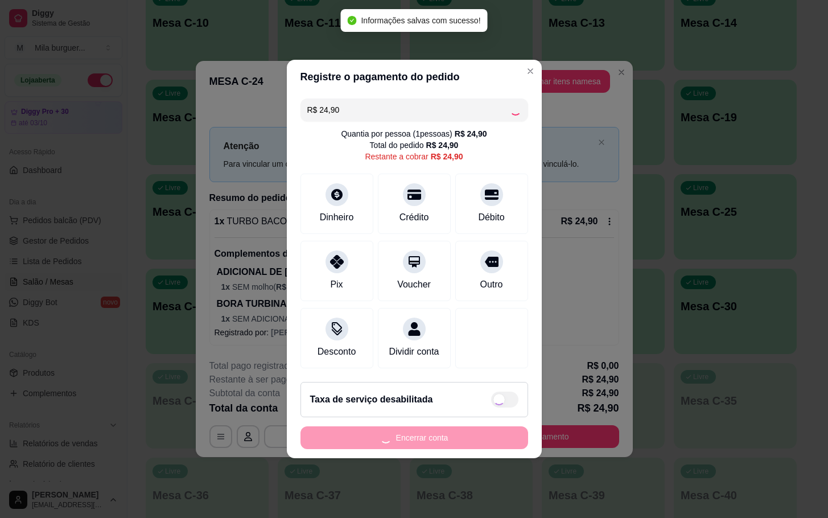
type input "R$ 0,00"
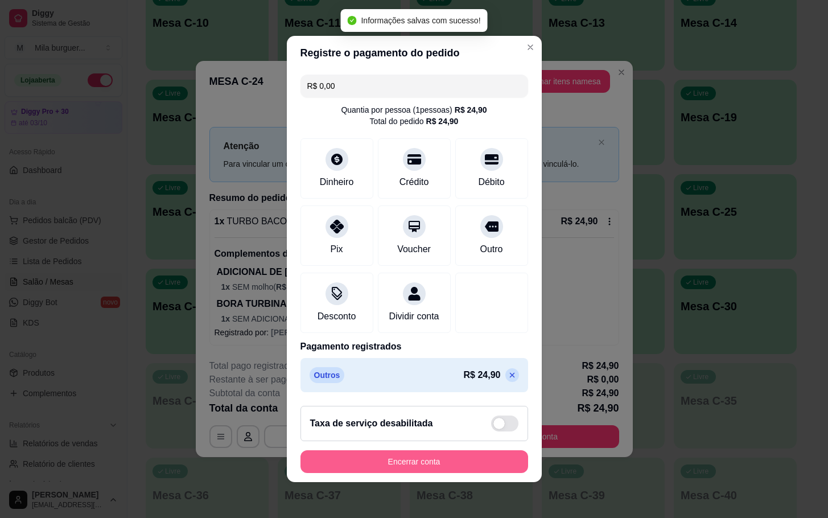
click at [468, 470] on button "Encerrar conta" at bounding box center [414, 461] width 228 height 23
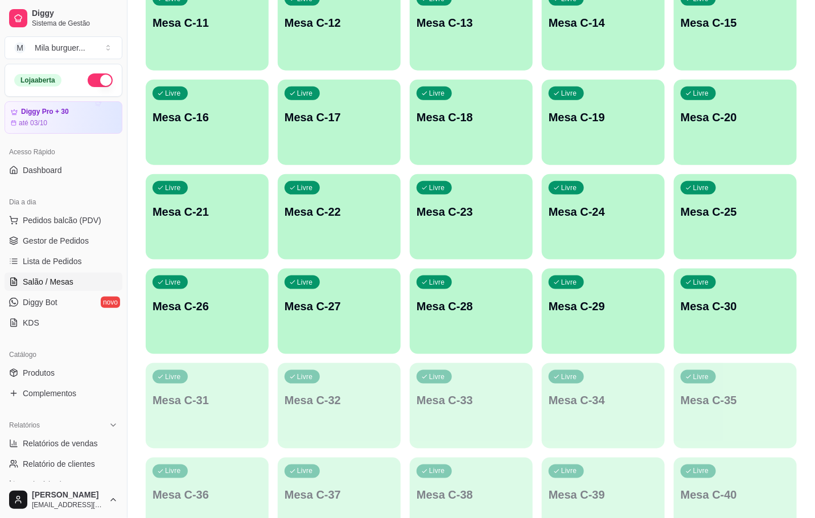
click at [568, 211] on p "Mesa C-24" at bounding box center [602, 212] width 109 height 16
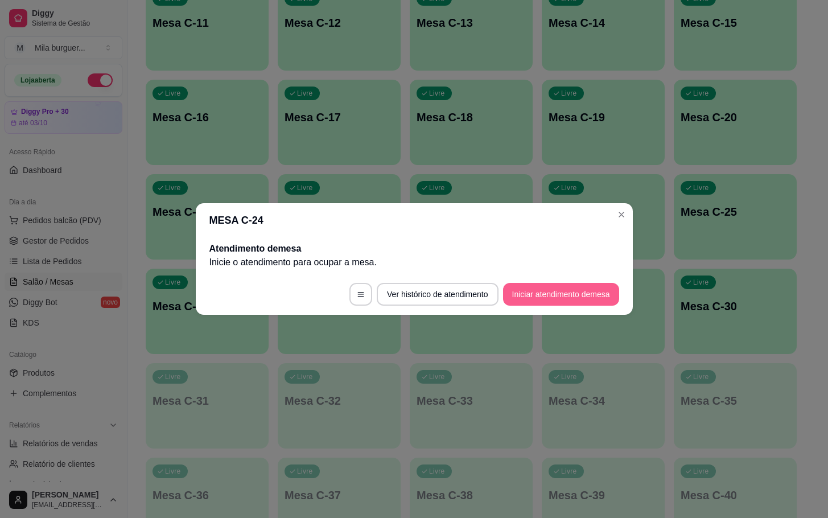
click at [554, 297] on button "Iniciar atendimento de mesa" at bounding box center [561, 294] width 116 height 23
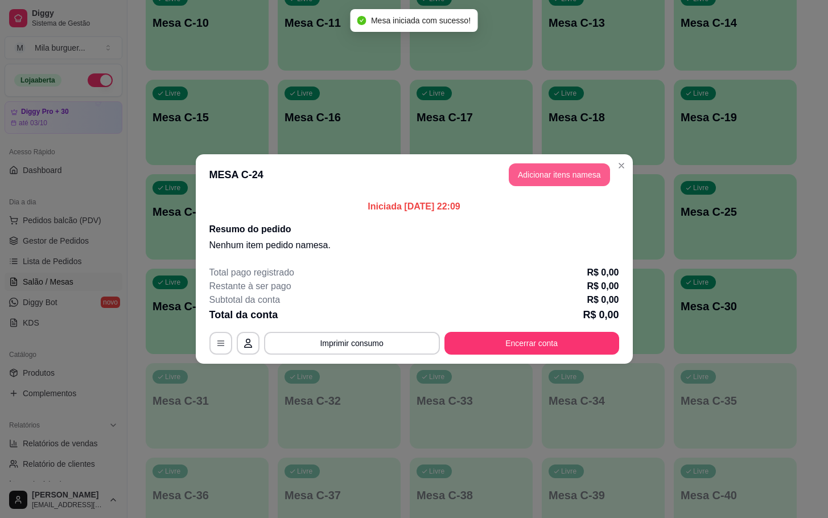
click at [552, 175] on button "Adicionar itens na mesa" at bounding box center [559, 174] width 101 height 23
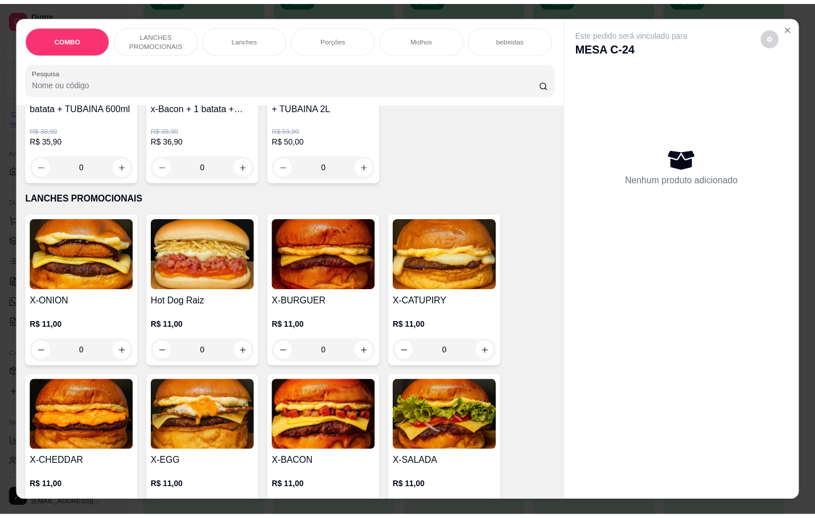
scroll to position [256, 0]
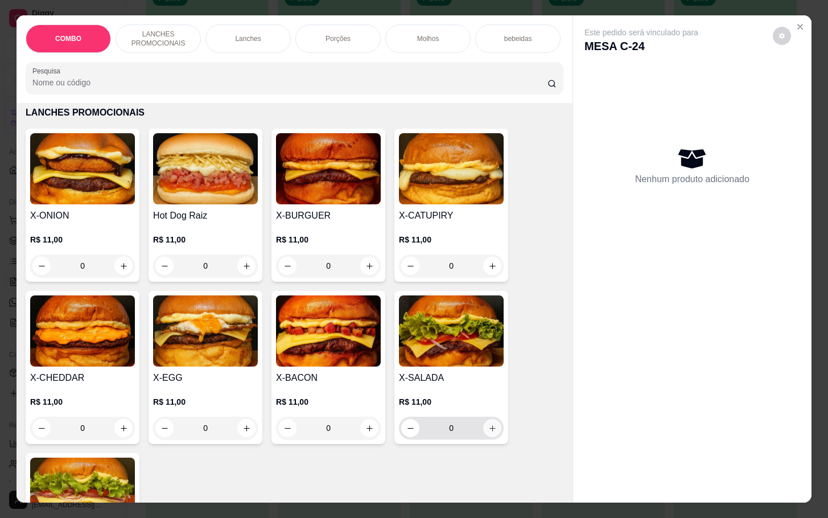
click at [490, 436] on button "increase-product-quantity" at bounding box center [492, 428] width 18 height 18
type input "1"
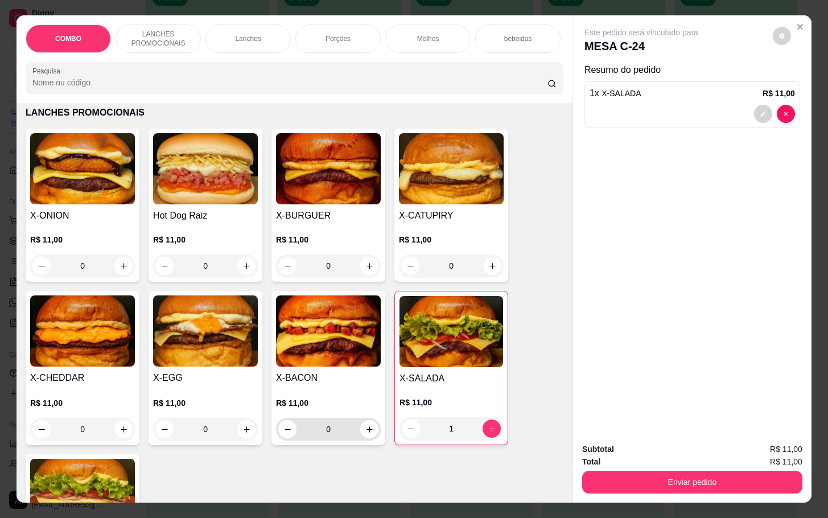
click at [372, 440] on div "0" at bounding box center [328, 429] width 105 height 23
click at [350, 440] on input "0" at bounding box center [328, 429] width 64 height 23
click at [372, 434] on div "0" at bounding box center [328, 429] width 105 height 23
click at [361, 440] on div "0" at bounding box center [328, 429] width 100 height 23
click at [365, 434] on icon "increase-product-quantity" at bounding box center [369, 429] width 9 height 9
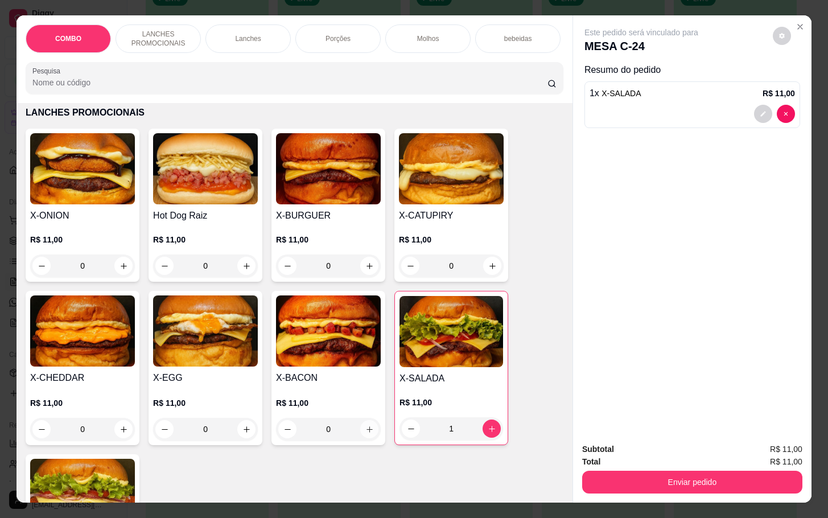
type input "1"
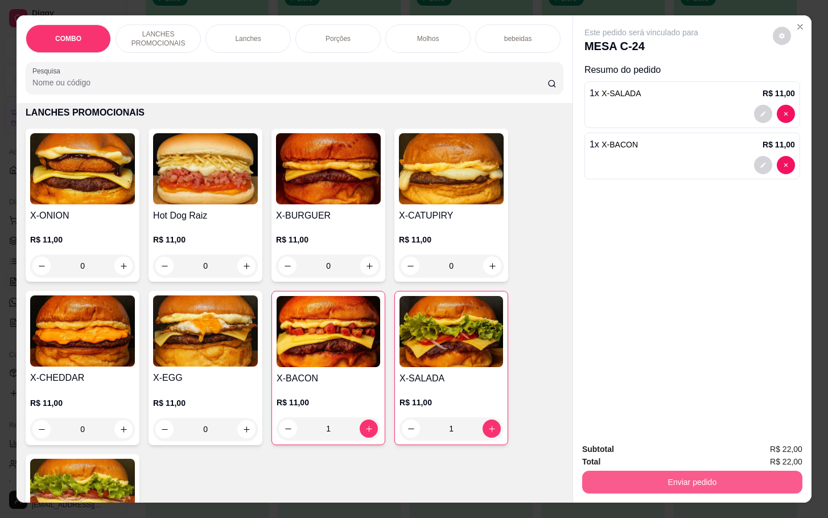
click at [738, 478] on button "Enviar pedido" at bounding box center [692, 482] width 220 height 23
click at [683, 451] on button "Não registrar e enviar pedido" at bounding box center [652, 448] width 118 height 22
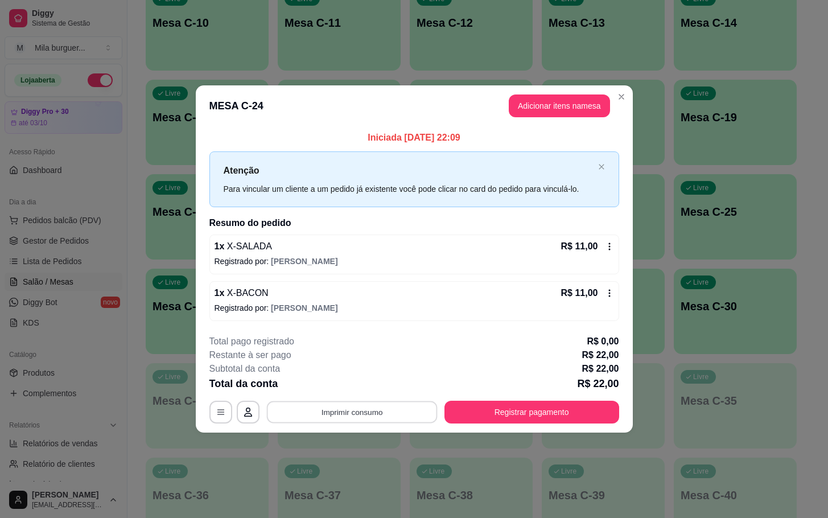
click at [397, 416] on button "Imprimir consumo" at bounding box center [351, 412] width 171 height 22
click at [367, 386] on button "IMPRESSORA" at bounding box center [355, 386] width 82 height 18
click at [401, 412] on button "Imprimir consumo" at bounding box center [352, 412] width 176 height 23
click at [381, 394] on button "IMPRESSORA" at bounding box center [355, 386] width 80 height 18
click at [374, 410] on button "Imprimir consumo" at bounding box center [352, 412] width 176 height 23
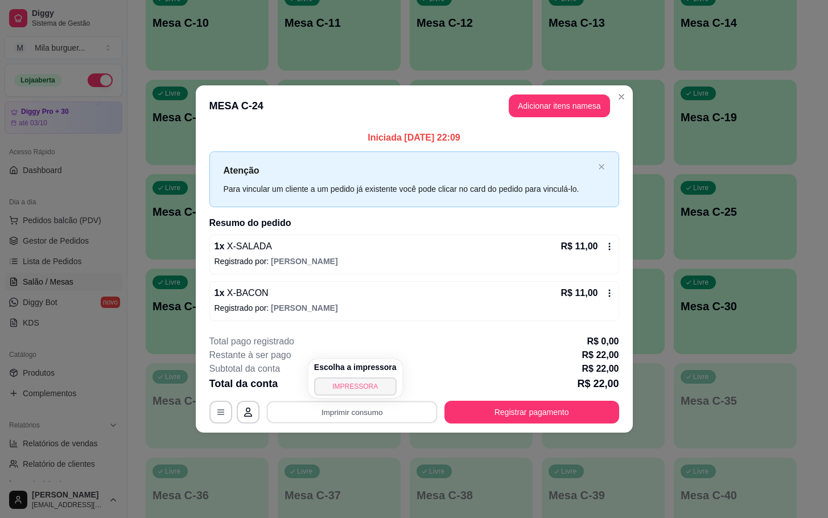
click at [379, 391] on button "IMPRESSORA" at bounding box center [355, 386] width 82 height 18
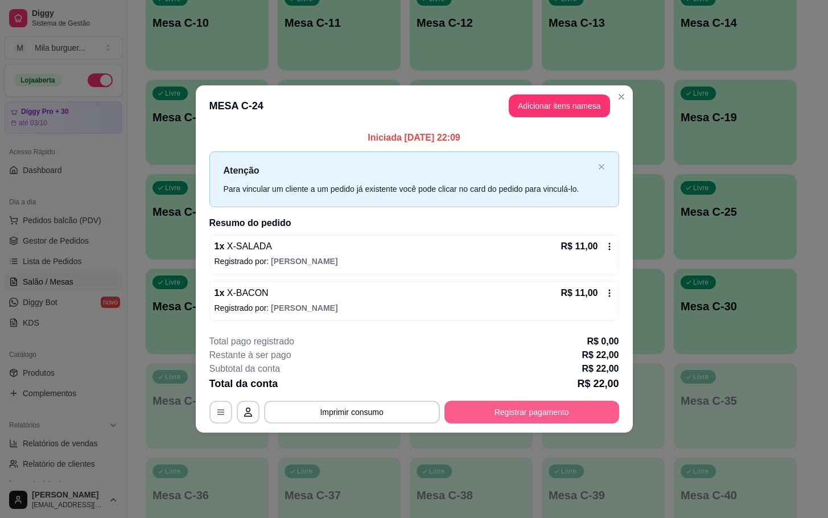
click at [537, 414] on button "Registrar pagamento" at bounding box center [531, 412] width 175 height 23
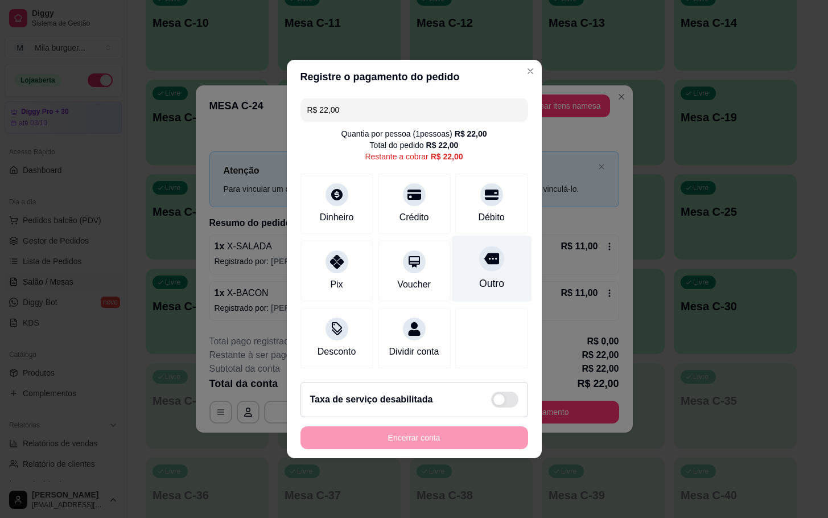
click at [483, 268] on div "Outro" at bounding box center [491, 269] width 80 height 67
type input "R$ 0,00"
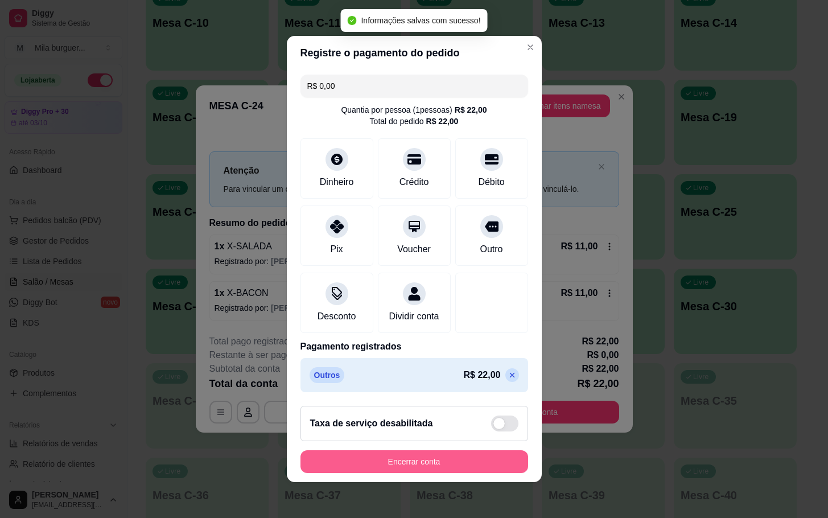
click at [469, 461] on button "Encerrar conta" at bounding box center [414, 461] width 228 height 23
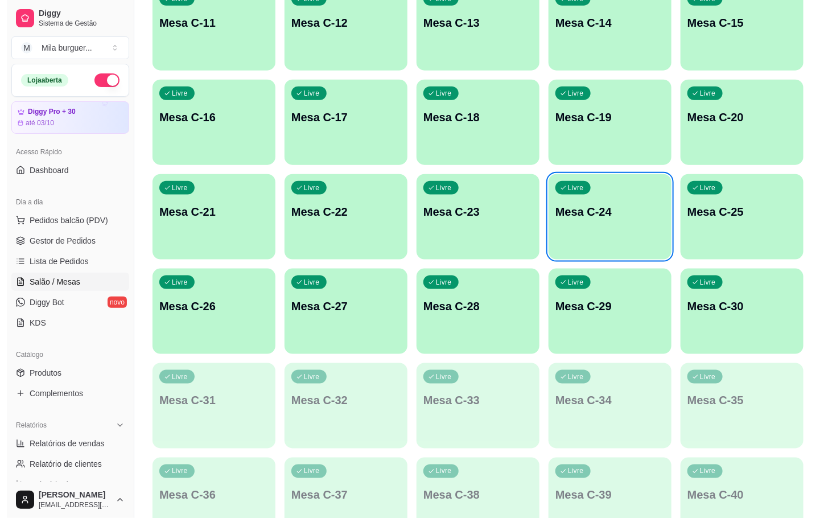
scroll to position [171, 0]
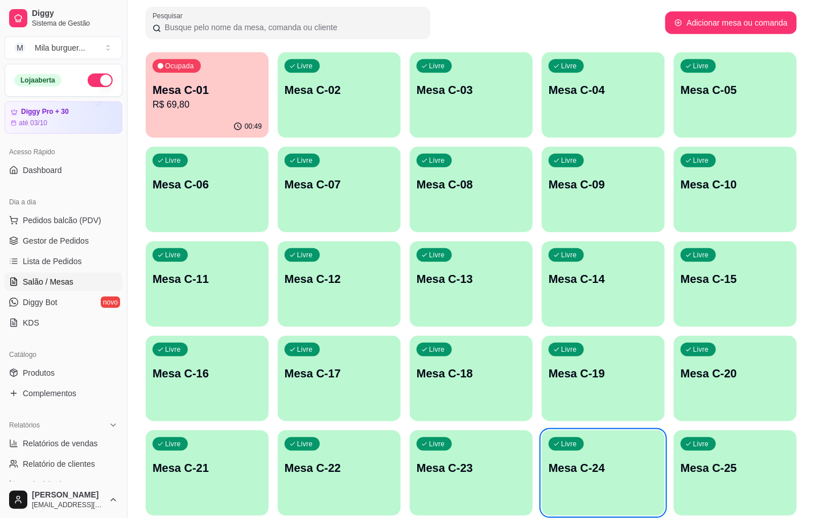
click at [236, 101] on p "R$ 69,80" at bounding box center [206, 105] width 109 height 14
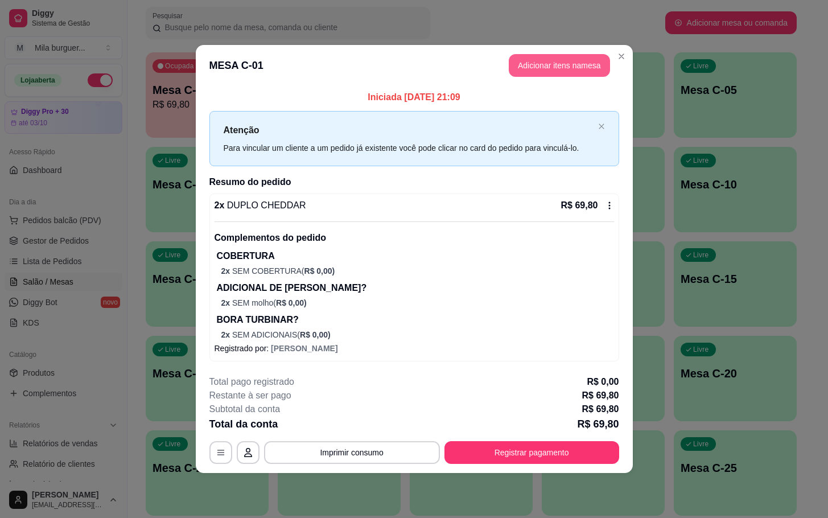
click at [566, 69] on button "Adicionar itens na mesa" at bounding box center [559, 65] width 101 height 23
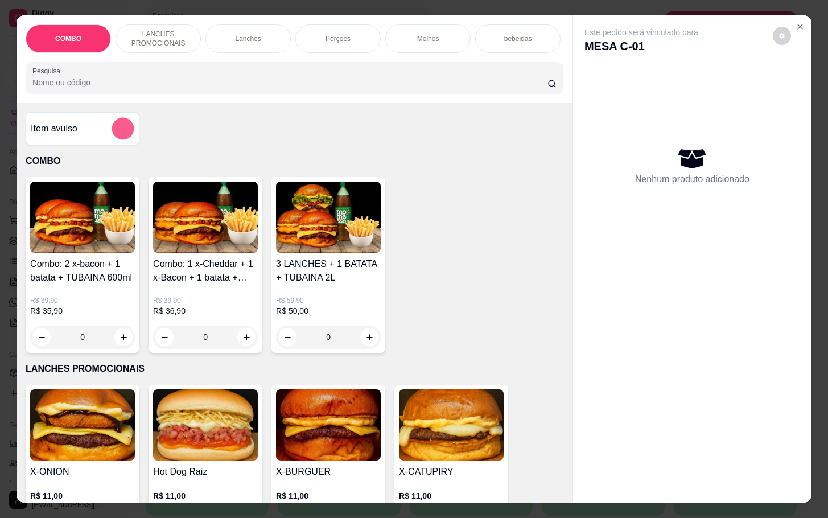
click at [112, 137] on button "add-separate-item" at bounding box center [123, 129] width 22 height 22
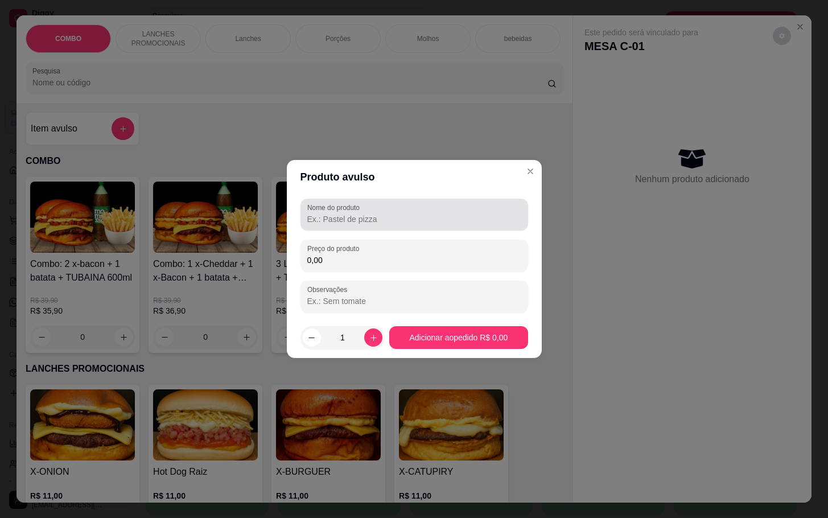
click at [382, 217] on input "Nome do produto" at bounding box center [414, 218] width 214 height 11
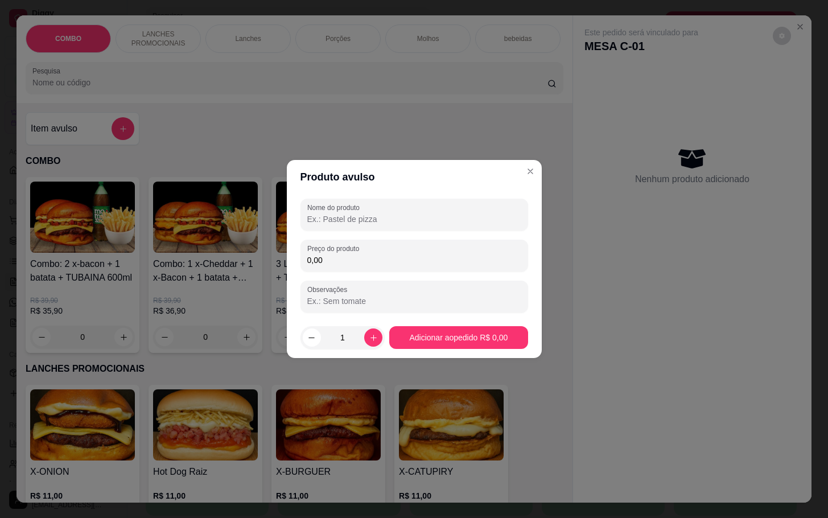
type input "l"
type input "LS COCA"
click at [358, 249] on label "Preço do produto" at bounding box center [335, 249] width 56 height 10
click at [349, 253] on div "0,00" at bounding box center [414, 255] width 214 height 23
type input "8,00"
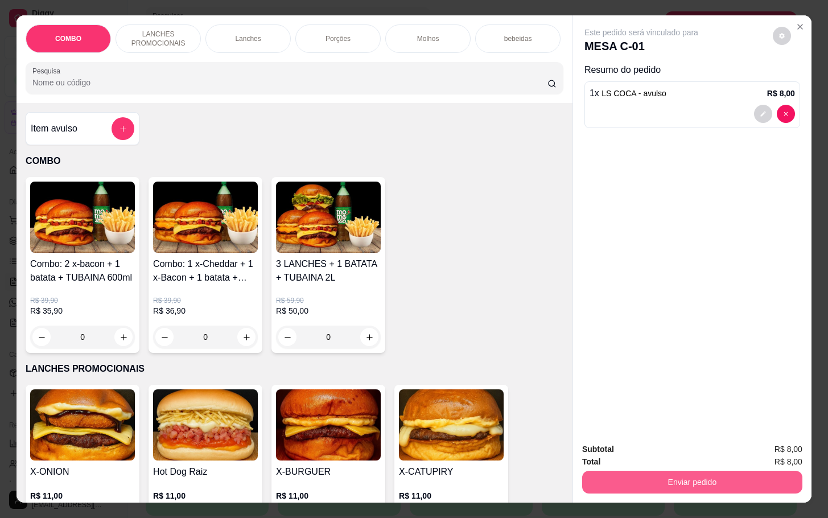
click at [721, 473] on button "Enviar pedido" at bounding box center [692, 482] width 220 height 23
click at [694, 442] on button "Não registrar e enviar pedido" at bounding box center [652, 447] width 115 height 21
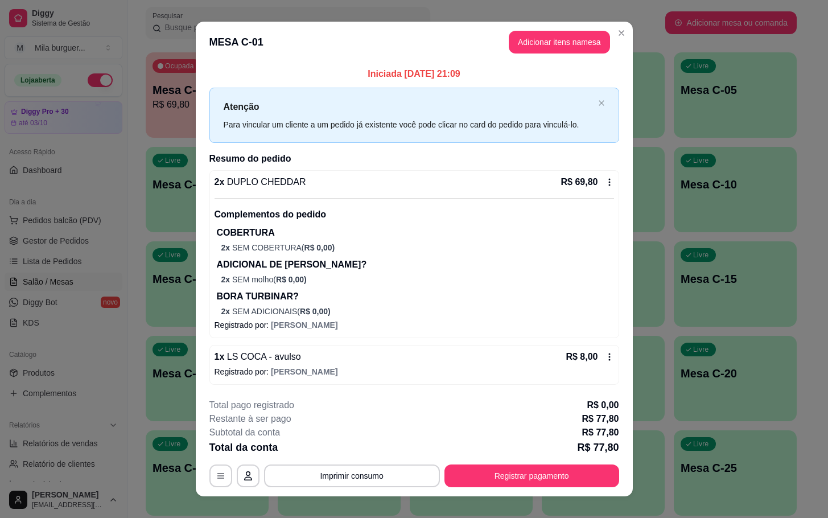
scroll to position [15, 0]
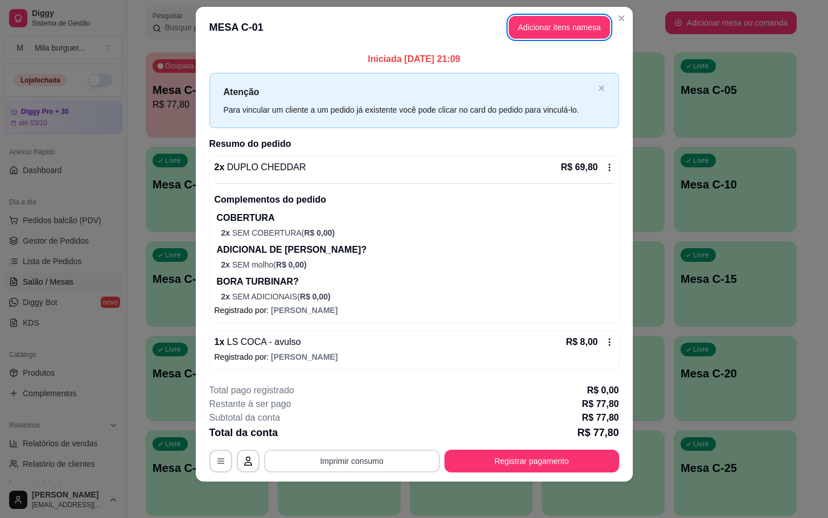
click at [340, 467] on button "Imprimir consumo" at bounding box center [352, 460] width 176 height 23
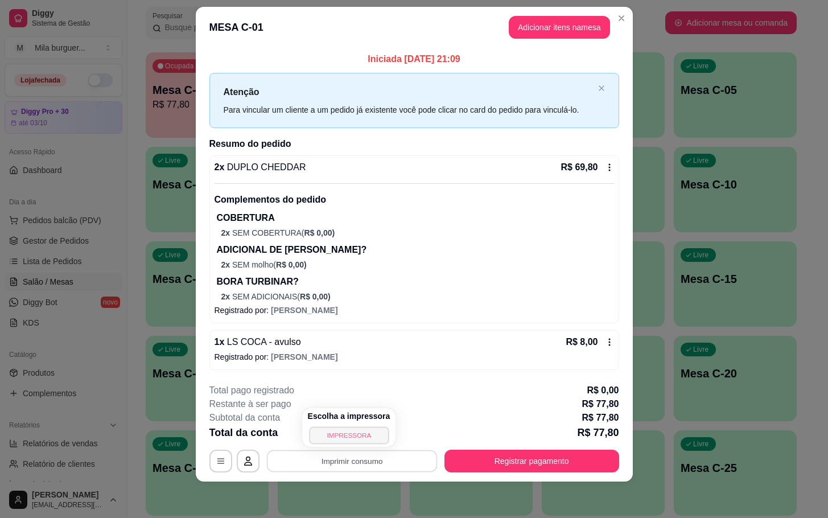
click at [364, 432] on button "IMPRESSORA" at bounding box center [349, 435] width 80 height 18
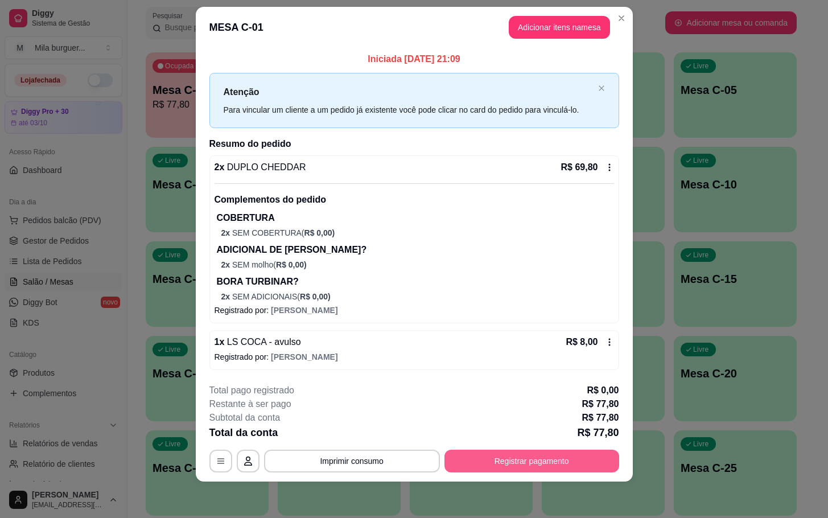
click at [492, 463] on button "Registrar pagamento" at bounding box center [531, 460] width 175 height 23
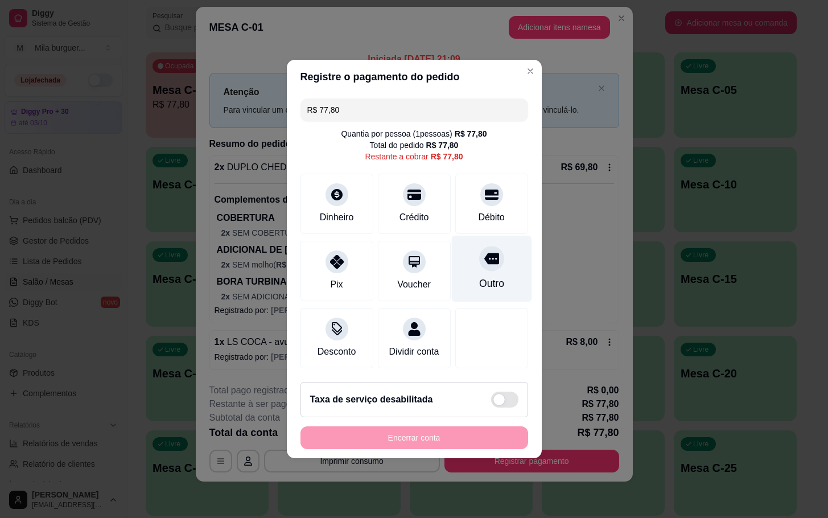
click at [488, 276] on div "Outro" at bounding box center [490, 283] width 25 height 15
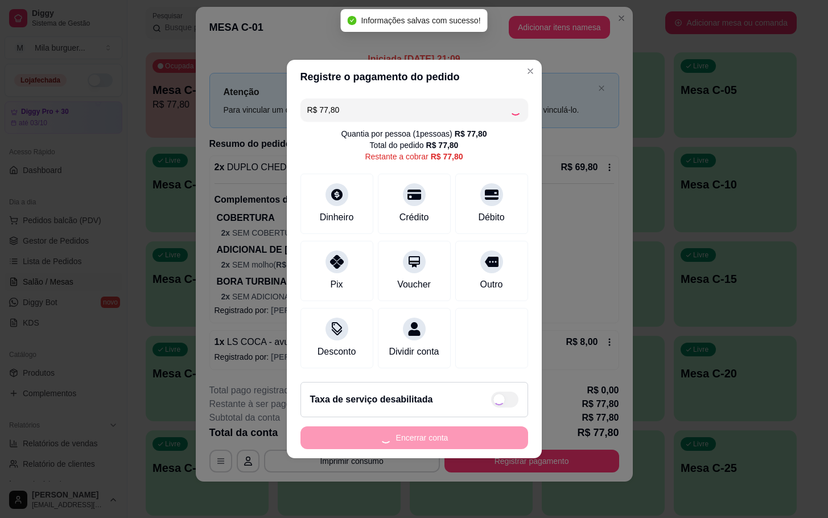
type input "R$ 0,00"
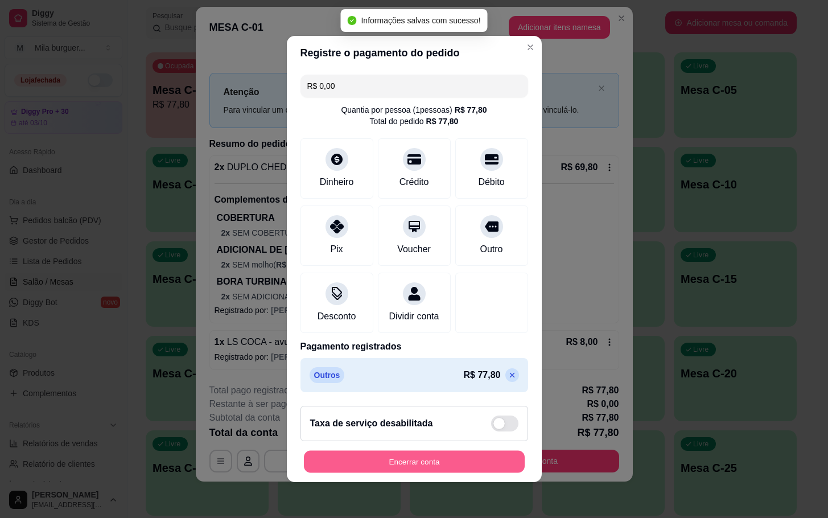
click at [473, 465] on button "Encerrar conta" at bounding box center [414, 462] width 221 height 22
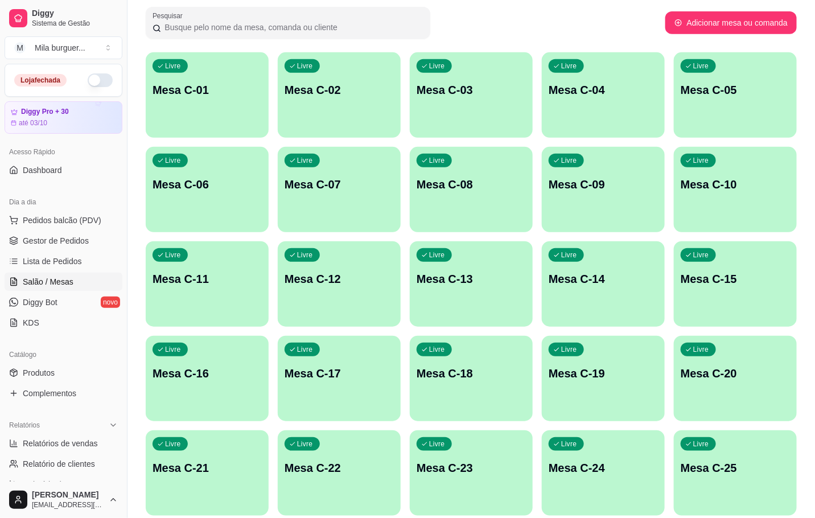
scroll to position [0, 0]
